Goal: Task Accomplishment & Management: Manage account settings

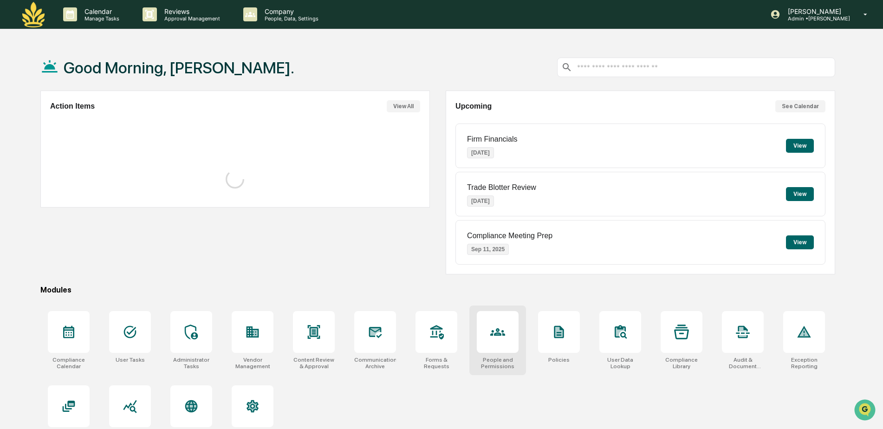
click at [493, 340] on div at bounding box center [498, 332] width 42 height 42
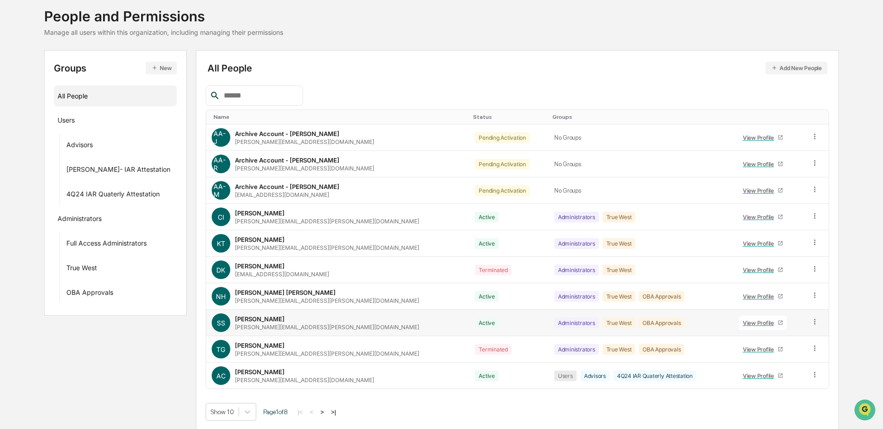
scroll to position [56, 0]
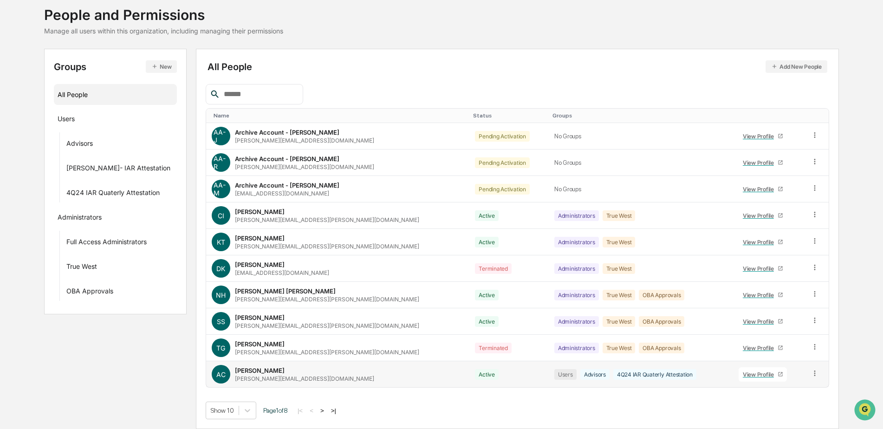
click at [743, 375] on div "View Profile" at bounding box center [760, 374] width 35 height 7
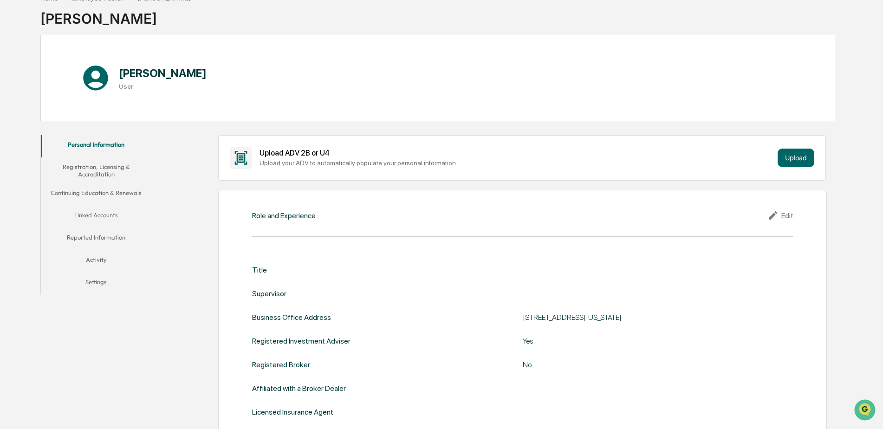
click at [788, 215] on div "Edit" at bounding box center [780, 215] width 26 height 11
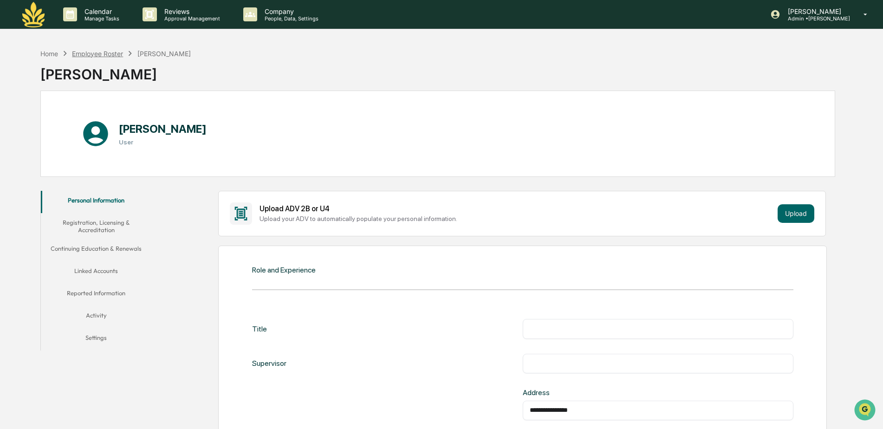
click at [106, 52] on div "Employee Roster" at bounding box center [97, 54] width 51 height 8
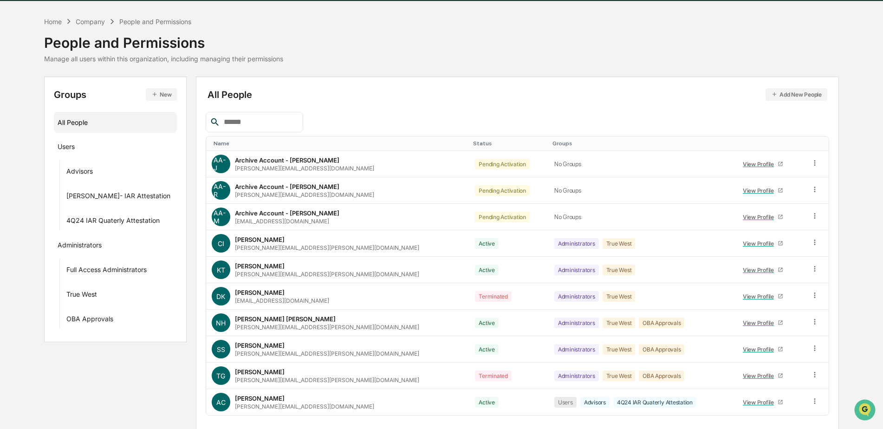
scroll to position [56, 0]
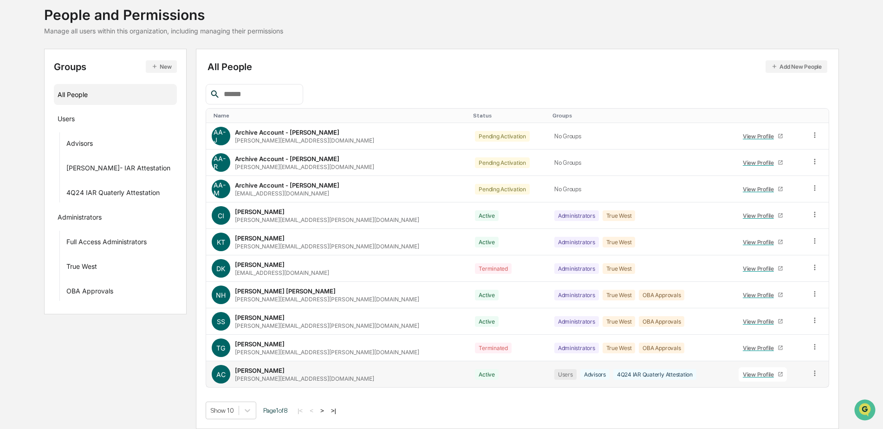
click at [811, 373] on icon at bounding box center [814, 373] width 9 height 9
click at [778, 390] on div "Groups & Permissions" at bounding box center [772, 388] width 77 height 11
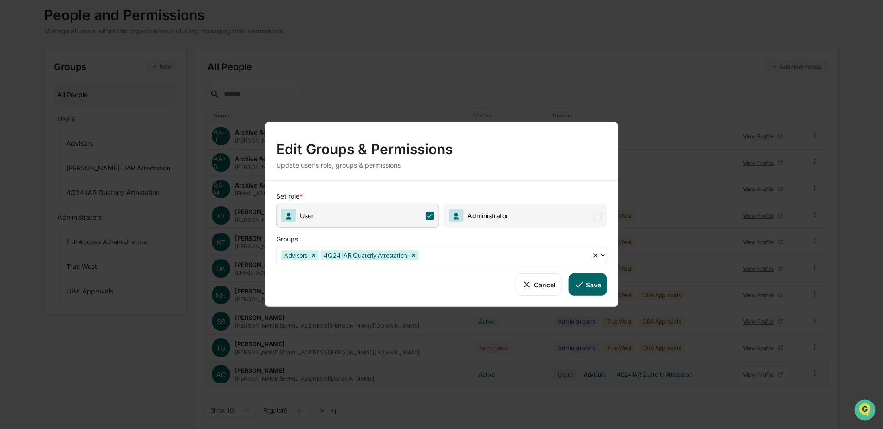
click at [605, 252] on icon at bounding box center [602, 255] width 7 height 7
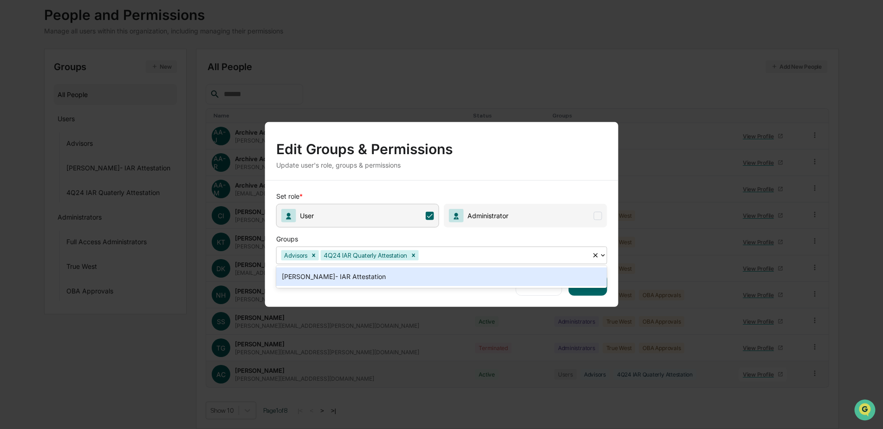
click at [605, 252] on icon at bounding box center [602, 255] width 7 height 7
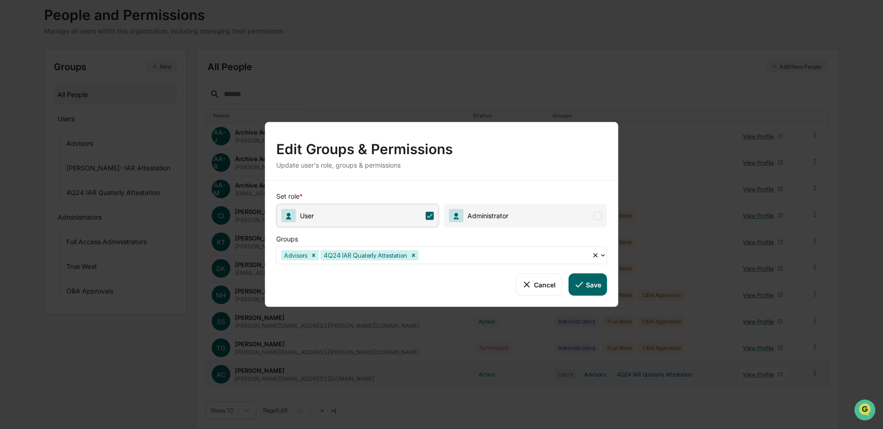
click at [543, 287] on button "Cancel" at bounding box center [539, 284] width 46 height 22
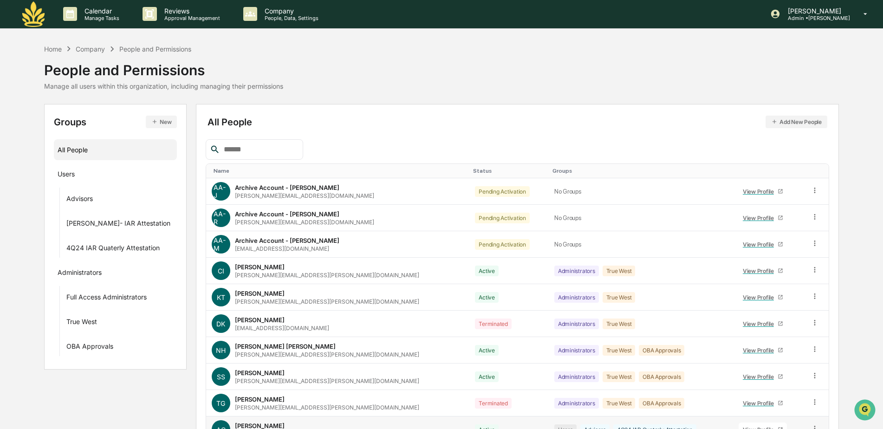
scroll to position [0, 0]
click at [49, 49] on div "Home" at bounding box center [53, 49] width 18 height 8
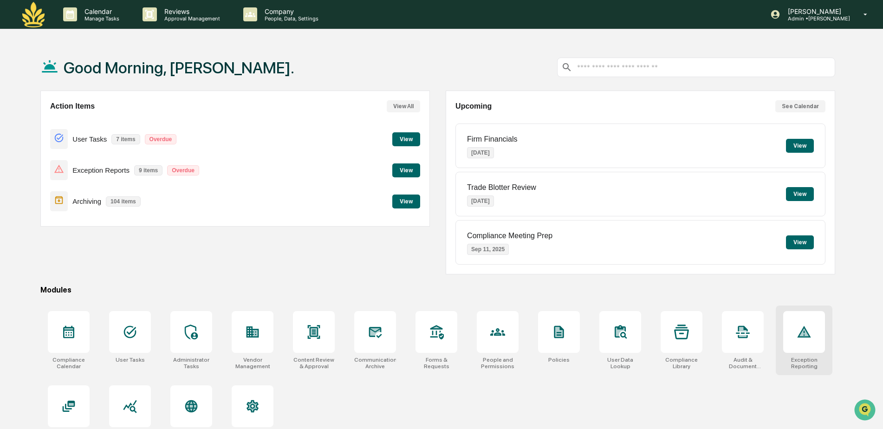
click at [807, 332] on icon at bounding box center [803, 332] width 13 height 12
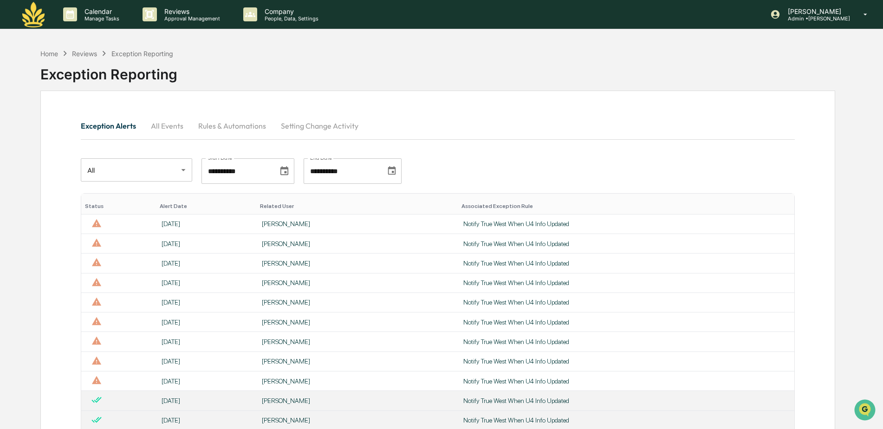
click at [497, 177] on div "**********" at bounding box center [438, 170] width 714 height 25
drag, startPoint x: 520, startPoint y: 206, endPoint x: 433, endPoint y: 201, distance: 87.8
click at [433, 201] on tr "Status Alert Date Related User Associated Exception Rule" at bounding box center [437, 204] width 713 height 21
drag, startPoint x: 433, startPoint y: 201, endPoint x: 542, endPoint y: 168, distance: 114.2
click at [542, 168] on div "**********" at bounding box center [438, 170] width 714 height 25
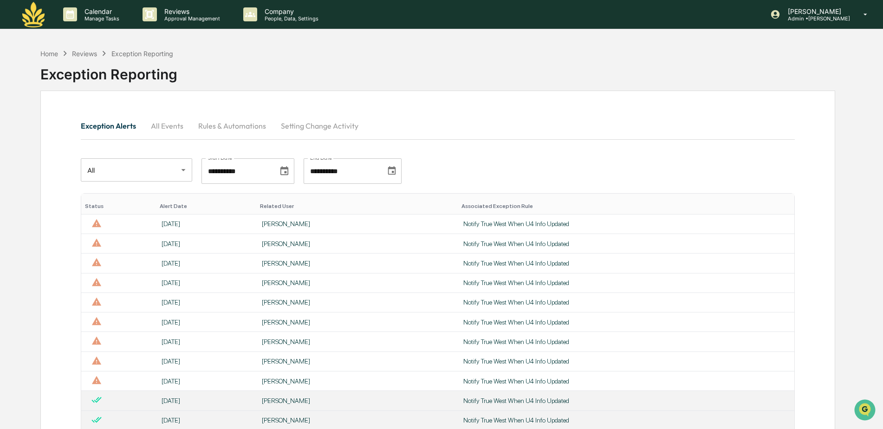
click at [475, 136] on div "Exception Alerts All Events Rules & Automations Setting Change Activity" at bounding box center [438, 126] width 714 height 22
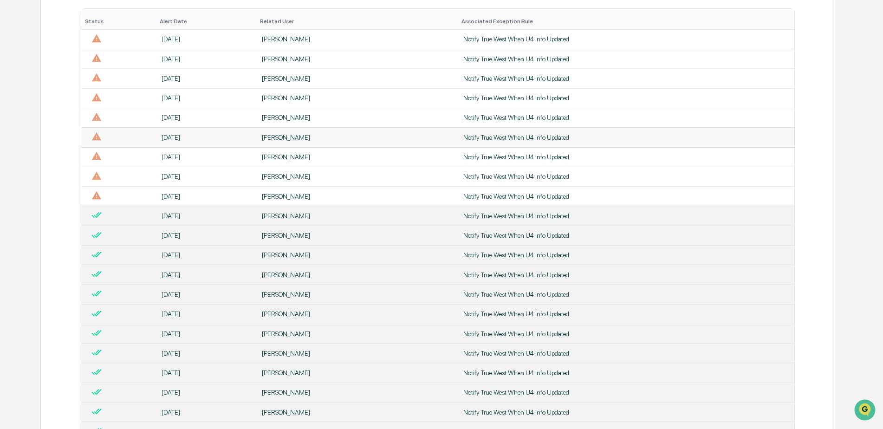
scroll to position [186, 0]
click at [299, 213] on div "Barbara Field-Gilroy" at bounding box center [357, 214] width 190 height 7
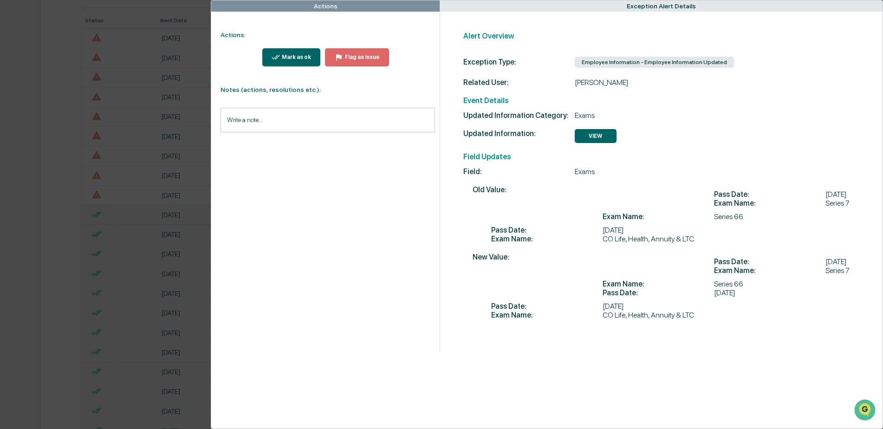
click at [142, 9] on div "Actions Actions: Mark as ok Flag as issue Notes (actions, resolutions etc.): Wr…" at bounding box center [441, 214] width 883 height 429
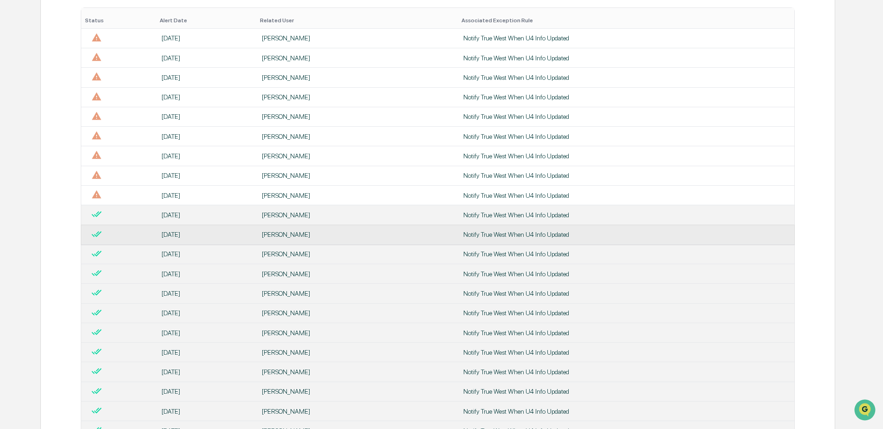
click at [317, 239] on td "Barbara Field-Gilroy" at bounding box center [356, 234] width 201 height 19
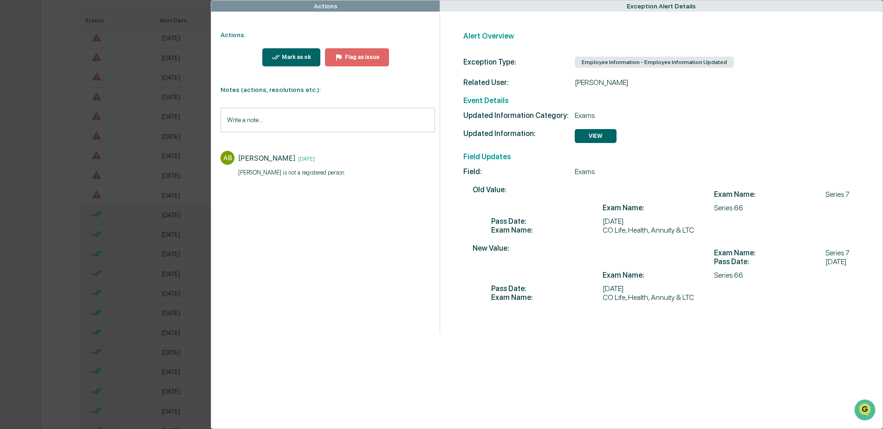
click at [185, 7] on div "Actions Actions: Mark as ok Flag as issue Notes (actions, resolutions etc.): Wr…" at bounding box center [441, 214] width 883 height 429
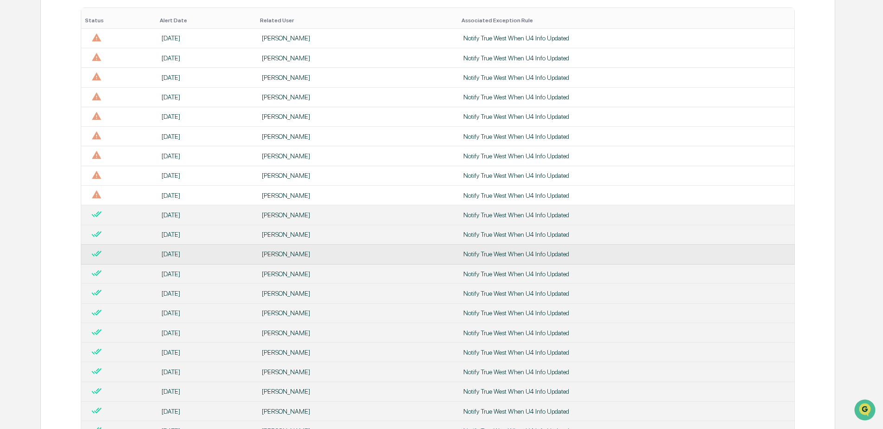
click at [290, 253] on div "Barbara Field-Gilroy" at bounding box center [357, 253] width 190 height 7
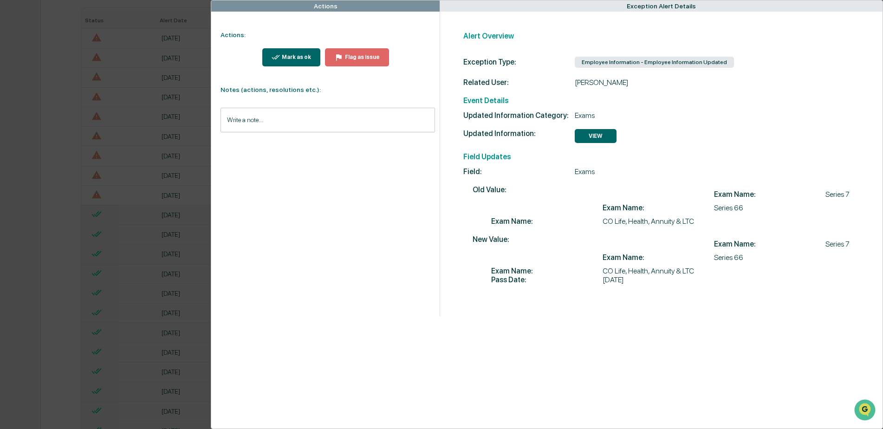
click at [594, 138] on button "VIEW" at bounding box center [596, 136] width 42 height 14
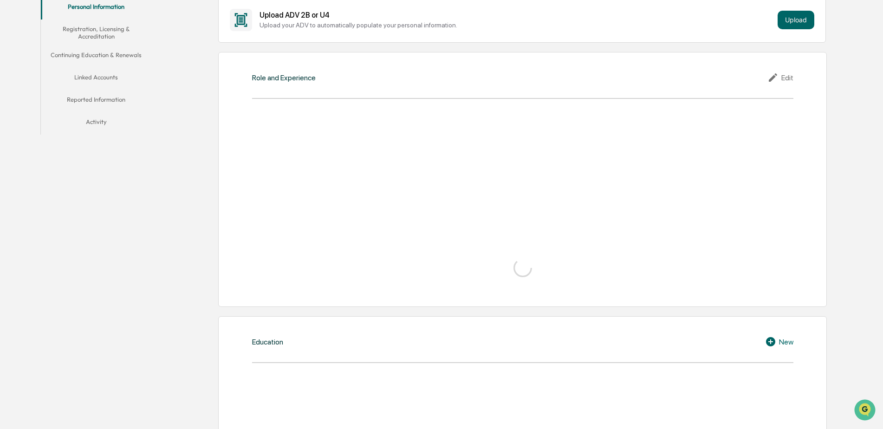
scroll to position [142, 0]
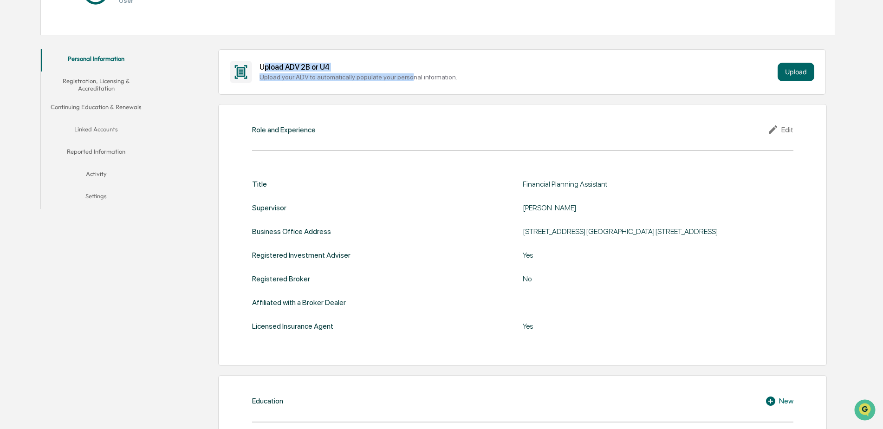
drag, startPoint x: 267, startPoint y: 67, endPoint x: 407, endPoint y: 72, distance: 140.2
click at [407, 72] on div "Upload ADV 2B or U4 Upload your ADV to automatically populate your personal inf…" at bounding box center [516, 72] width 514 height 18
click at [481, 205] on div "Supervisor Terry Anderson" at bounding box center [522, 207] width 541 height 9
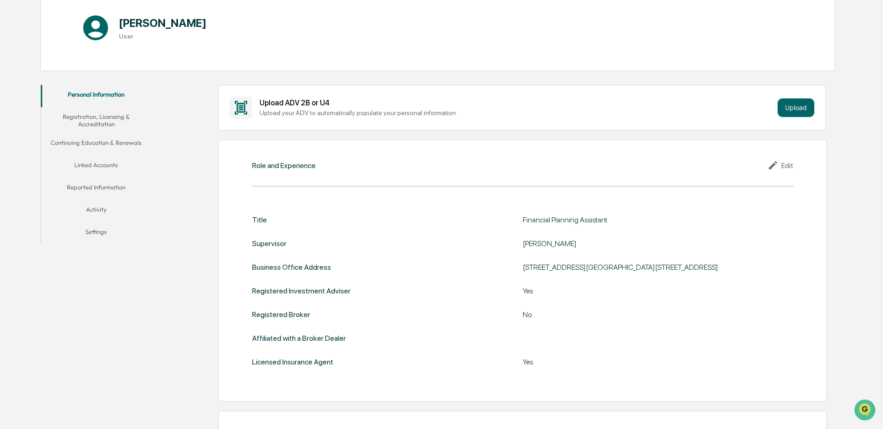
scroll to position [0, 0]
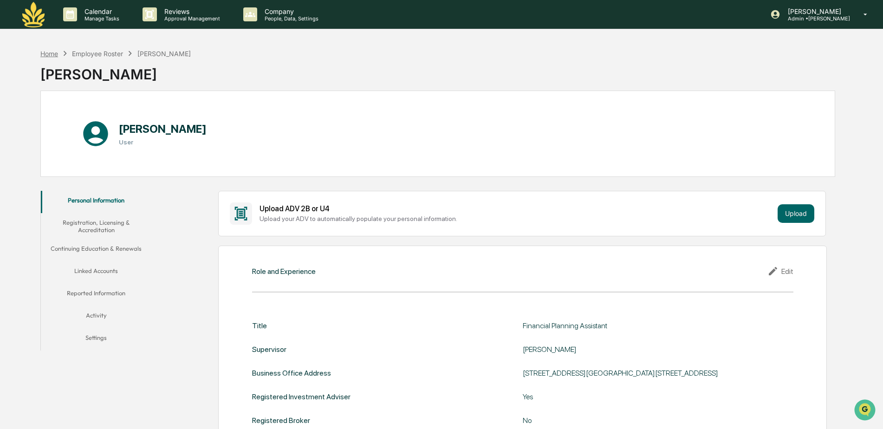
click at [47, 50] on div "Home" at bounding box center [49, 54] width 18 height 8
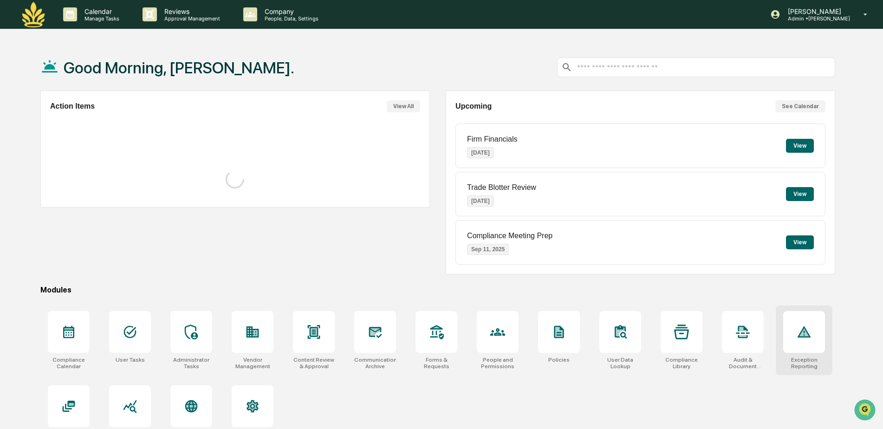
click at [803, 330] on icon at bounding box center [803, 332] width 9 height 8
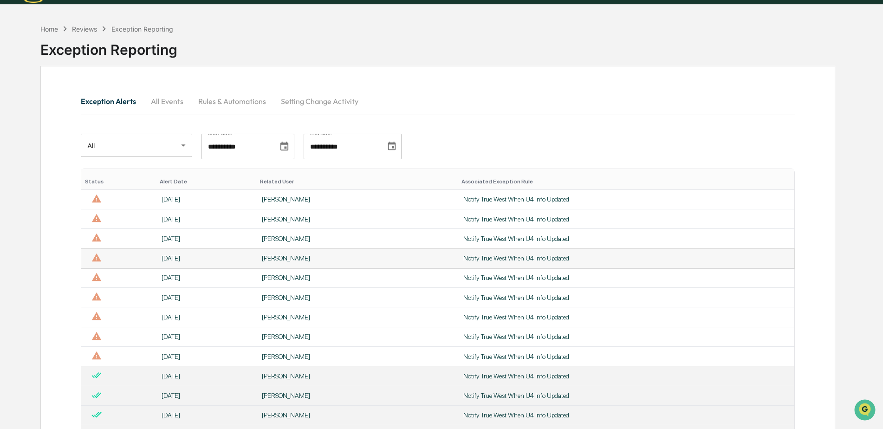
scroll to position [46, 0]
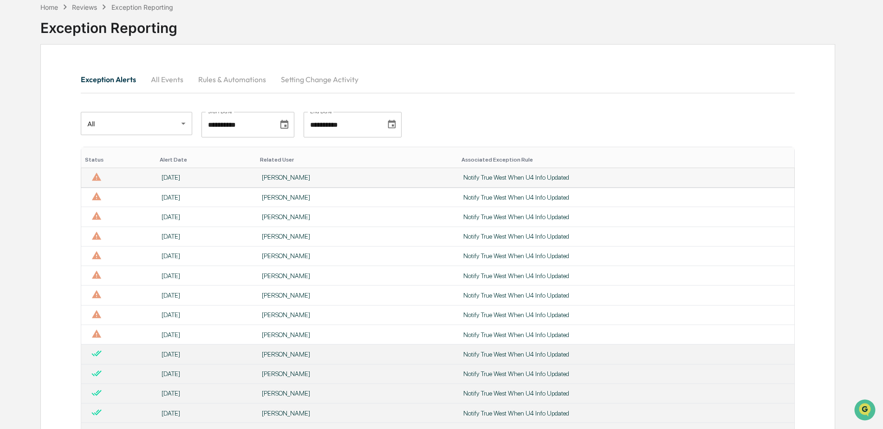
click at [291, 179] on div "[PERSON_NAME]" at bounding box center [357, 177] width 190 height 7
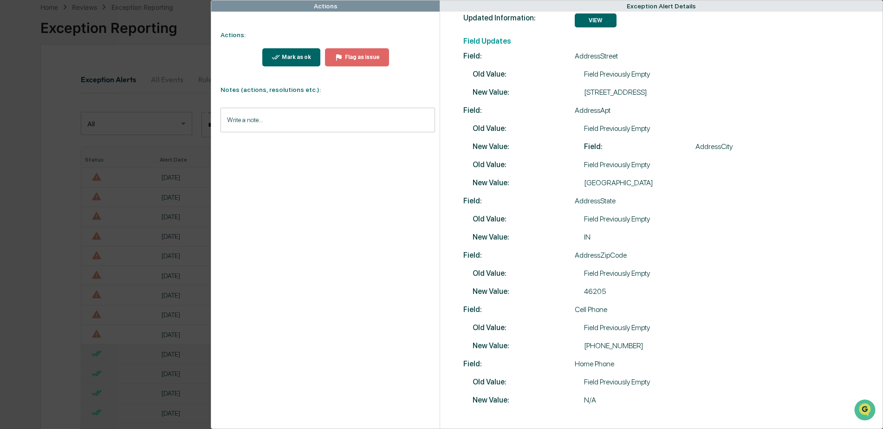
scroll to position [128, 0]
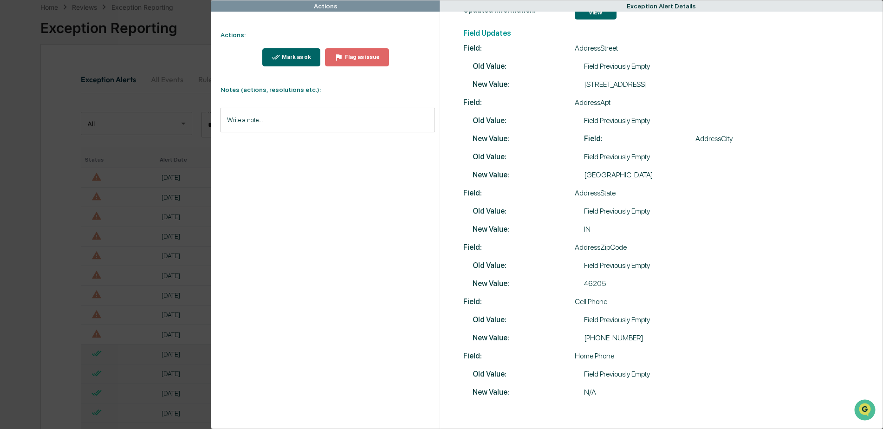
click at [294, 58] on div "Mark as ok" at bounding box center [295, 57] width 31 height 6
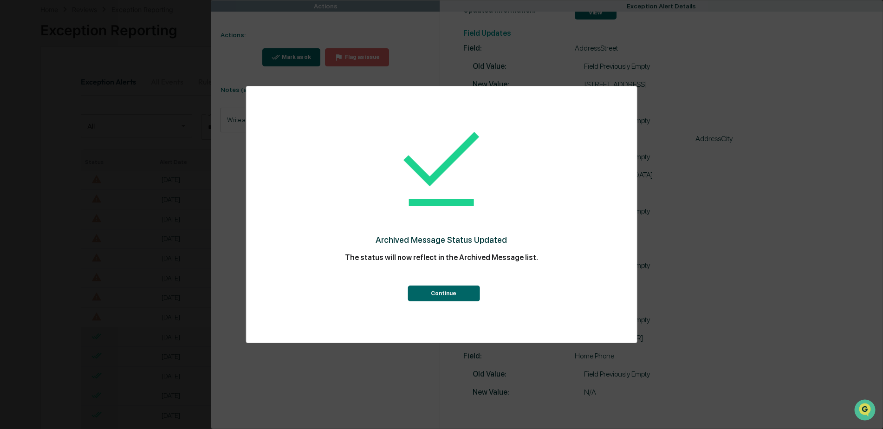
scroll to position [46, 0]
click at [454, 294] on button "Continue" at bounding box center [443, 293] width 72 height 16
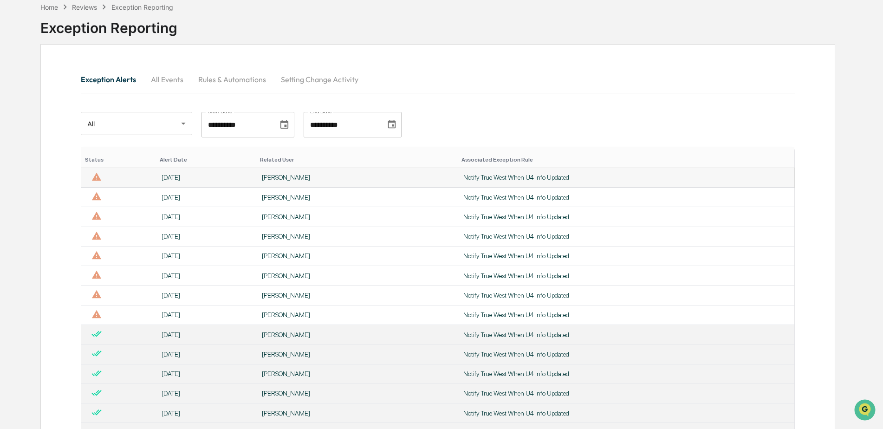
click at [280, 176] on div "Logan Miedema" at bounding box center [357, 177] width 190 height 7
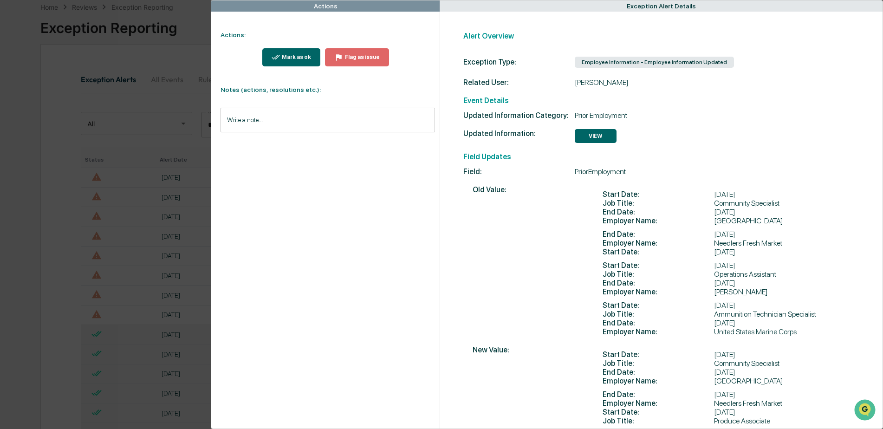
click at [170, 52] on div "Actions Actions: Mark as ok Flag as issue Notes (actions, resolutions etc.): Wr…" at bounding box center [441, 214] width 883 height 429
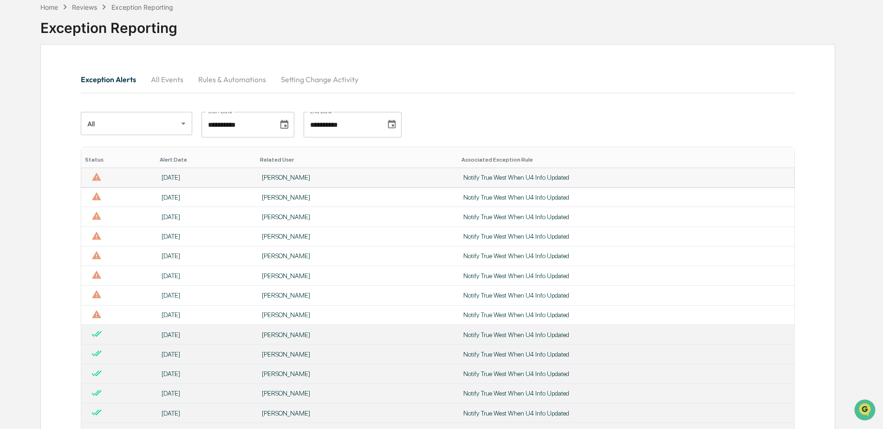
click at [293, 175] on div "Logan Miedema" at bounding box center [357, 177] width 190 height 7
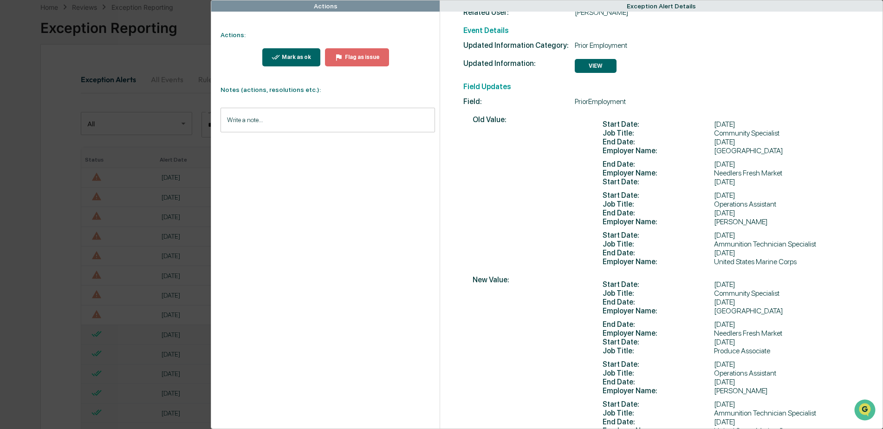
scroll to position [93, 0]
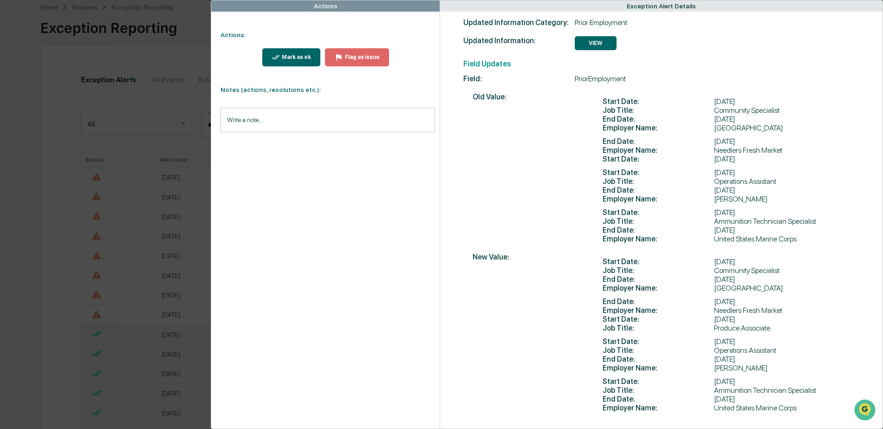
drag, startPoint x: 715, startPoint y: 104, endPoint x: 747, endPoint y: 100, distance: 31.8
click at [747, 100] on div "Start Date : July 2023" at bounding box center [692, 101] width 181 height 9
drag, startPoint x: 729, startPoint y: 261, endPoint x: 757, endPoint y: 257, distance: 29.1
click at [757, 257] on div "New Value: Start Date : July 2023 Job Title : Community Specialist End Date : A…" at bounding box center [670, 332] width 396 height 160
drag, startPoint x: 726, startPoint y: 110, endPoint x: 790, endPoint y: 110, distance: 64.0
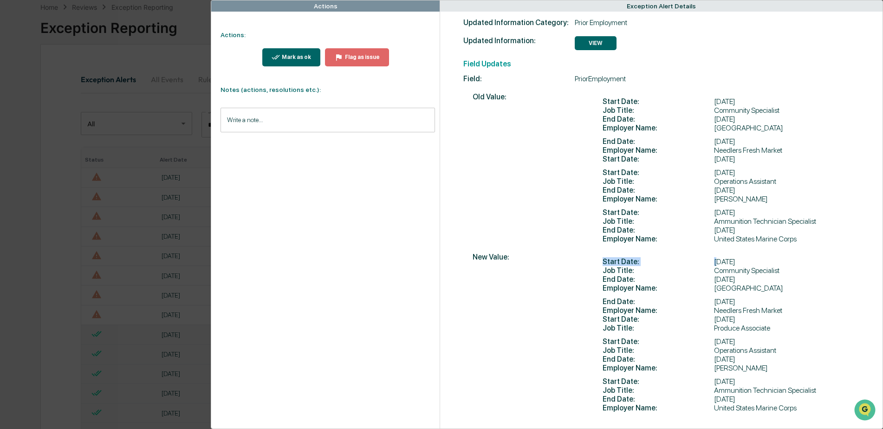
click at [790, 110] on div "Old Value: Start Date : July 2023 Job Title : Community Specialist End Date : A…" at bounding box center [670, 167] width 396 height 151
click at [728, 272] on div "Job Title : Community Specialist" at bounding box center [692, 270] width 181 height 9
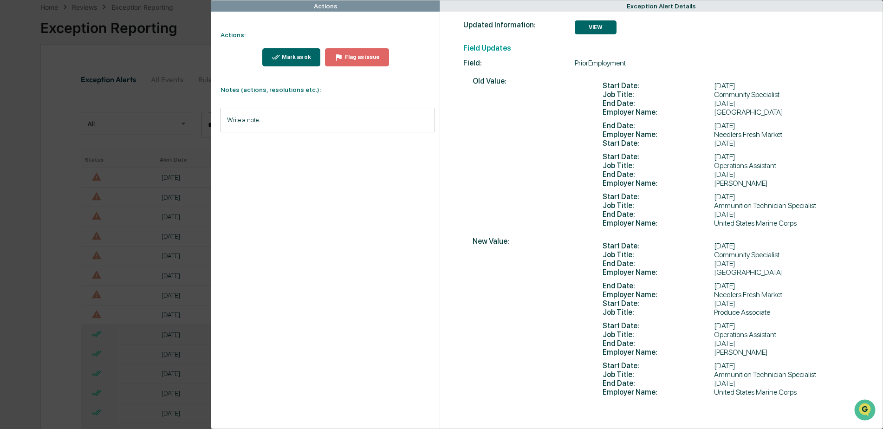
click at [178, 62] on div "Actions Actions: Mark as ok Flag as issue Notes (actions, resolutions etc.): Wr…" at bounding box center [441, 214] width 883 height 429
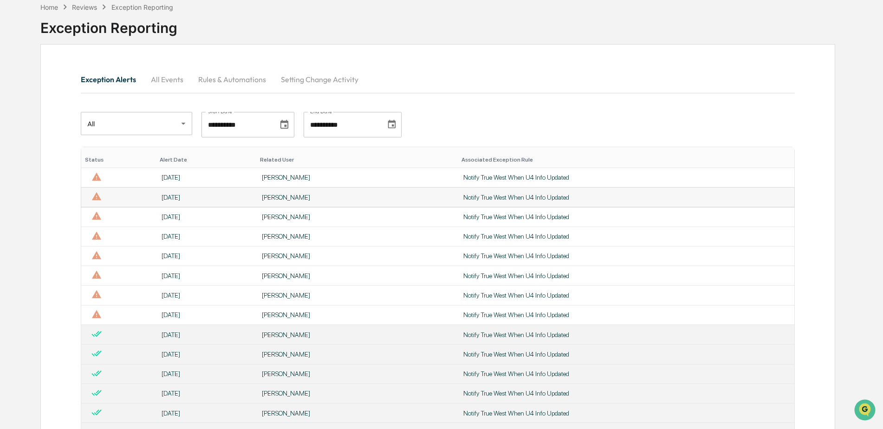
click at [276, 194] on div "Logan Miedema" at bounding box center [357, 197] width 190 height 7
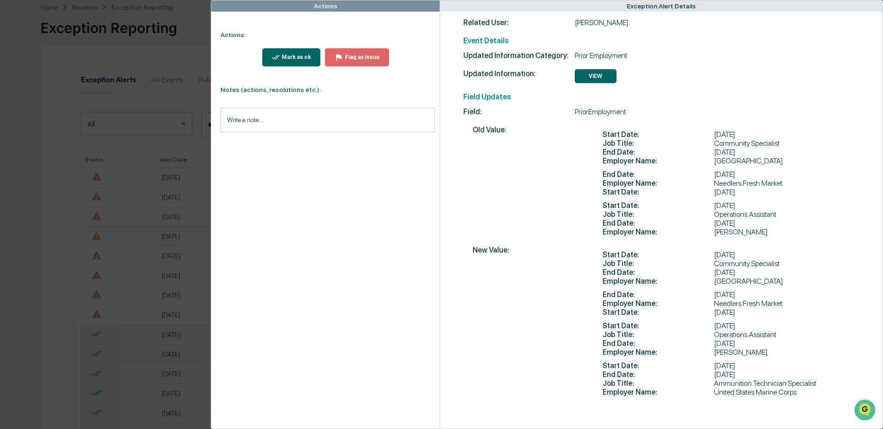
scroll to position [65, 0]
click at [114, 65] on div "Actions Actions: Mark as ok Flag as issue Notes (actions, resolutions etc.): Wr…" at bounding box center [441, 214] width 883 height 429
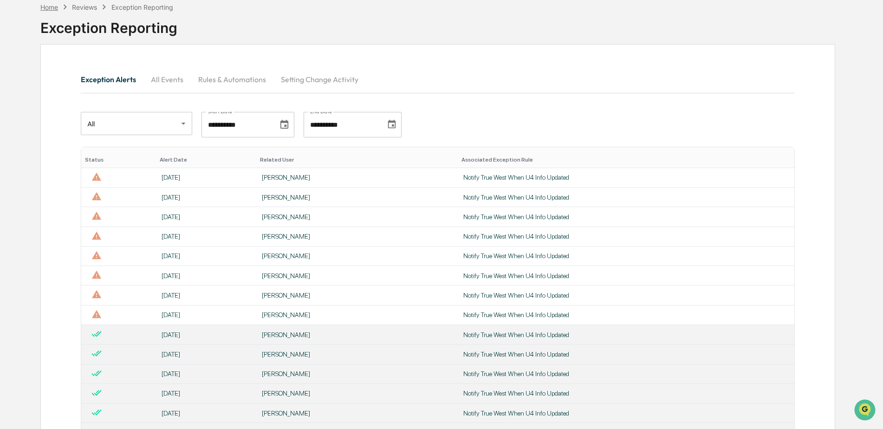
click at [51, 9] on div "Home" at bounding box center [49, 7] width 18 height 8
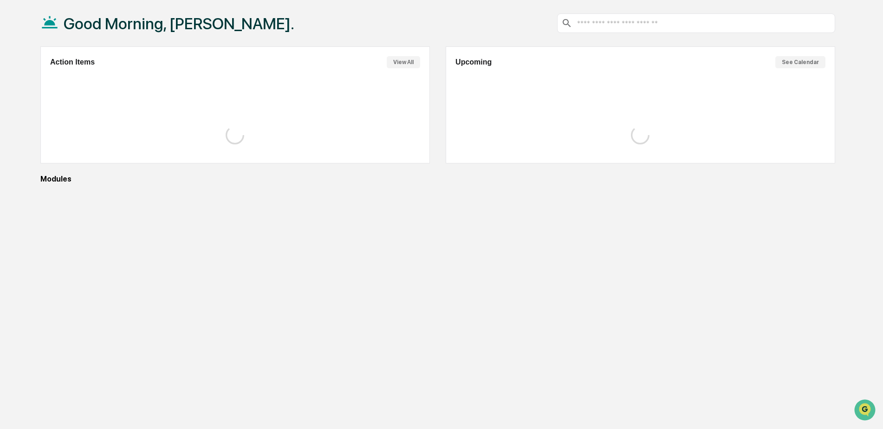
scroll to position [44, 0]
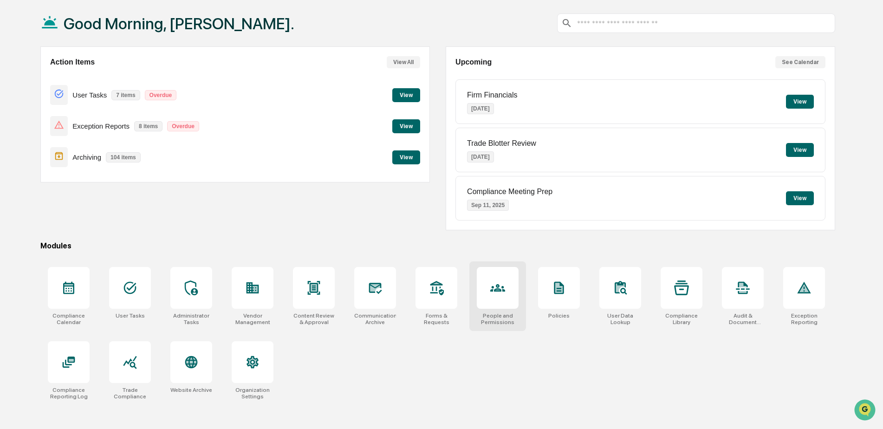
click at [502, 299] on div at bounding box center [498, 288] width 42 height 42
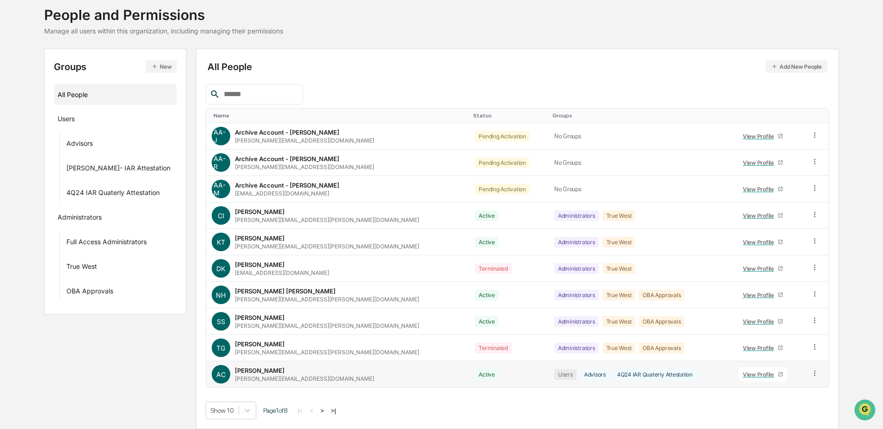
click at [814, 373] on icon at bounding box center [814, 373] width 1 height 6
click at [791, 390] on div "Groups & Permissions" at bounding box center [772, 388] width 77 height 11
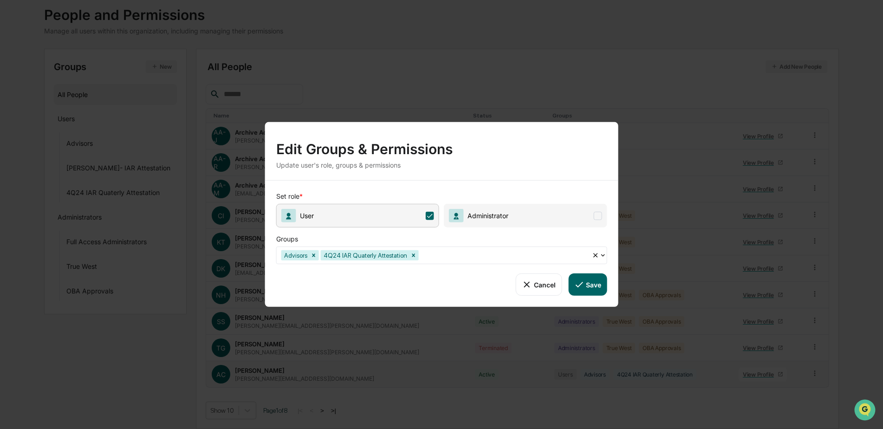
click at [543, 280] on button "Cancel" at bounding box center [539, 284] width 46 height 22
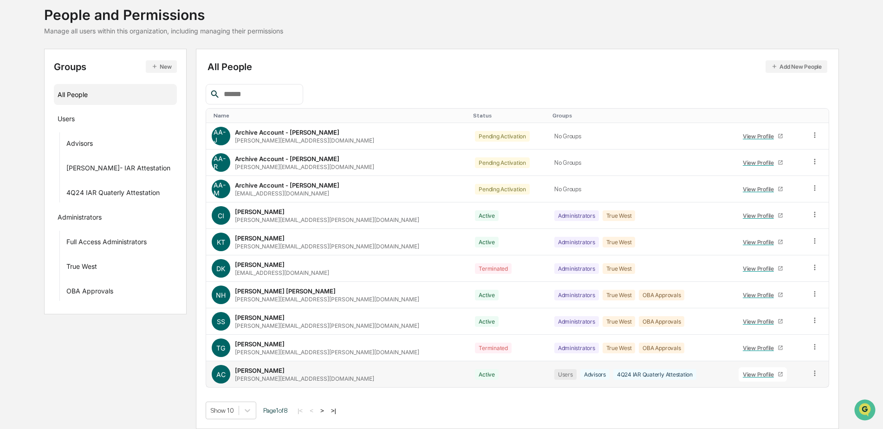
click at [810, 374] on icon at bounding box center [814, 373] width 9 height 9
click at [785, 389] on div "Groups & Permissions" at bounding box center [772, 388] width 77 height 11
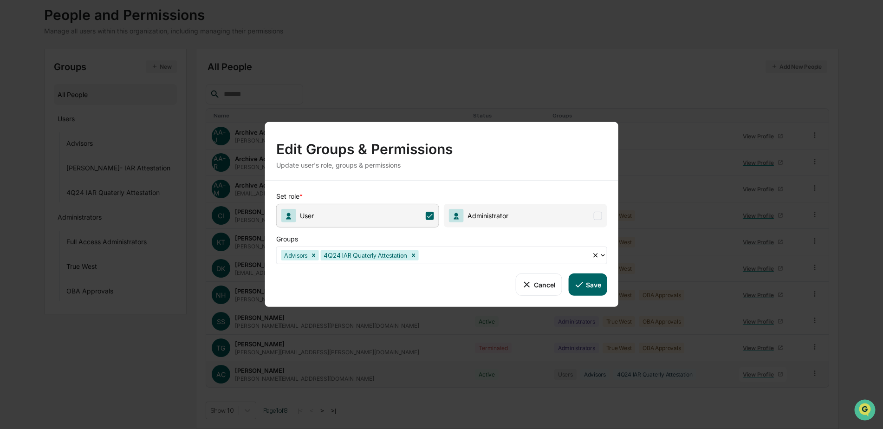
click at [542, 288] on button "Cancel" at bounding box center [539, 284] width 46 height 22
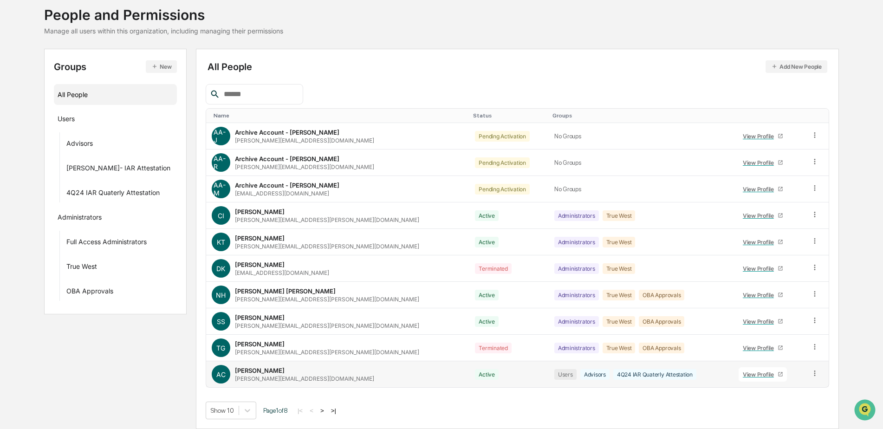
click at [326, 411] on button ">" at bounding box center [321, 411] width 9 height 8
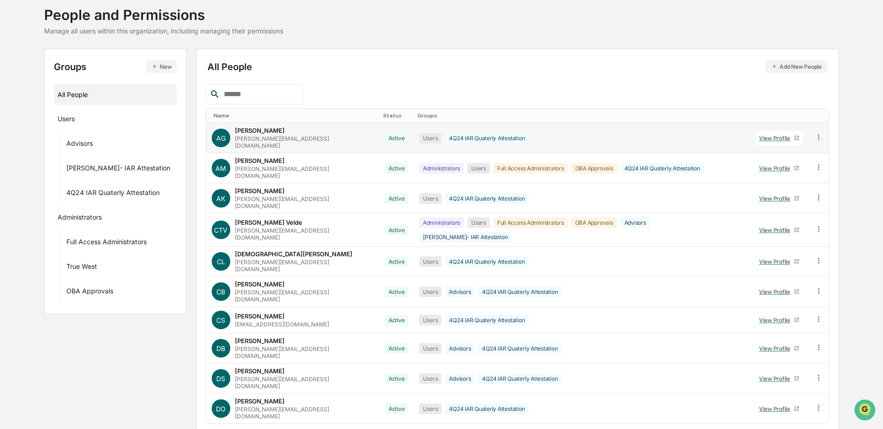
click at [816, 135] on icon at bounding box center [818, 137] width 9 height 9
click at [788, 152] on div "Groups & Permissions" at bounding box center [776, 152] width 77 height 11
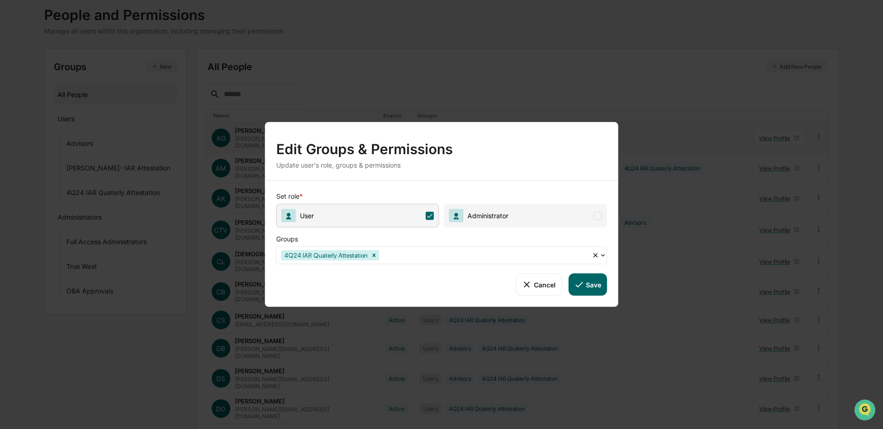
click at [508, 255] on div at bounding box center [484, 255] width 206 height 11
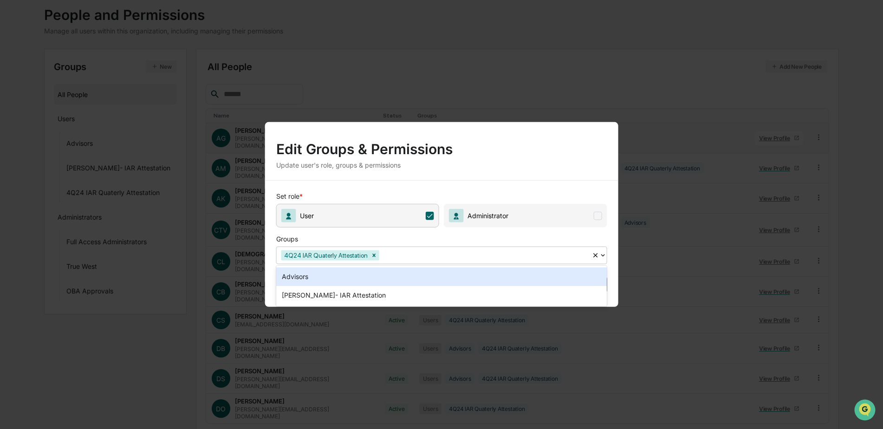
click at [303, 277] on div "Advisors" at bounding box center [441, 276] width 331 height 19
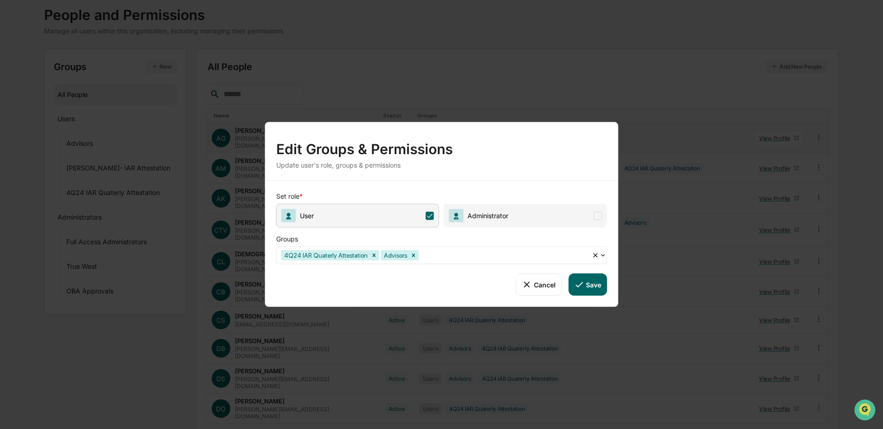
click at [592, 284] on button "Save" at bounding box center [587, 284] width 39 height 22
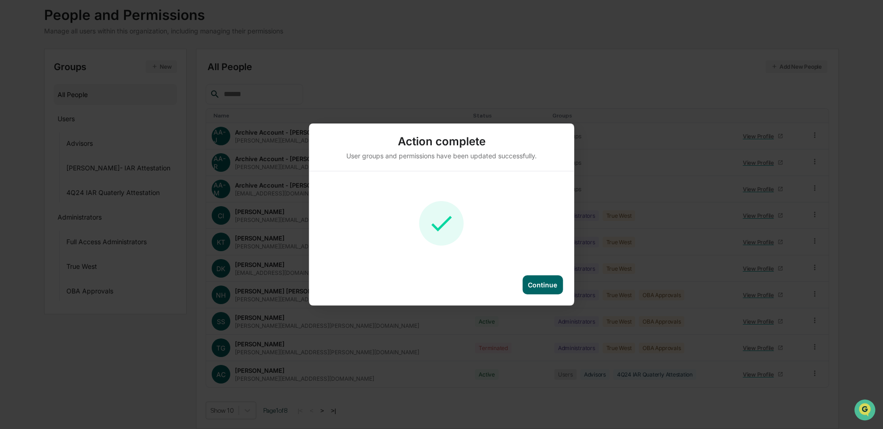
click at [544, 284] on div "Continue" at bounding box center [542, 285] width 29 height 8
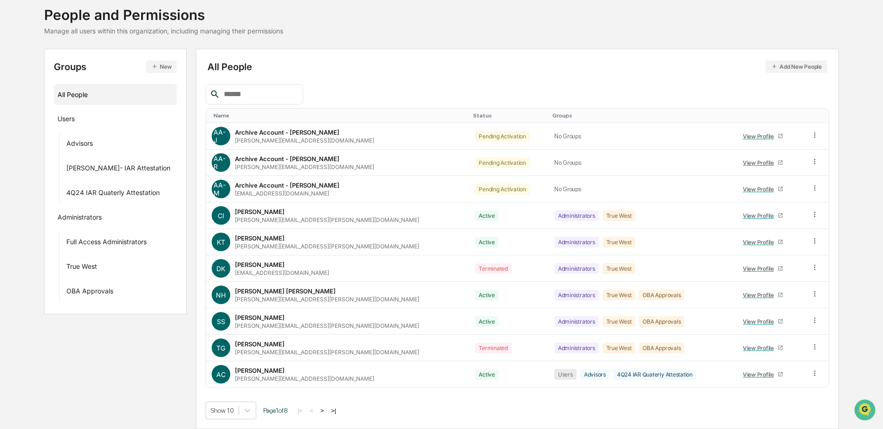
click at [326, 409] on button ">" at bounding box center [321, 411] width 9 height 8
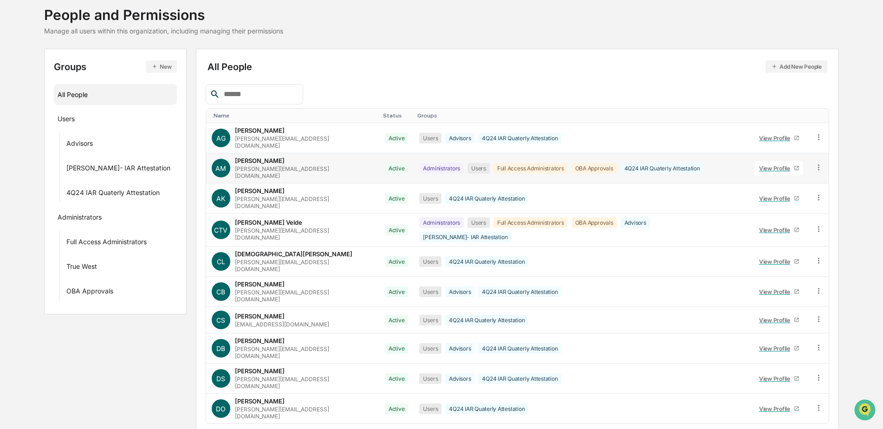
click at [819, 163] on icon at bounding box center [818, 167] width 9 height 9
click at [778, 177] on div "Groups & Permissions" at bounding box center [776, 182] width 77 height 11
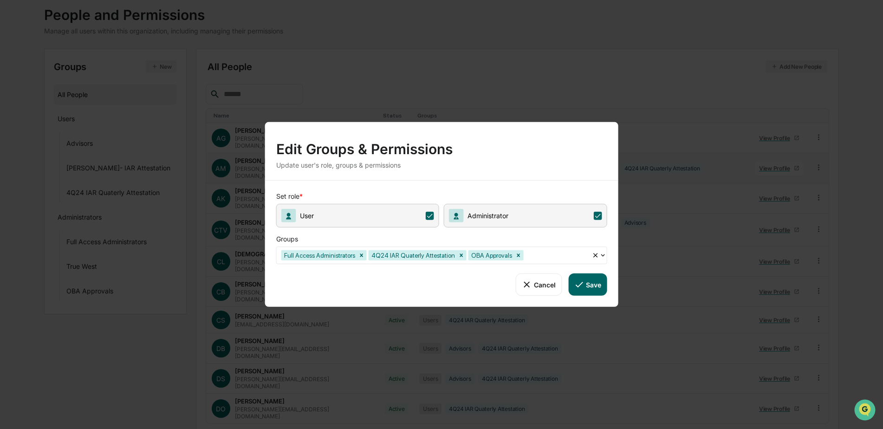
click at [551, 284] on button "Cancel" at bounding box center [539, 284] width 46 height 22
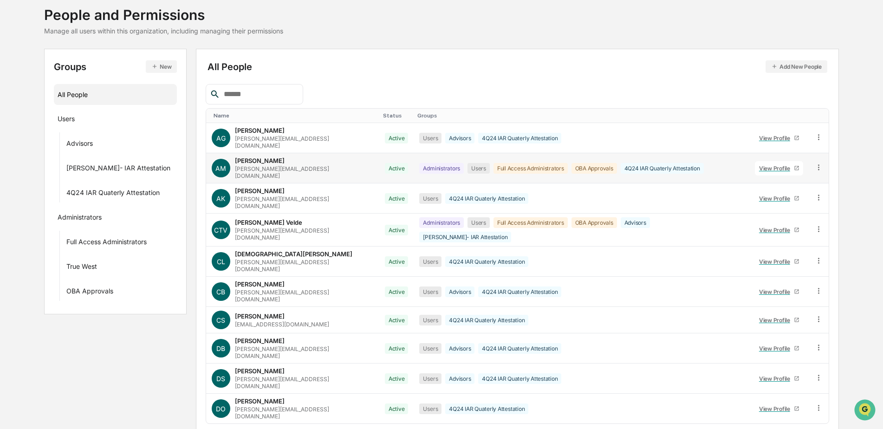
click at [815, 163] on icon at bounding box center [818, 167] width 9 height 9
click at [754, 177] on div "Groups & Permissions" at bounding box center [776, 182] width 77 height 11
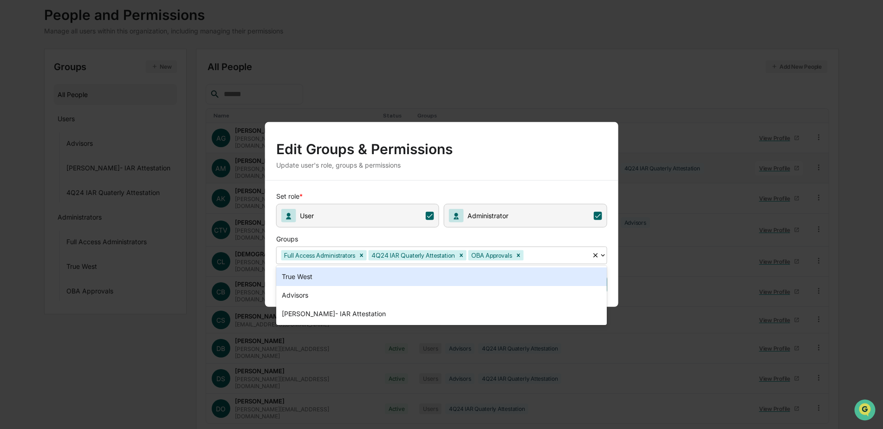
click at [562, 253] on div at bounding box center [556, 255] width 62 height 11
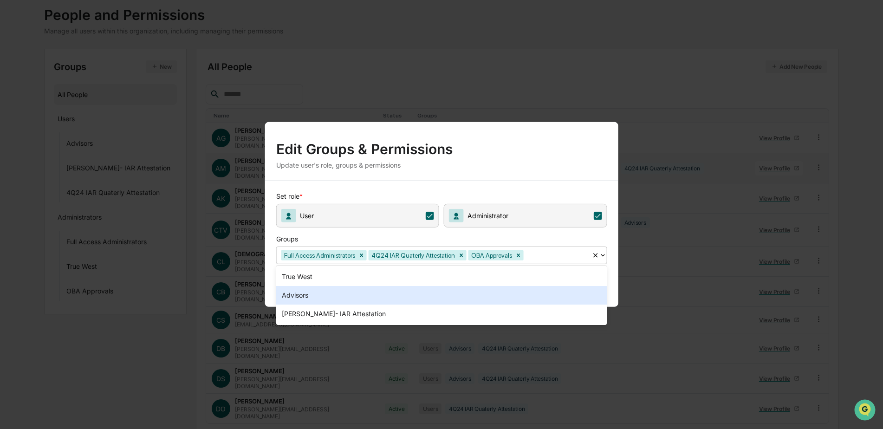
click at [483, 295] on div "Advisors" at bounding box center [441, 295] width 331 height 19
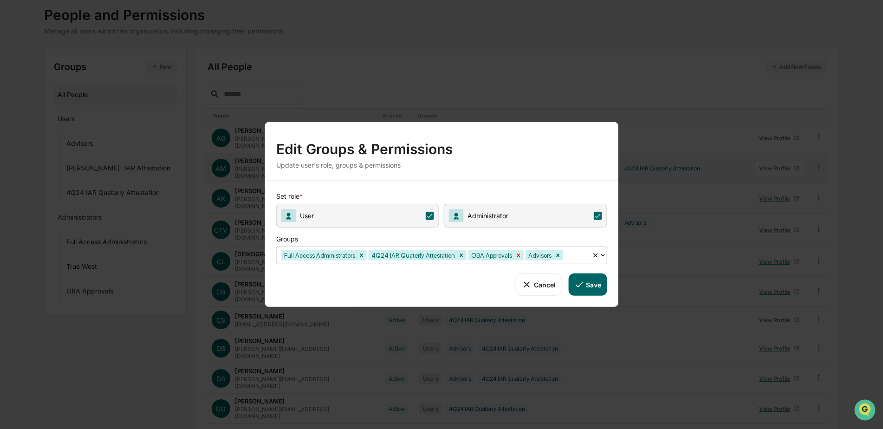
click at [517, 254] on icon "Remove OBA Approvals" at bounding box center [518, 254] width 3 height 3
click at [595, 282] on button "Save" at bounding box center [587, 284] width 39 height 22
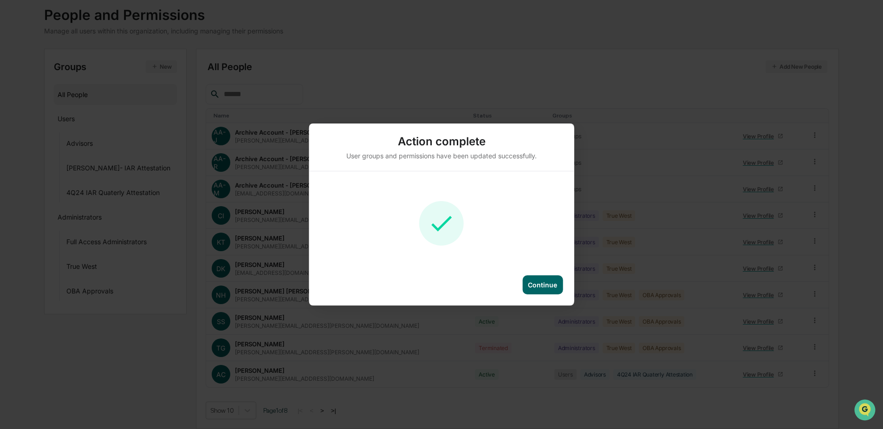
click at [536, 279] on div "Continue" at bounding box center [542, 284] width 40 height 19
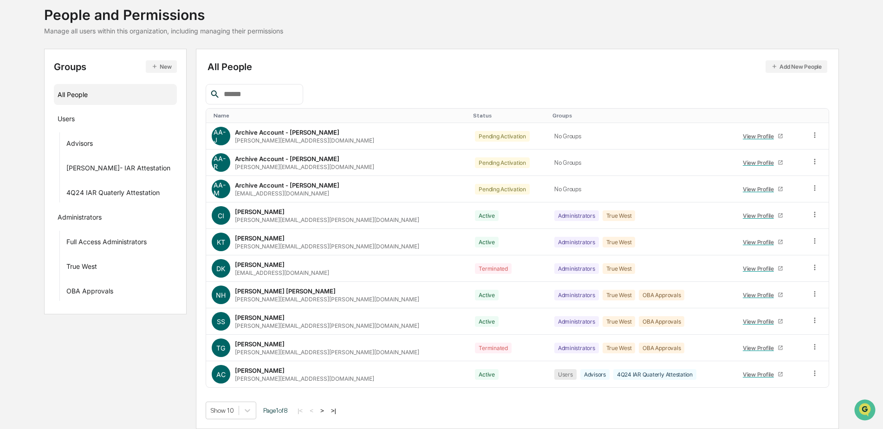
click at [325, 411] on button ">" at bounding box center [321, 411] width 9 height 8
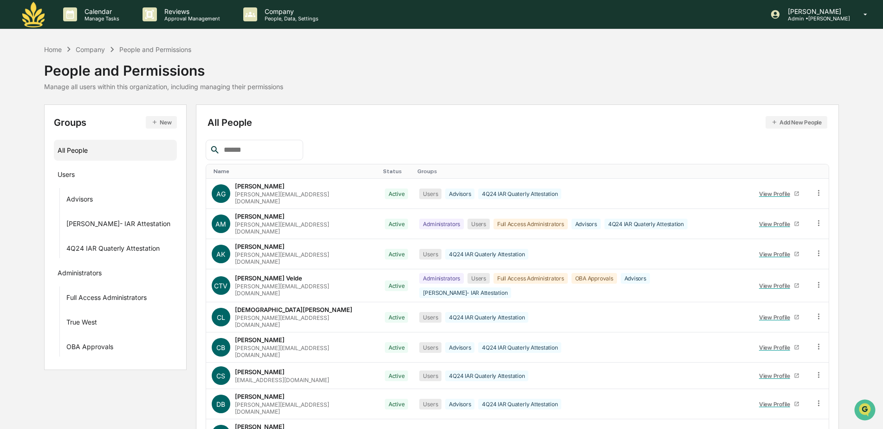
click at [55, 44] on div "Calendar Manage Tasks Reviews Approval Management Company People, Data, Setting…" at bounding box center [441, 260] width 883 height 521
click at [54, 51] on div "Home" at bounding box center [53, 49] width 18 height 8
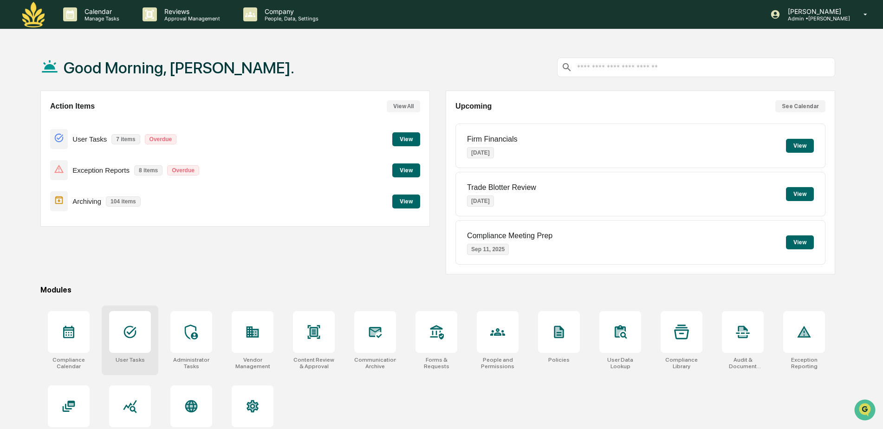
click at [112, 340] on div at bounding box center [130, 332] width 42 height 42
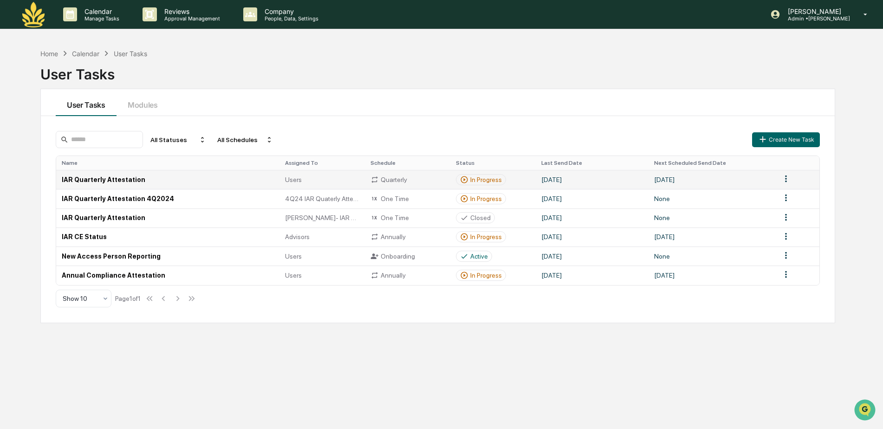
click at [110, 180] on td "IAR Quarterly Attestation" at bounding box center [167, 179] width 223 height 19
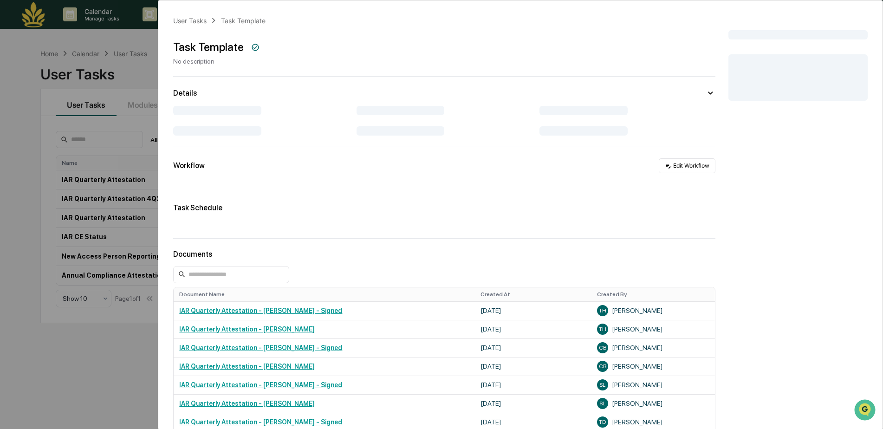
click at [125, 155] on div "User Tasks Task Template Task Template No description Details Workflow Edit Wor…" at bounding box center [441, 214] width 883 height 429
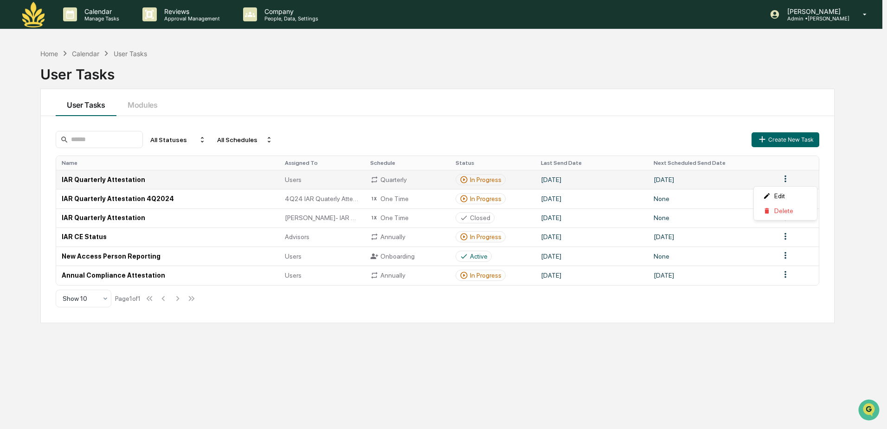
click at [786, 178] on html "Calendar Manage Tasks Reviews Approval Management Company People, Data, Setting…" at bounding box center [443, 214] width 887 height 429
click at [778, 197] on div "Edit" at bounding box center [785, 195] width 59 height 15
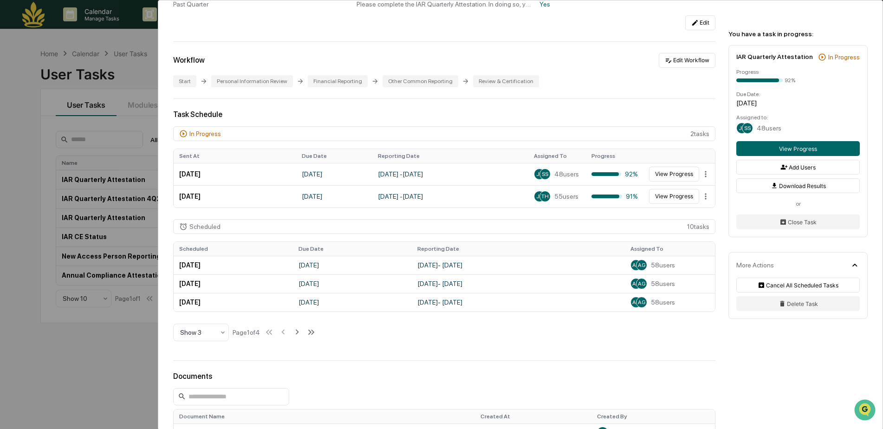
scroll to position [139, 0]
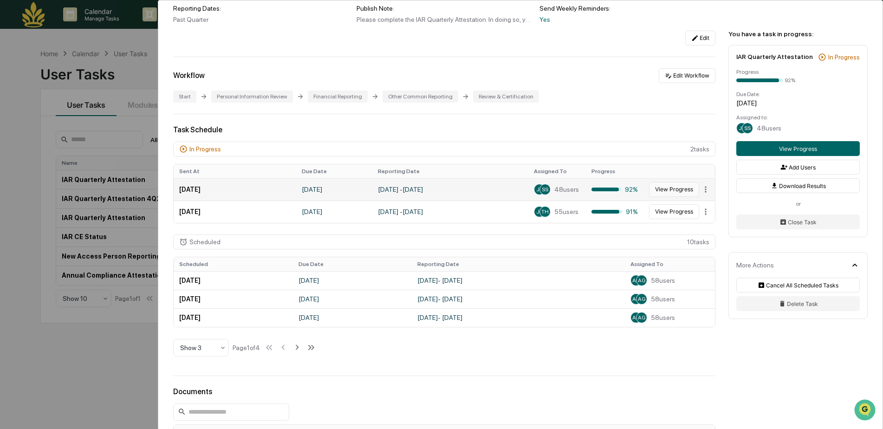
click at [657, 190] on button "View Progress" at bounding box center [674, 189] width 50 height 15
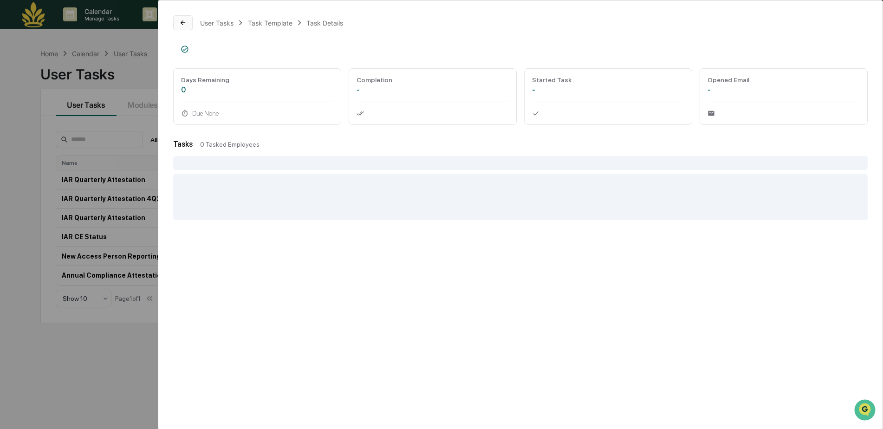
click at [185, 20] on icon at bounding box center [182, 22] width 7 height 7
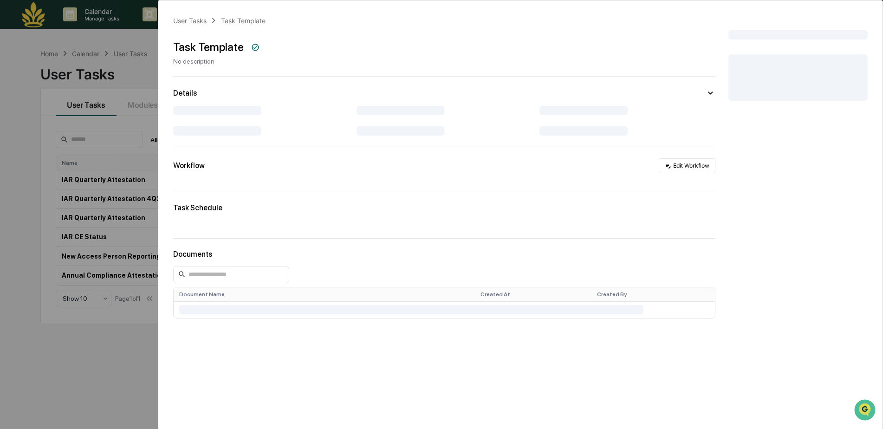
click at [137, 74] on div "User Tasks Task Template Task Template No description Details Workflow Edit Wor…" at bounding box center [441, 214] width 883 height 429
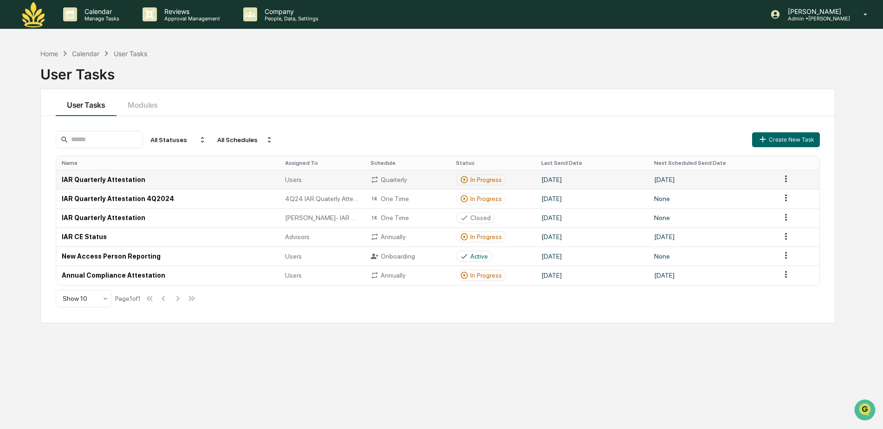
click at [111, 179] on td "IAR Quarterly Attestation" at bounding box center [167, 179] width 223 height 19
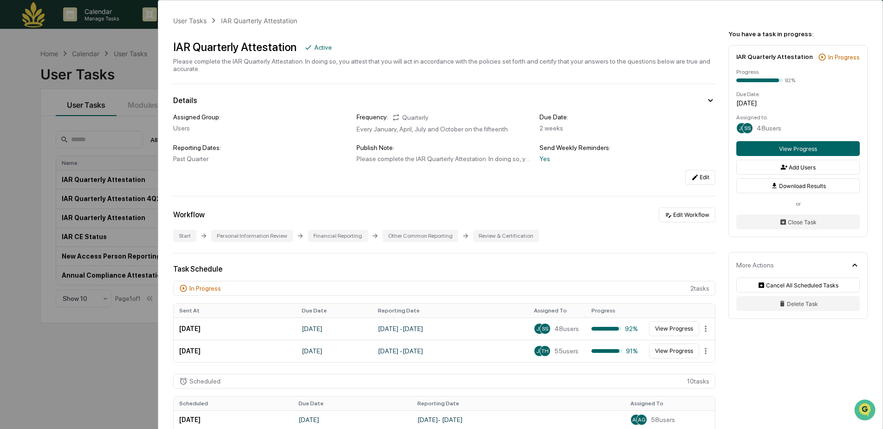
scroll to position [46, 0]
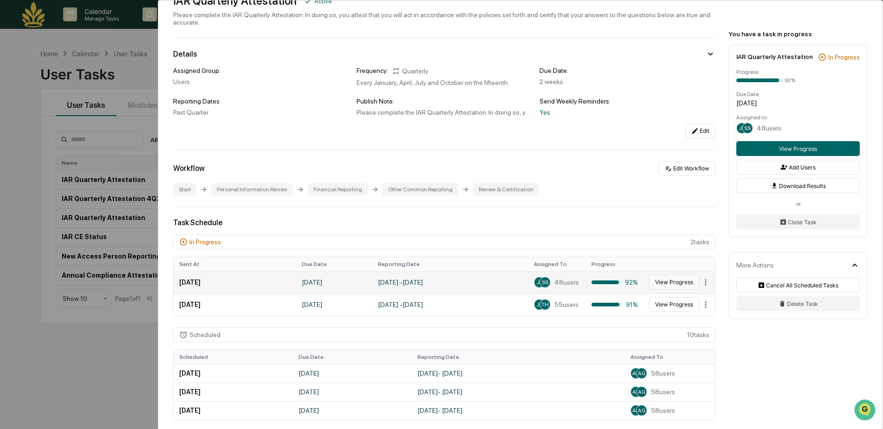
click at [668, 285] on button "View Progress" at bounding box center [674, 282] width 50 height 15
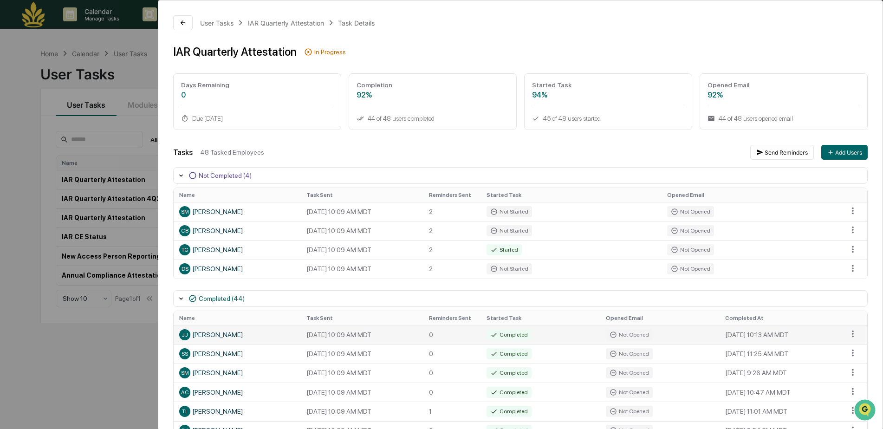
click at [496, 334] on icon at bounding box center [493, 334] width 7 height 7
click at [626, 334] on div "Not Opened" at bounding box center [629, 334] width 47 height 11
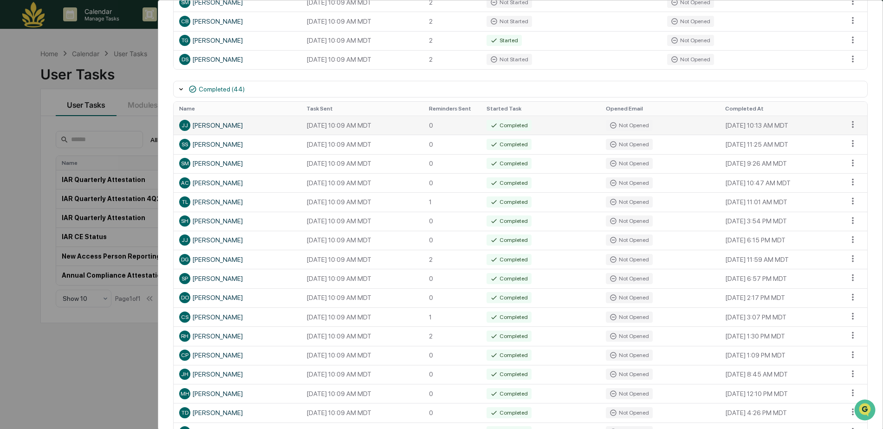
scroll to position [232, 0]
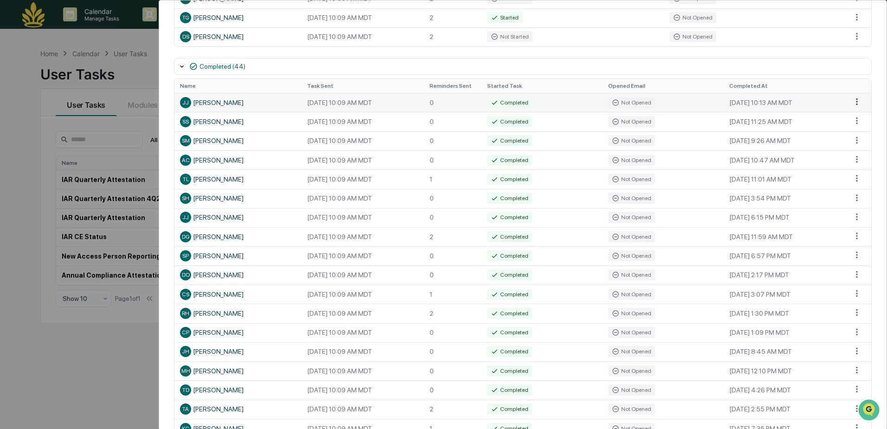
click at [848, 100] on html "Calendar Manage Tasks Reviews Approval Management Company People, Data, Setting…" at bounding box center [443, 214] width 887 height 429
click at [782, 65] on html "Calendar Manage Tasks Reviews Approval Management Company People, Data, Setting…" at bounding box center [443, 214] width 887 height 429
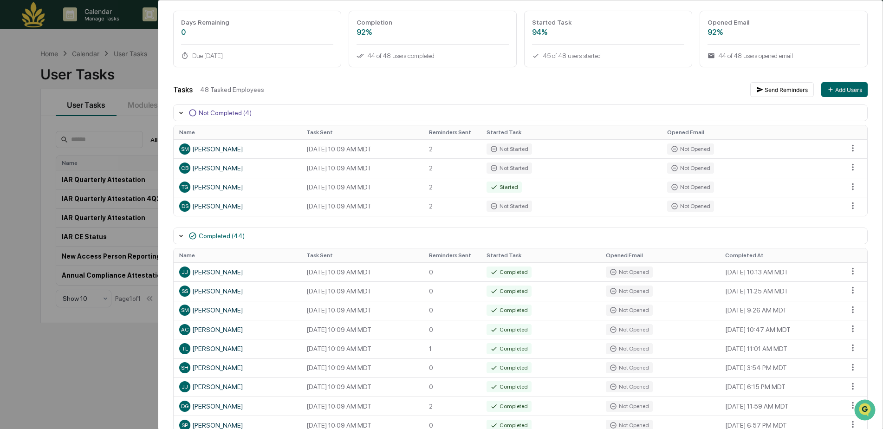
scroll to position [46, 0]
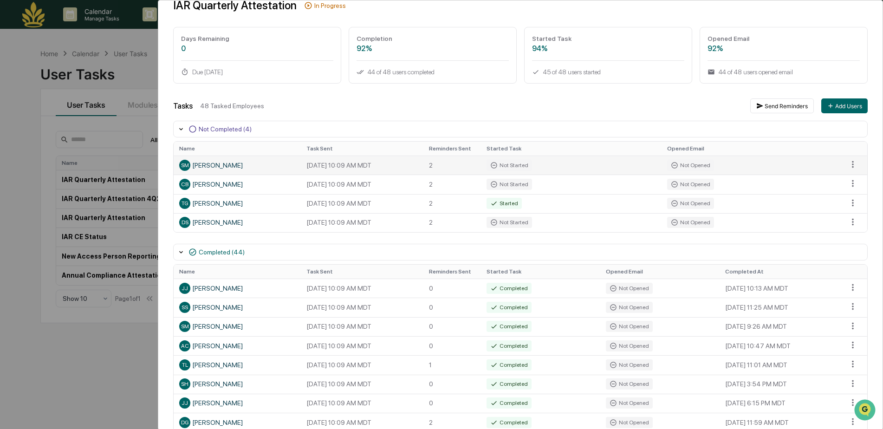
click at [684, 165] on div "Not Opened" at bounding box center [690, 165] width 47 height 11
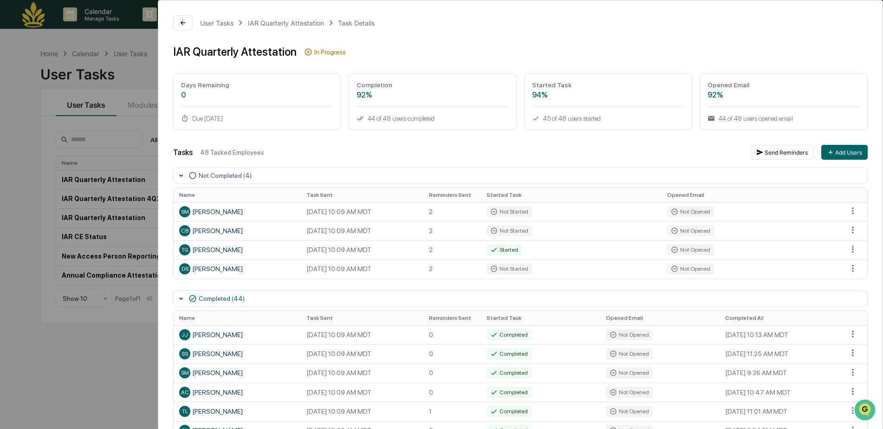
drag, startPoint x: 556, startPoint y: 94, endPoint x: 493, endPoint y: 90, distance: 63.3
click at [556, 93] on div "94%" at bounding box center [608, 94] width 152 height 9
click at [385, 88] on div "Completion" at bounding box center [432, 84] width 152 height 7
click at [348, 23] on div "Task Details" at bounding box center [356, 23] width 37 height 8
click at [524, 205] on td "Not Started" at bounding box center [571, 211] width 181 height 19
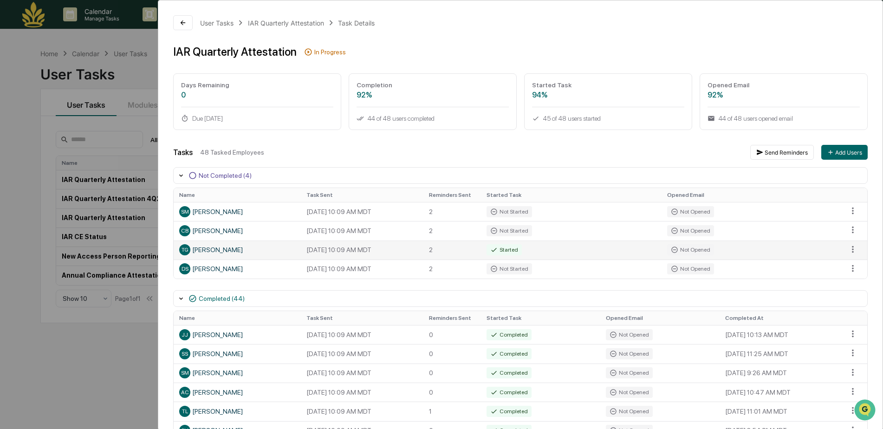
click at [505, 247] on div "Started" at bounding box center [503, 249] width 35 height 11
click at [843, 209] on html "Calendar Manage Tasks Reviews Approval Management Company People, Data, Setting…" at bounding box center [441, 214] width 883 height 429
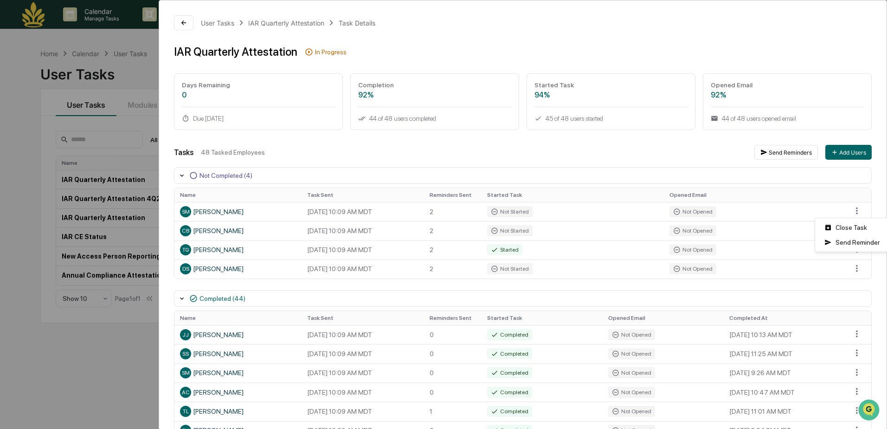
click at [725, 172] on html "Calendar Manage Tasks Reviews Approval Management Company People, Data, Setting…" at bounding box center [443, 214] width 887 height 429
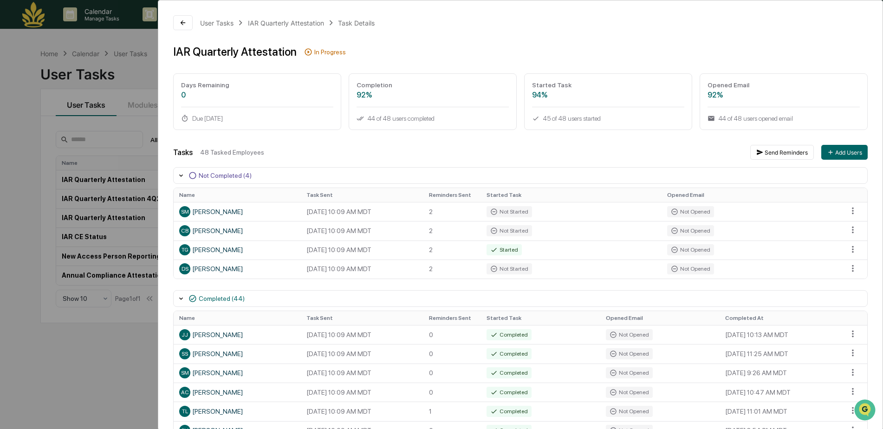
click at [555, 119] on div "45 of 48 users started" at bounding box center [608, 118] width 152 height 7
click at [508, 334] on div "Completed" at bounding box center [508, 334] width 45 height 11
click at [197, 335] on div "JJ Jon Jarboe" at bounding box center [237, 334] width 116 height 11
click at [854, 335] on td at bounding box center [854, 334] width 25 height 19
click at [846, 332] on html "Calendar Manage Tasks Reviews Approval Management Company People, Data, Setting…" at bounding box center [441, 214] width 883 height 429
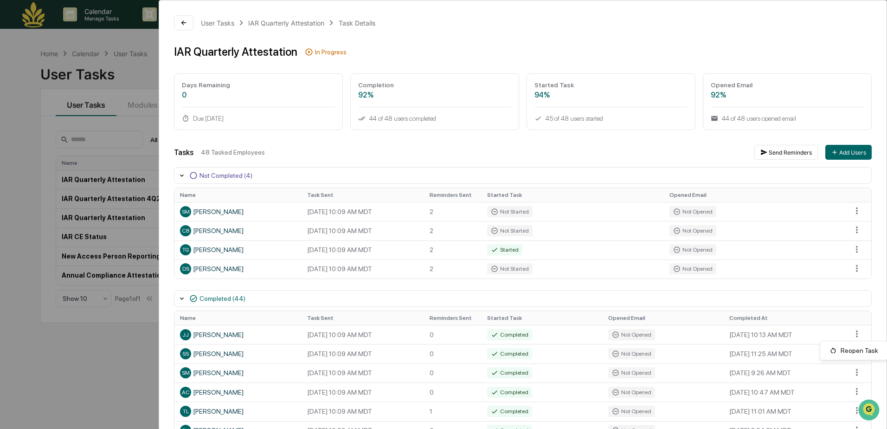
click at [516, 335] on html "Calendar Manage Tasks Reviews Approval Management Company People, Data, Setting…" at bounding box center [443, 214] width 887 height 429
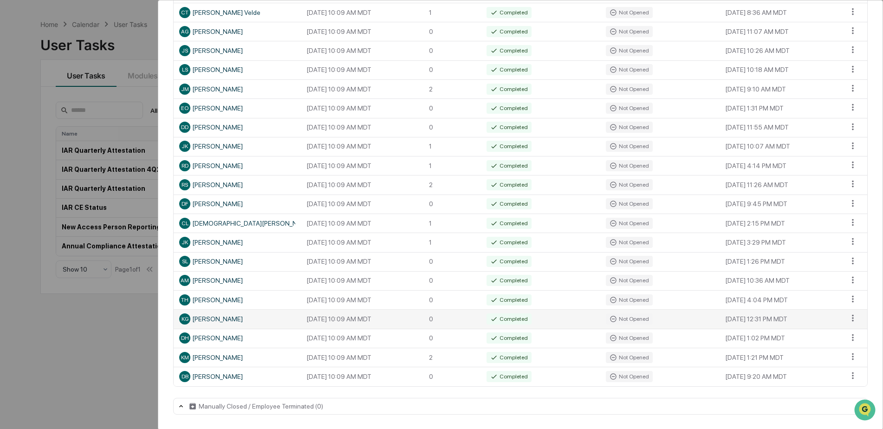
scroll to position [44, 0]
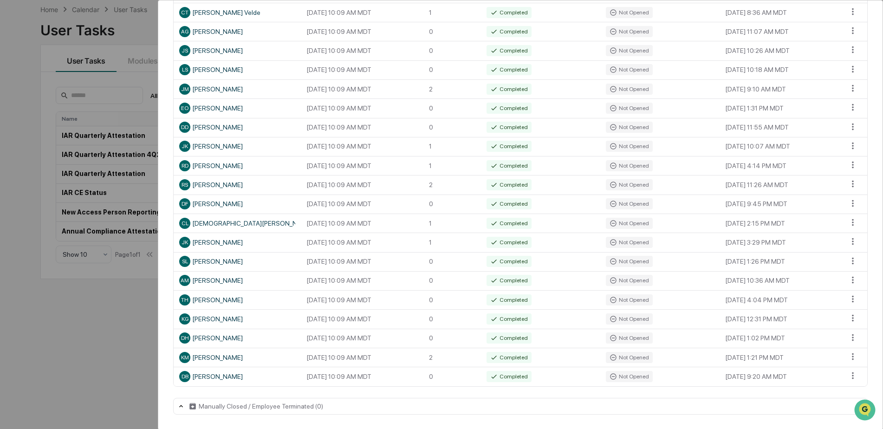
click at [180, 409] on icon at bounding box center [180, 405] width 7 height 7
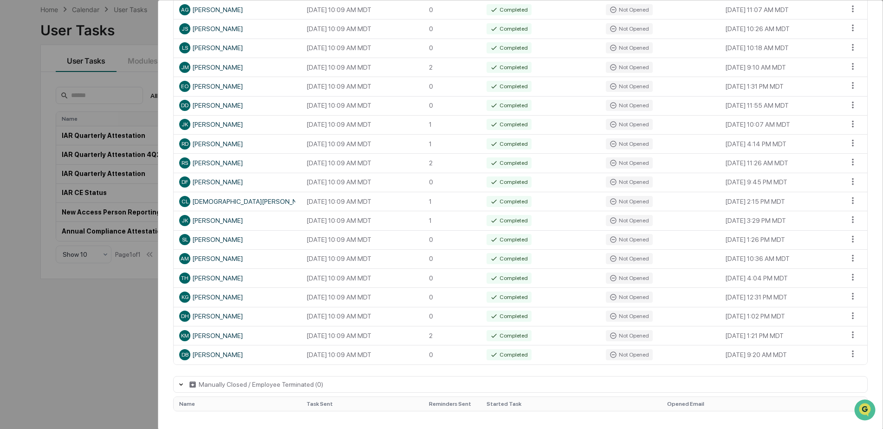
scroll to position [804, 0]
click at [183, 383] on icon at bounding box center [180, 383] width 7 height 7
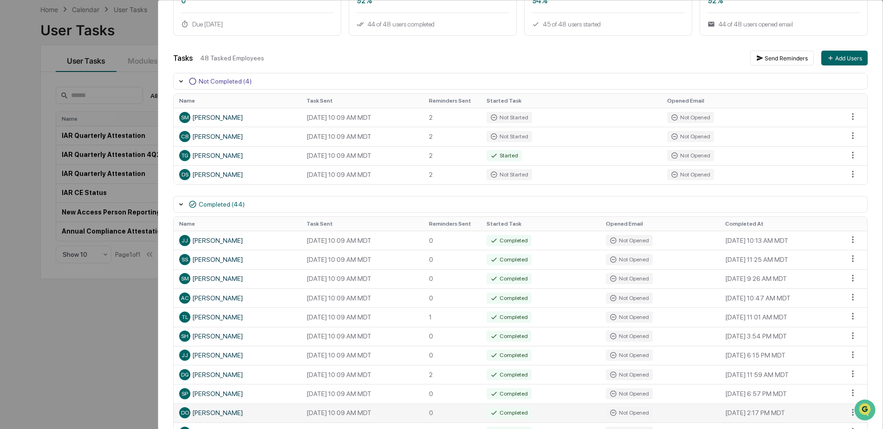
scroll to position [0, 0]
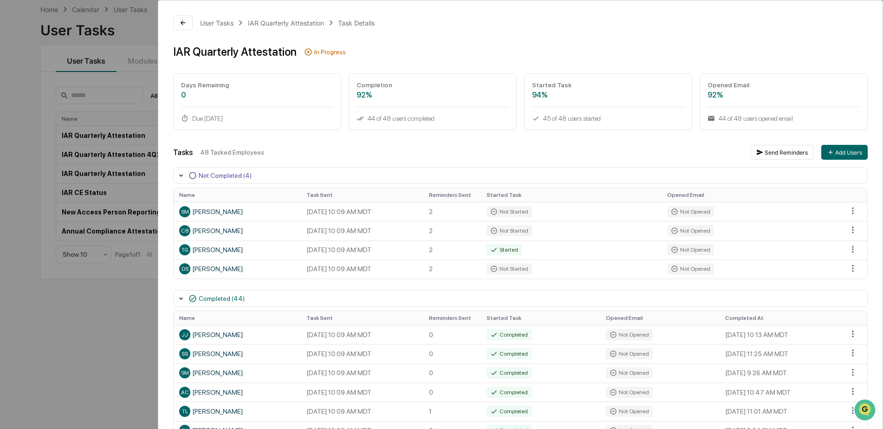
click at [127, 75] on div "User Tasks IAR Quarterly Attestation Task Details IAR Quarterly Attestation In …" at bounding box center [441, 214] width 883 height 429
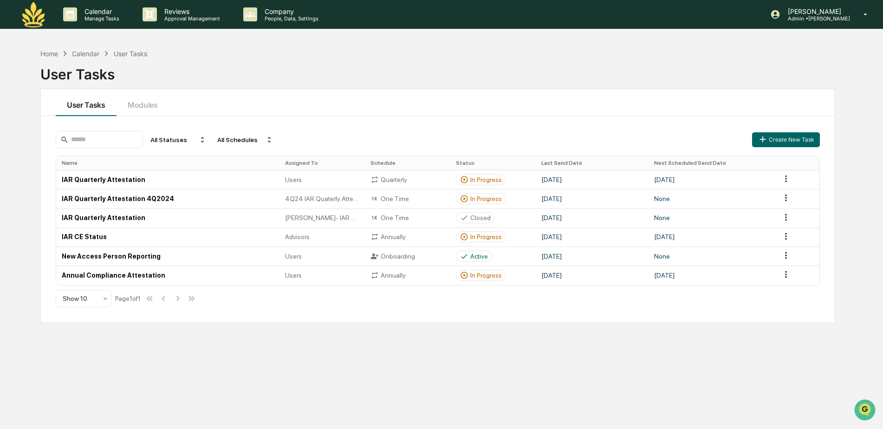
click at [594, 126] on div "All Statuses All Schedules Create New Task Name Assigned To Schedule Status Las…" at bounding box center [438, 219] width 794 height 207
click at [487, 181] on div "In Progress" at bounding box center [486, 179] width 32 height 7
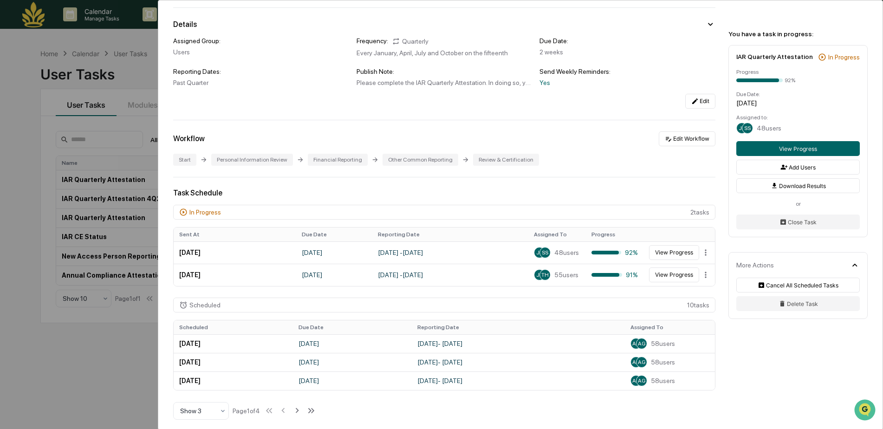
scroll to position [93, 0]
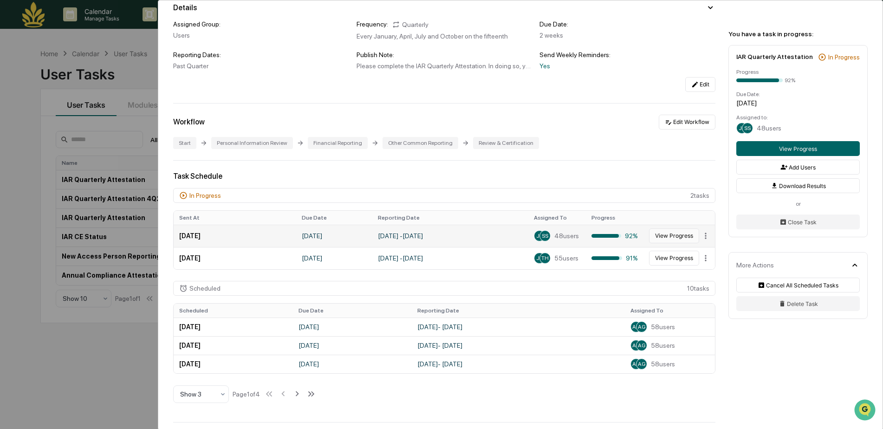
click at [659, 235] on button "View Progress" at bounding box center [674, 235] width 50 height 15
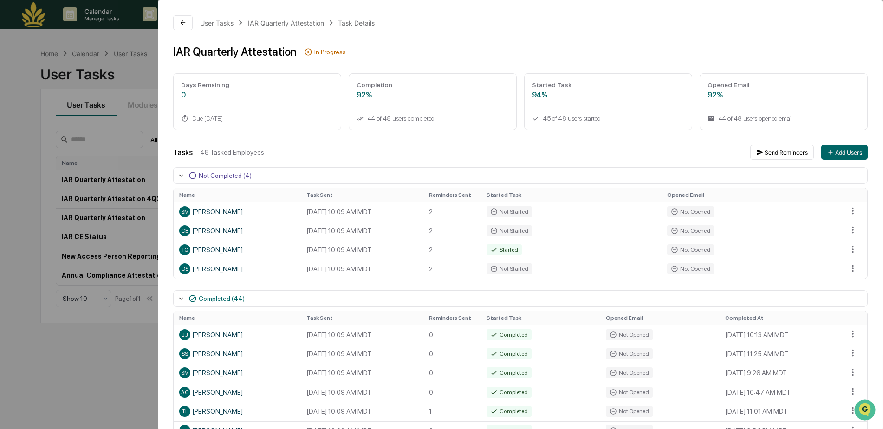
click at [141, 136] on div "User Tasks IAR Quarterly Attestation Task Details IAR Quarterly Attestation In …" at bounding box center [441, 214] width 883 height 429
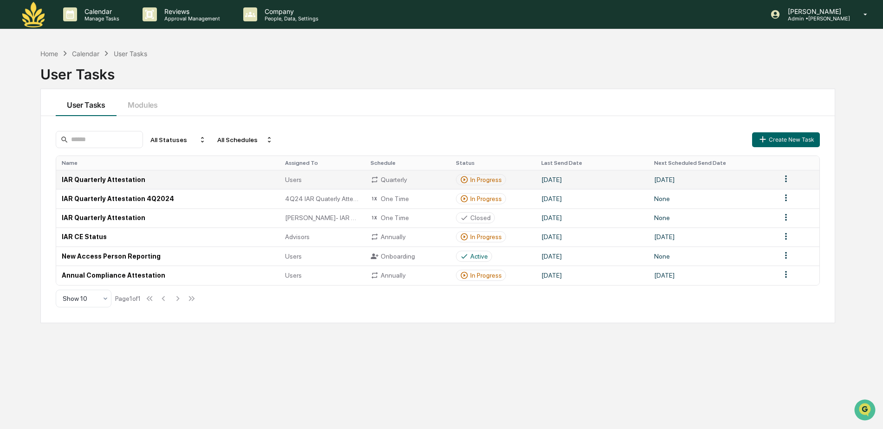
click at [478, 184] on div "In Progress" at bounding box center [481, 179] width 42 height 8
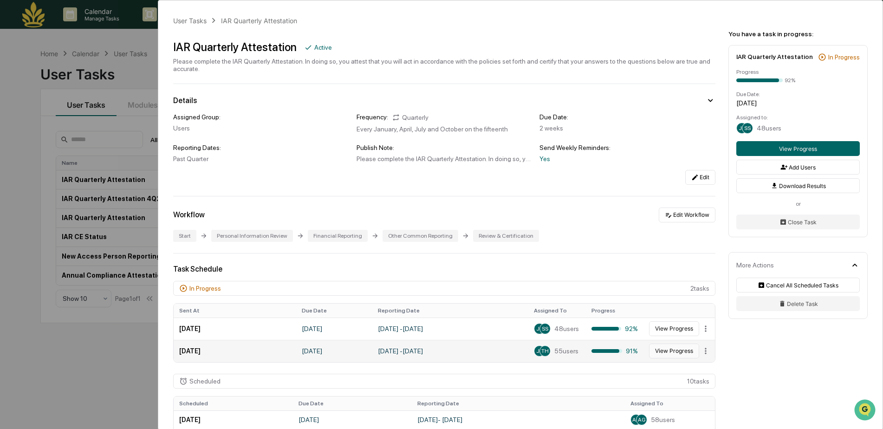
click at [671, 351] on button "View Progress" at bounding box center [674, 350] width 50 height 15
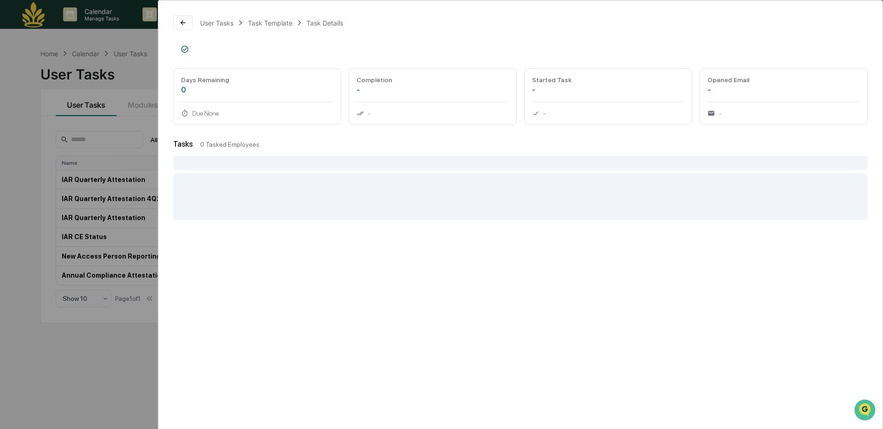
click at [297, 195] on div at bounding box center [520, 197] width 694 height 46
click at [110, 151] on div "User Tasks Task Template Task Details Days Remaining 0 Due None Completion - - …" at bounding box center [441, 214] width 883 height 429
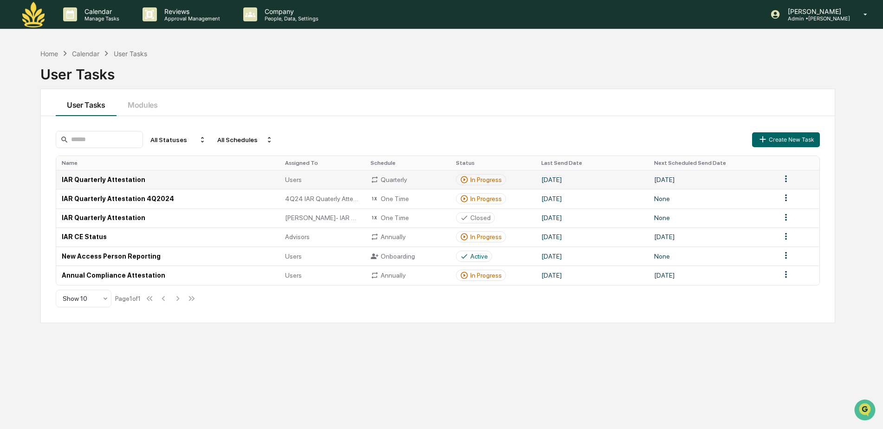
click at [475, 180] on div "In Progress" at bounding box center [486, 179] width 32 height 7
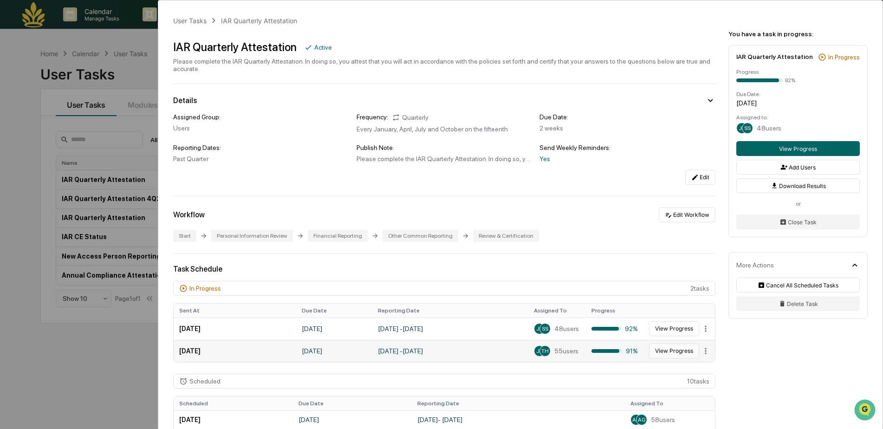
click at [660, 347] on button "View Progress" at bounding box center [674, 350] width 50 height 15
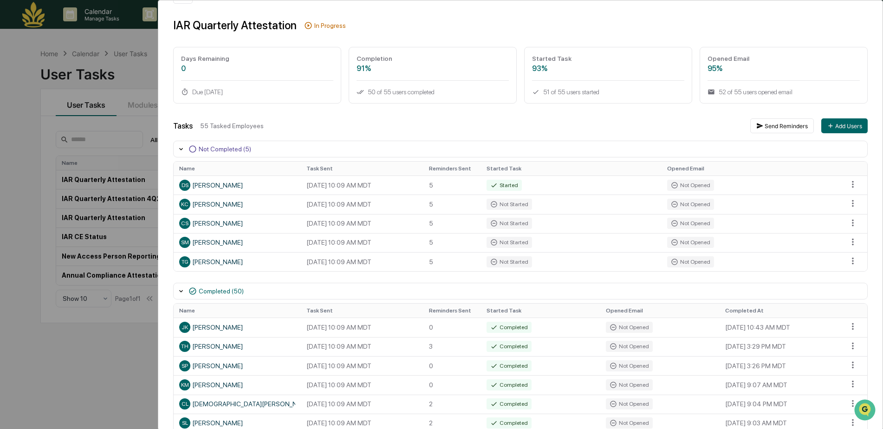
scroll to position [46, 0]
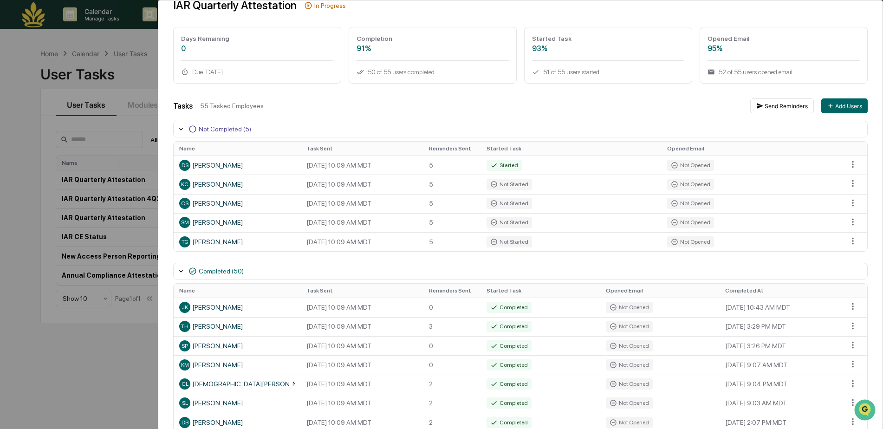
click at [113, 133] on div "User Tasks IAR Quarterly Attestation Task Details IAR Quarterly Attestation In …" at bounding box center [441, 214] width 883 height 429
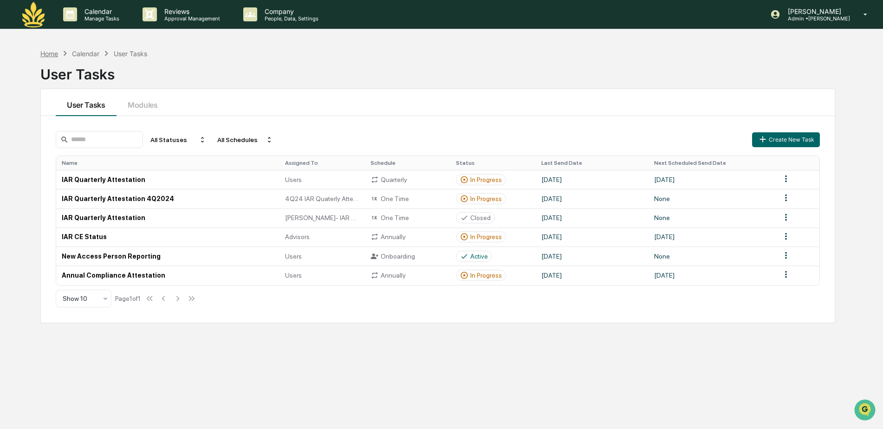
click at [49, 55] on div "Home" at bounding box center [49, 54] width 18 height 8
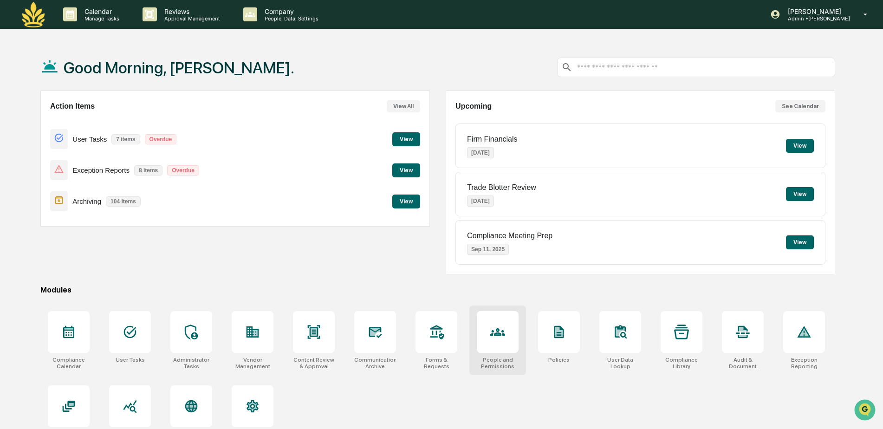
click at [499, 330] on icon at bounding box center [497, 331] width 15 height 15
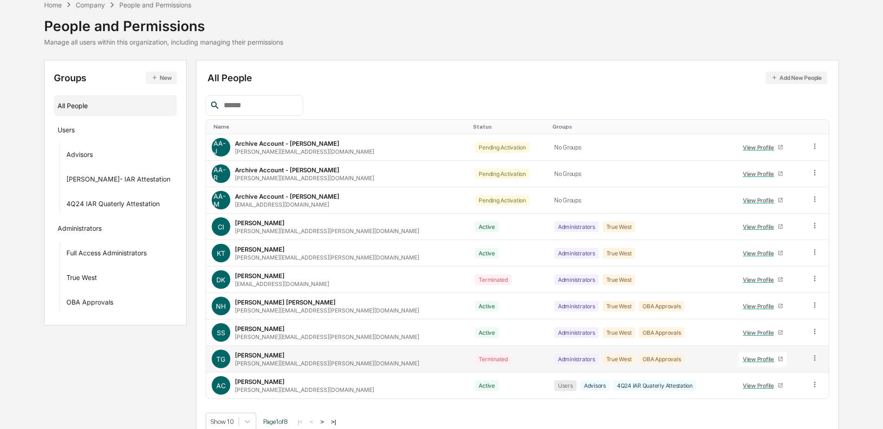
scroll to position [56, 0]
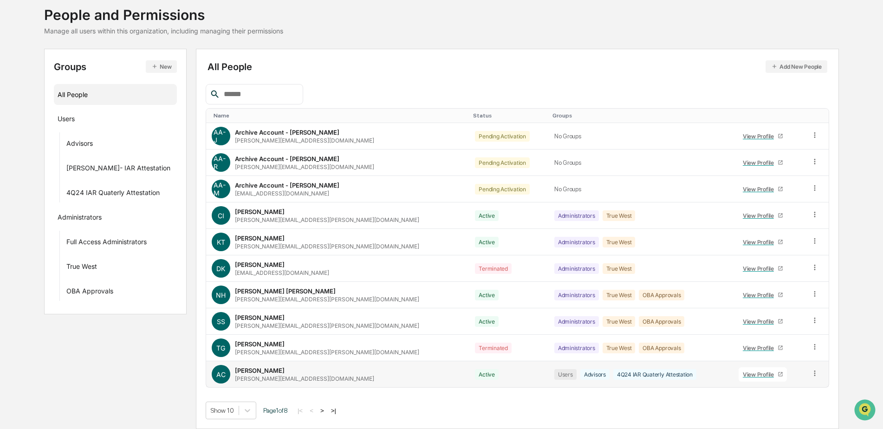
click at [758, 373] on div "View Profile" at bounding box center [760, 374] width 35 height 7
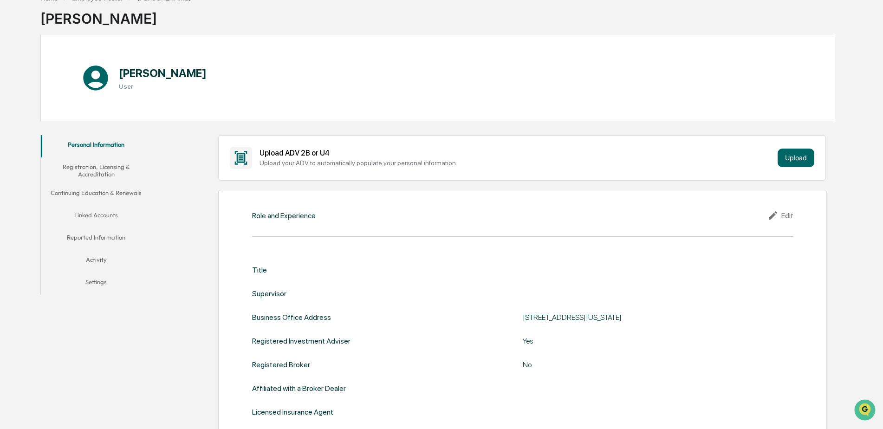
click at [98, 215] on button "Linked Accounts" at bounding box center [96, 217] width 111 height 22
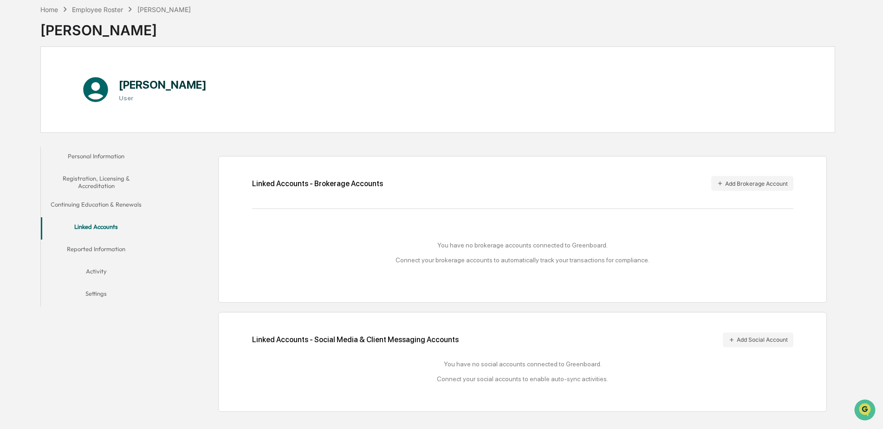
click at [99, 269] on button "Activity" at bounding box center [96, 273] width 111 height 22
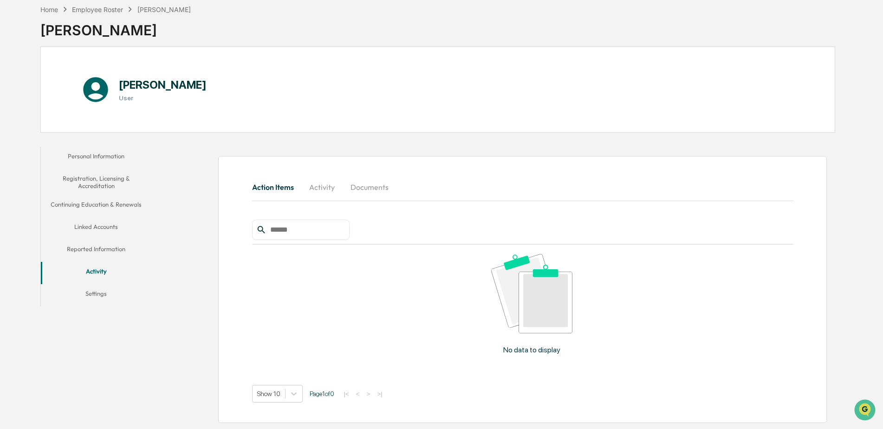
click at [88, 154] on button "Personal Information" at bounding box center [96, 158] width 111 height 22
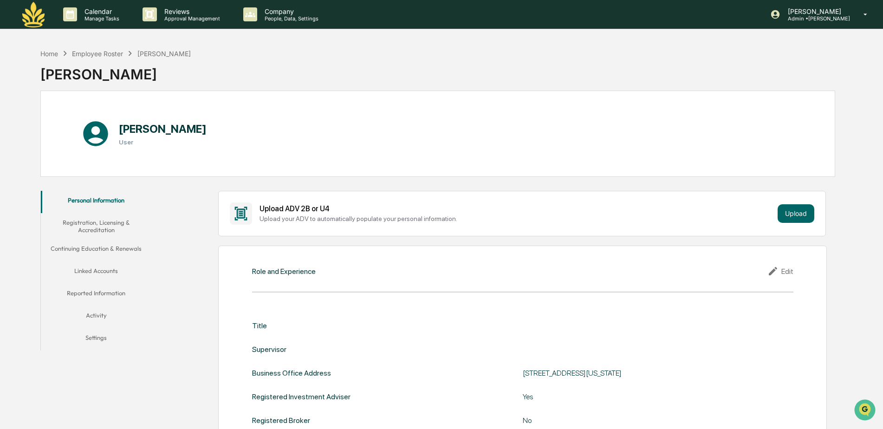
click at [105, 223] on button "Registration, Licensing & Accreditation" at bounding box center [96, 226] width 111 height 26
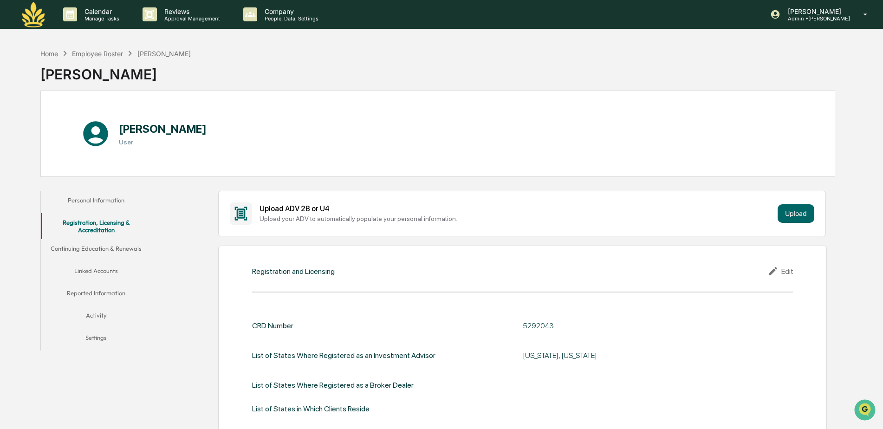
click at [97, 248] on button "Continuing Education & Renewals" at bounding box center [96, 250] width 111 height 22
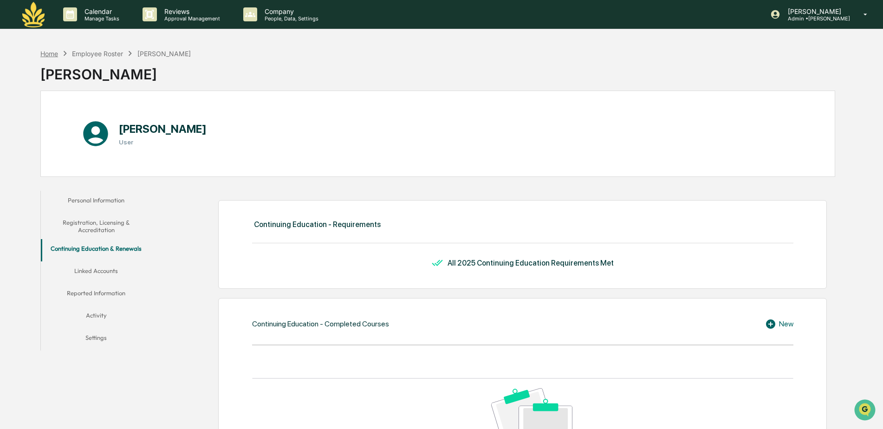
click at [50, 51] on div "Home" at bounding box center [49, 54] width 18 height 8
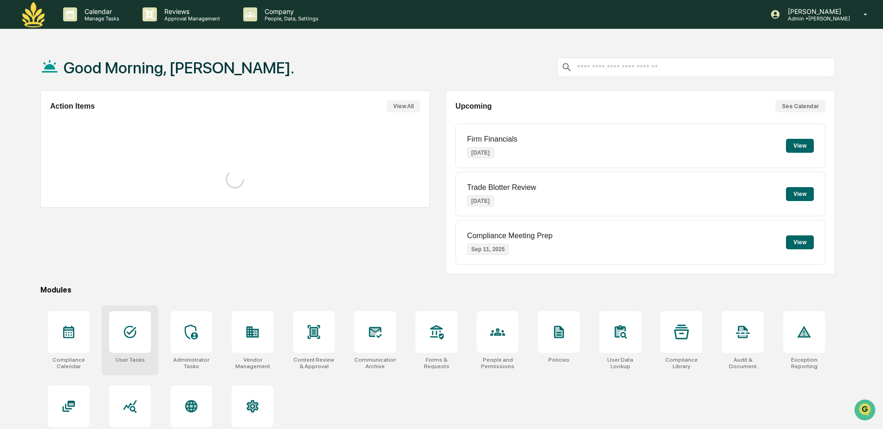
click at [129, 328] on icon at bounding box center [130, 331] width 15 height 15
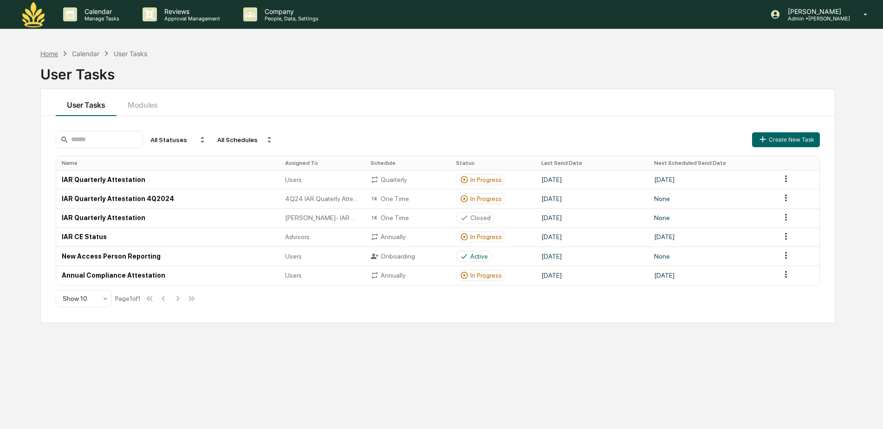
click at [52, 51] on div "Home" at bounding box center [49, 54] width 18 height 8
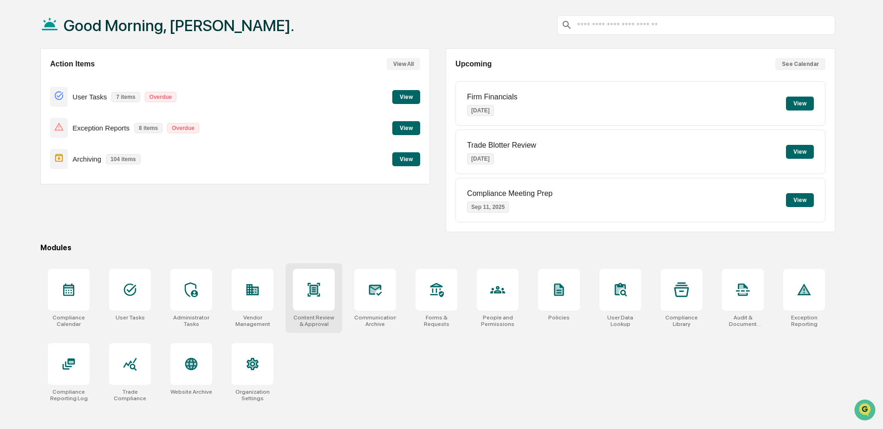
scroll to position [44, 0]
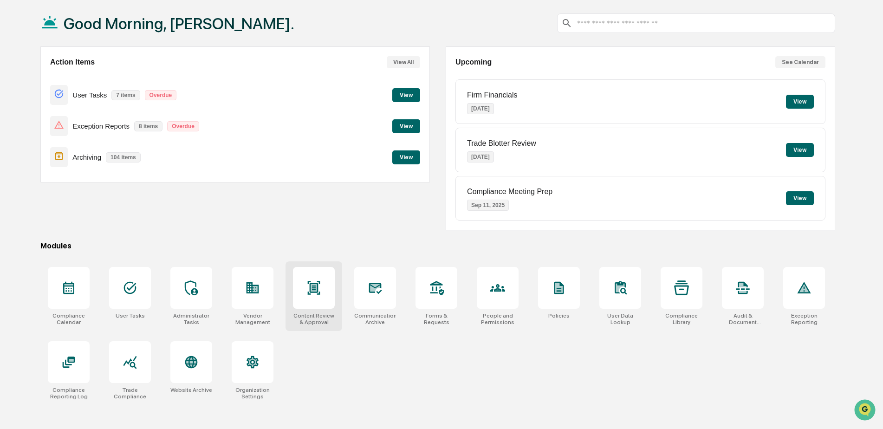
click at [314, 295] on div at bounding box center [313, 287] width 15 height 15
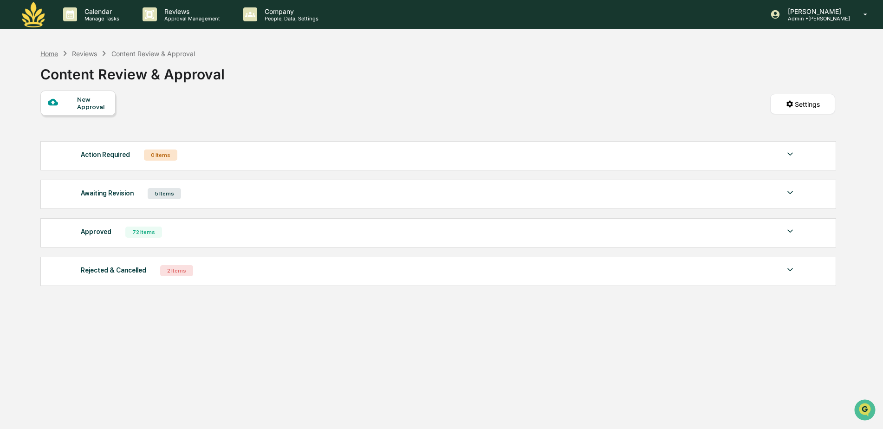
click at [44, 55] on div "Home" at bounding box center [49, 54] width 18 height 8
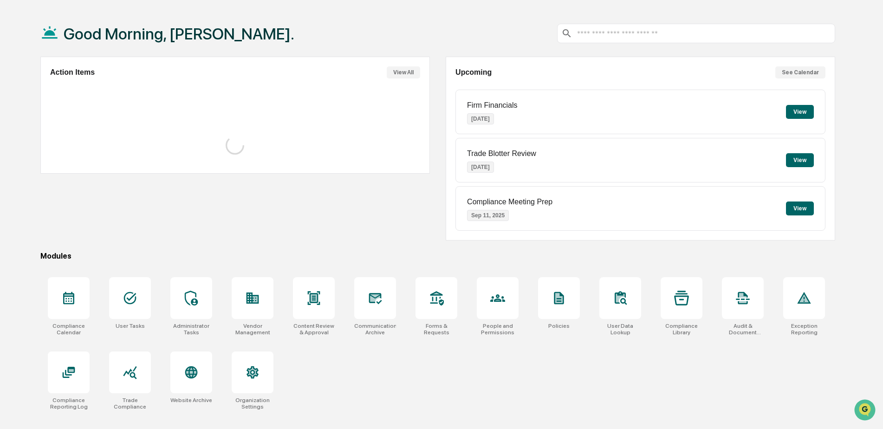
scroll to position [44, 0]
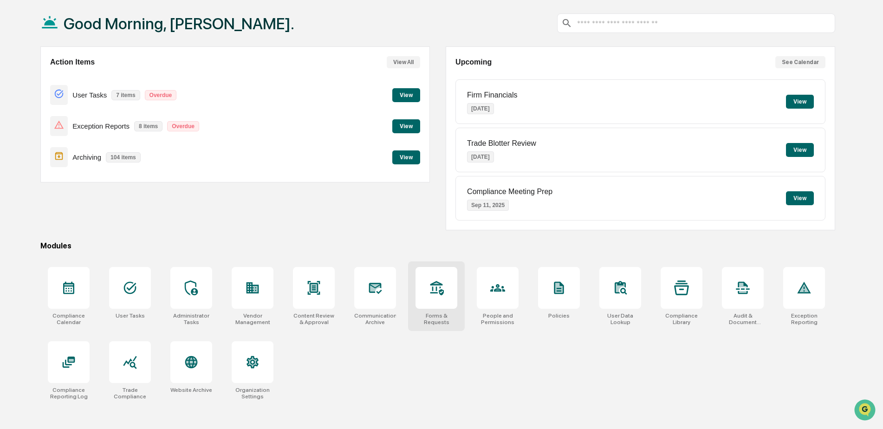
click at [447, 297] on div at bounding box center [436, 288] width 42 height 42
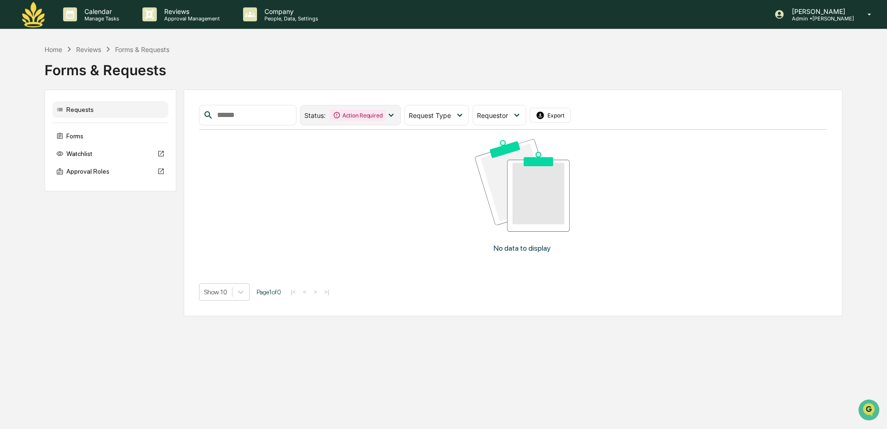
click at [394, 115] on icon at bounding box center [391, 115] width 5 height 3
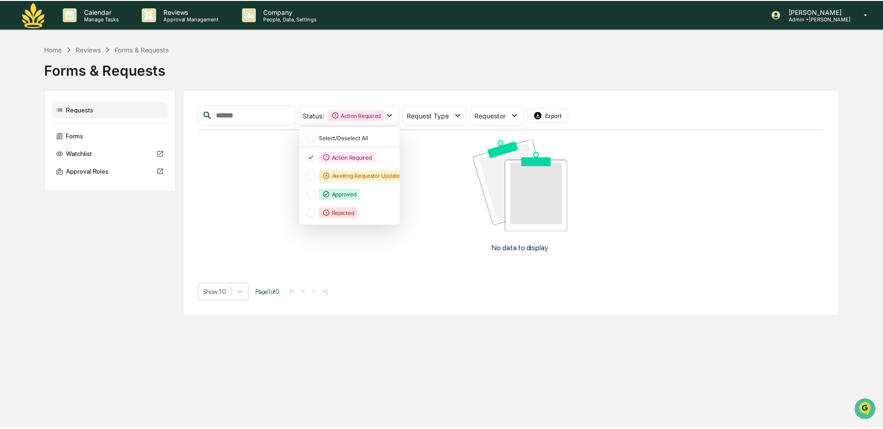
scroll to position [0, 9]
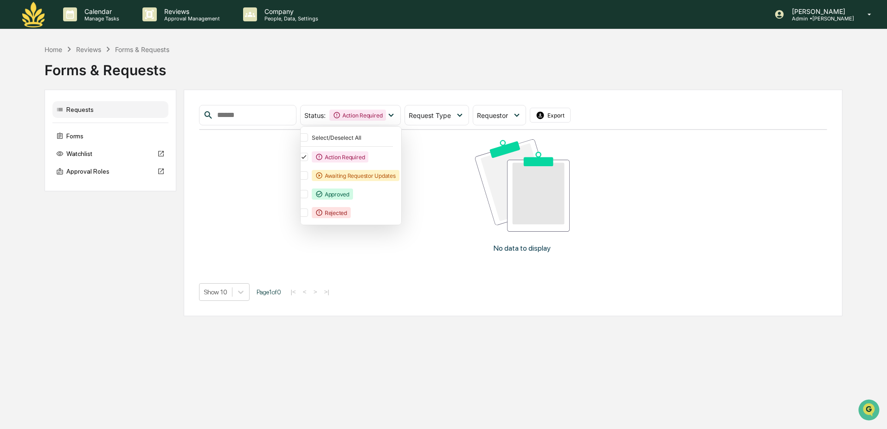
click at [214, 60] on div "Forms & Requests" at bounding box center [444, 66] width 799 height 24
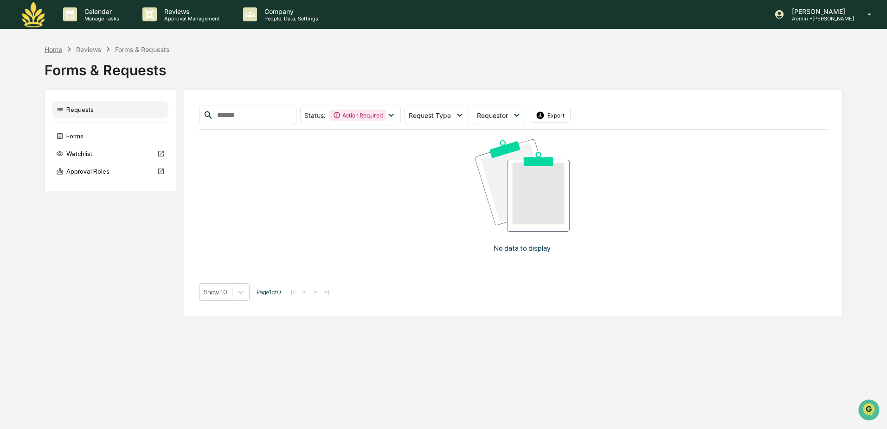
click at [53, 52] on div "Home" at bounding box center [54, 49] width 18 height 8
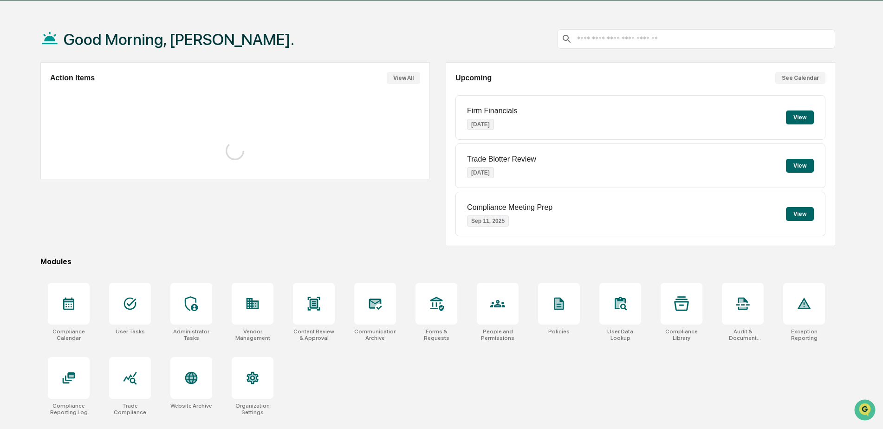
scroll to position [44, 0]
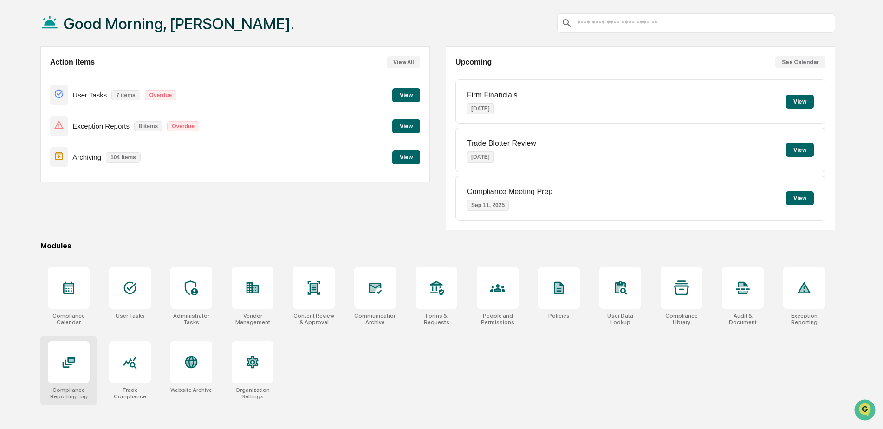
click at [65, 371] on div at bounding box center [69, 362] width 42 height 42
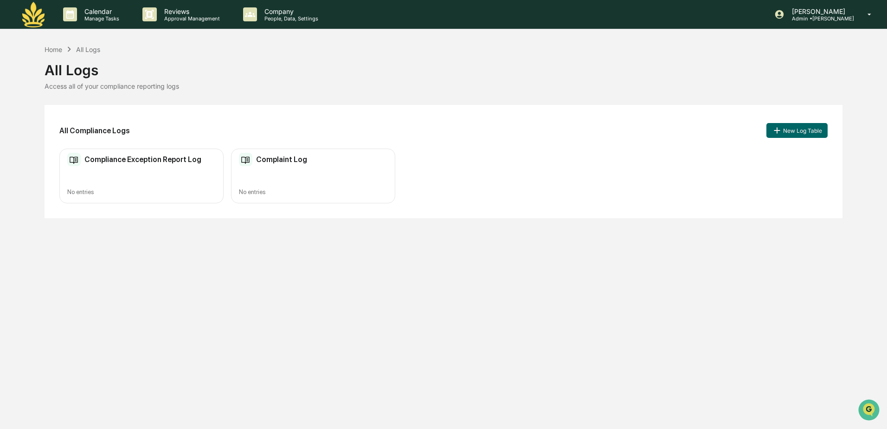
click at [59, 45] on div "Home All Logs" at bounding box center [73, 49] width 56 height 10
click at [52, 49] on div "Home" at bounding box center [54, 49] width 18 height 8
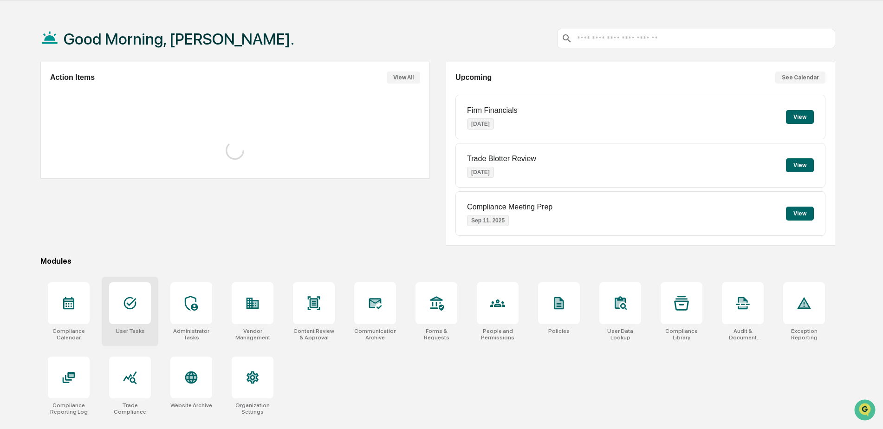
scroll to position [44, 0]
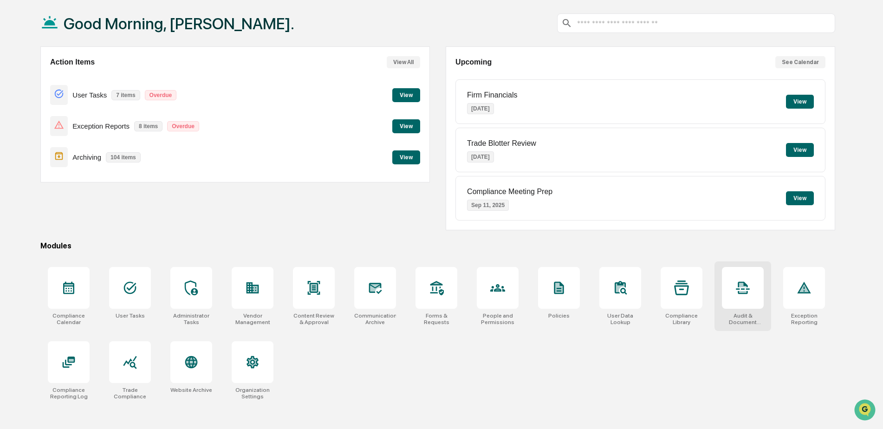
click at [743, 293] on icon at bounding box center [742, 288] width 13 height 13
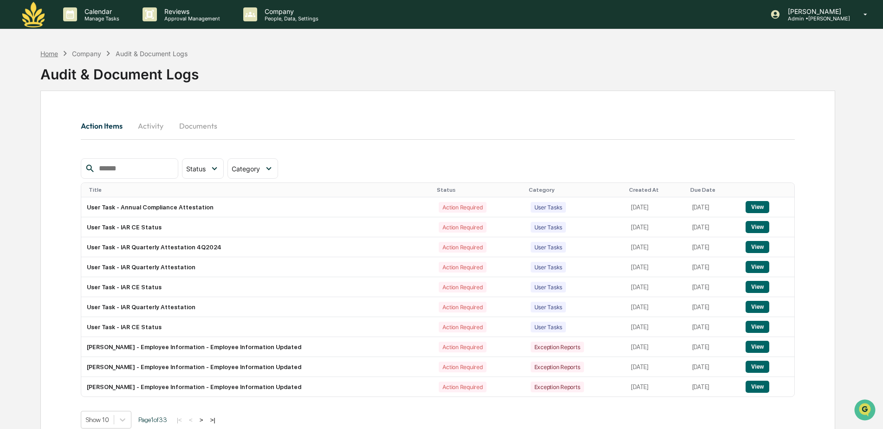
click at [51, 52] on div "Home" at bounding box center [49, 54] width 18 height 8
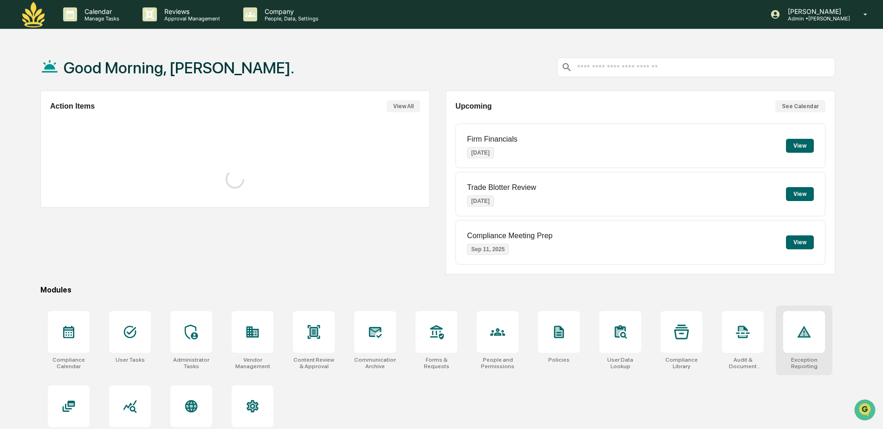
click at [808, 327] on icon at bounding box center [803, 331] width 15 height 15
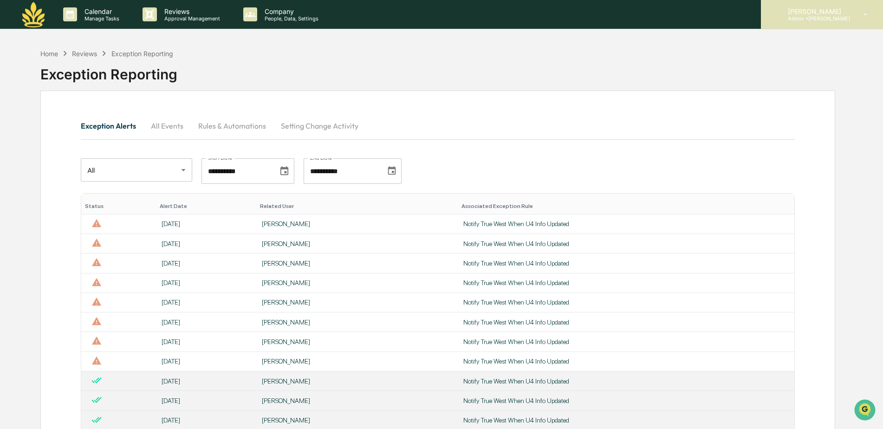
click at [842, 15] on p "Admin • Maia Wealth" at bounding box center [815, 18] width 70 height 6
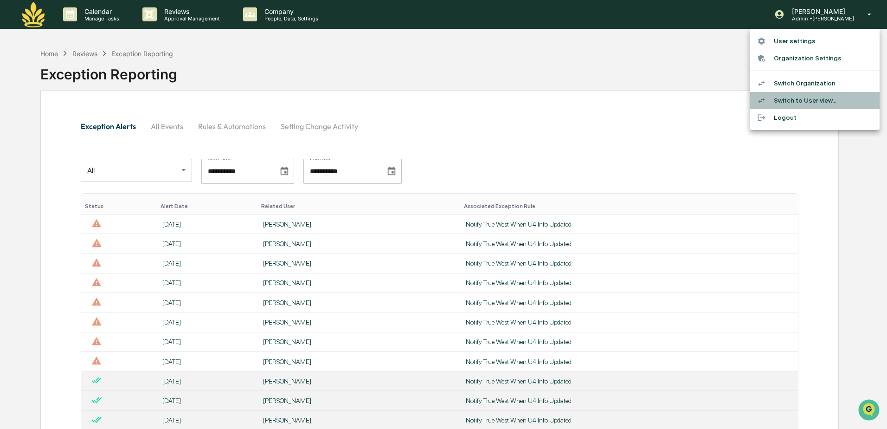
click at [785, 100] on li "Switch to User view..." at bounding box center [815, 100] width 130 height 17
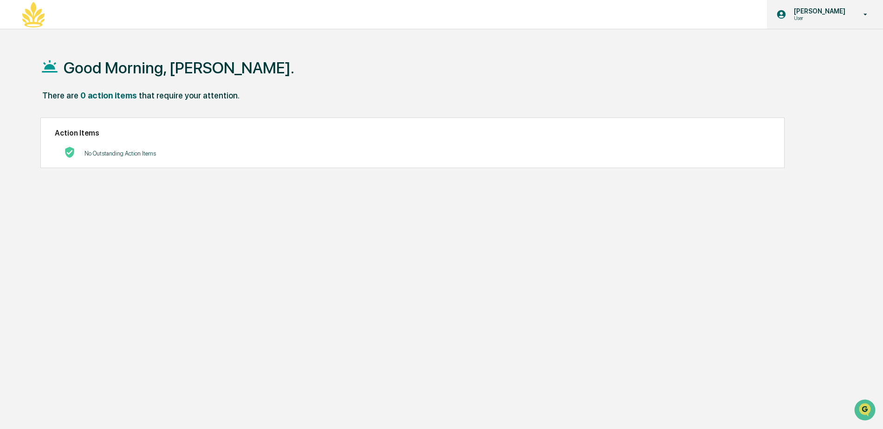
click at [820, 11] on p "[PERSON_NAME]" at bounding box center [818, 10] width 64 height 7
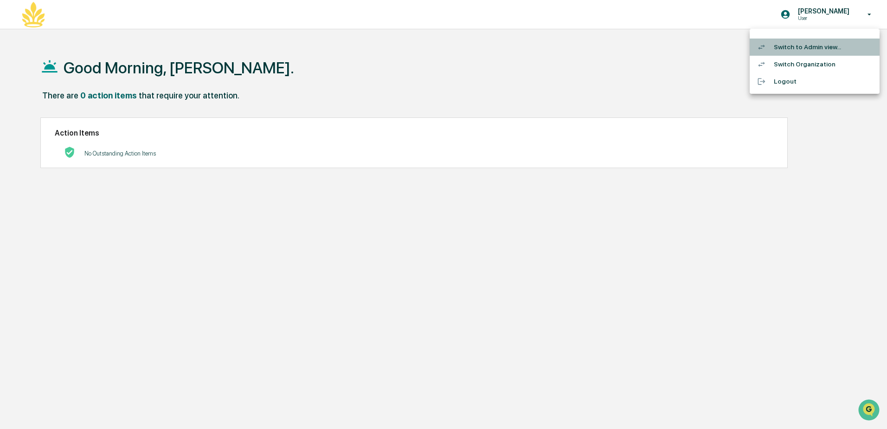
click at [799, 45] on li "Switch to Admin view..." at bounding box center [815, 47] width 130 height 17
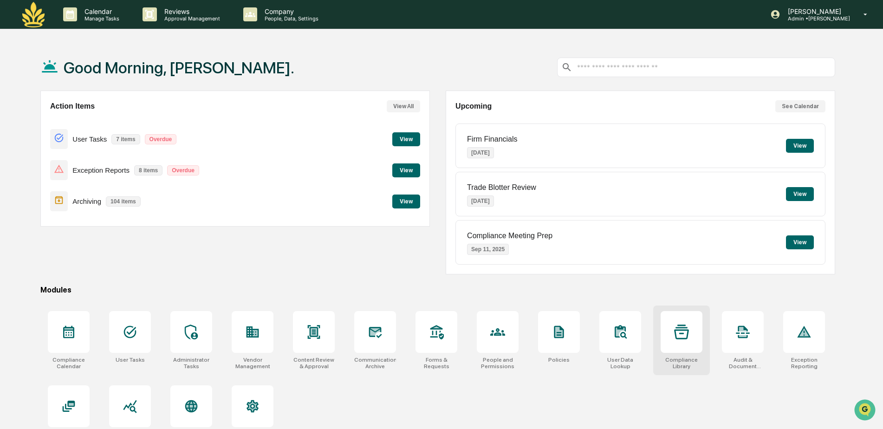
scroll to position [44, 0]
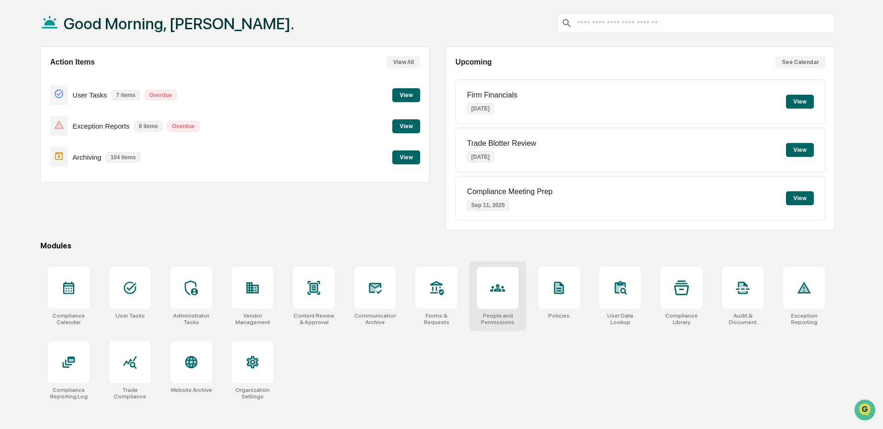
click at [485, 285] on div at bounding box center [498, 288] width 42 height 42
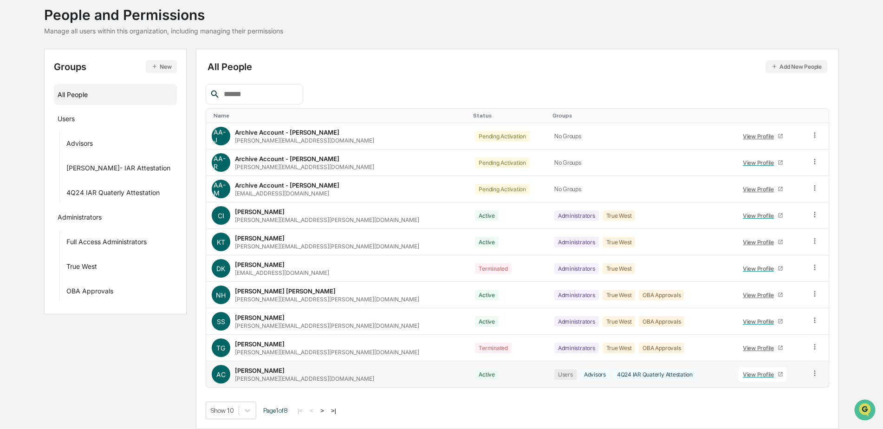
click at [754, 374] on div "View Profile" at bounding box center [760, 374] width 35 height 7
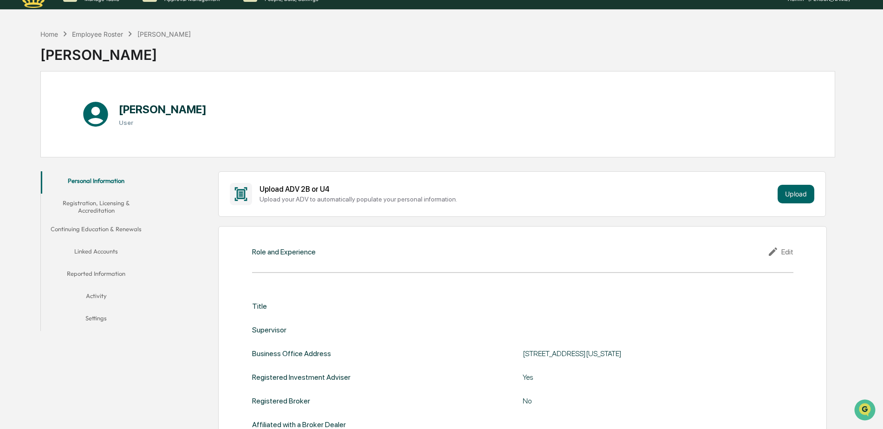
scroll to position [17, 0]
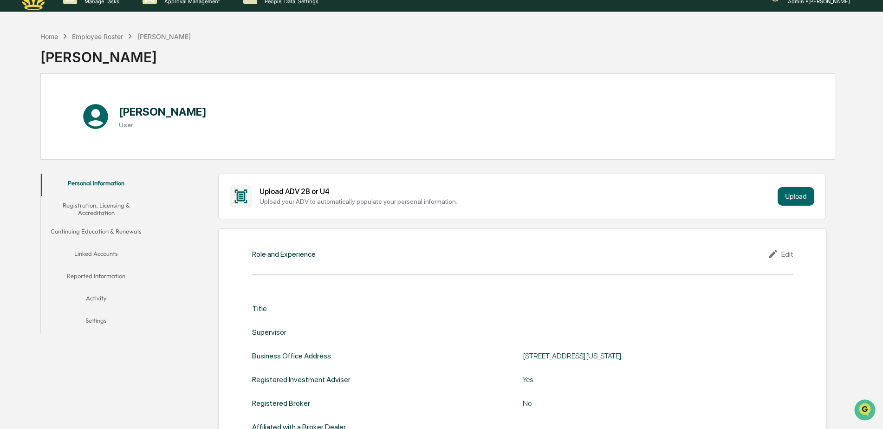
click at [97, 205] on button "Registration, Licensing & Accreditation" at bounding box center [96, 209] width 111 height 26
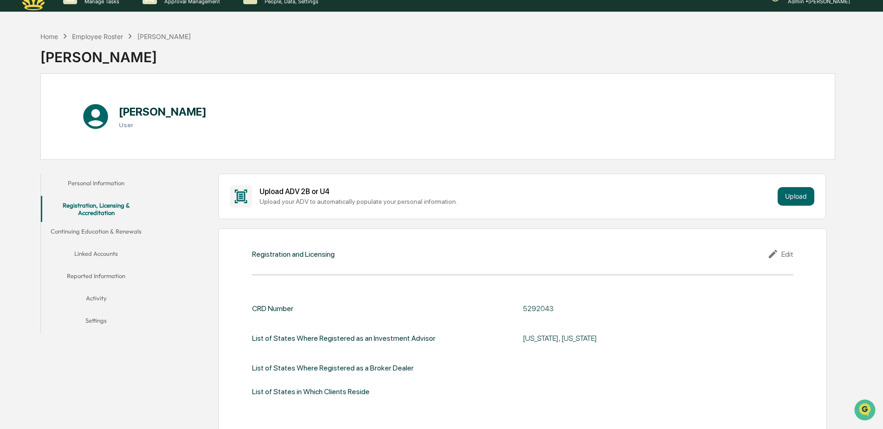
click at [97, 298] on button "Activity" at bounding box center [96, 300] width 111 height 22
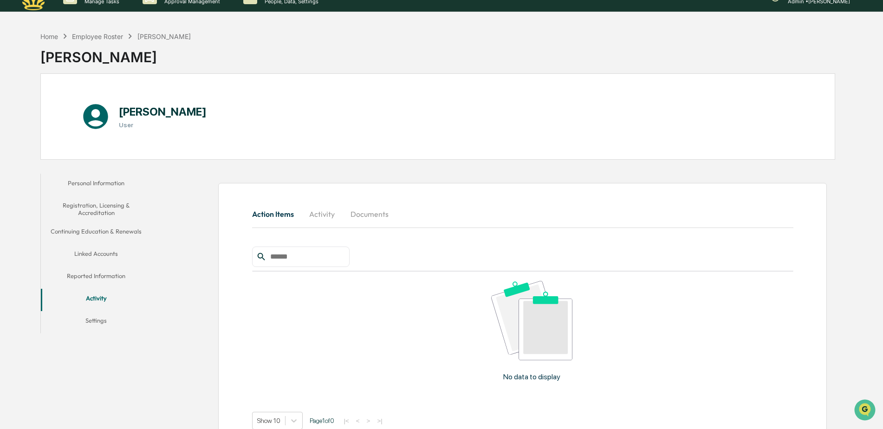
click at [371, 212] on button "Documents" at bounding box center [369, 214] width 53 height 22
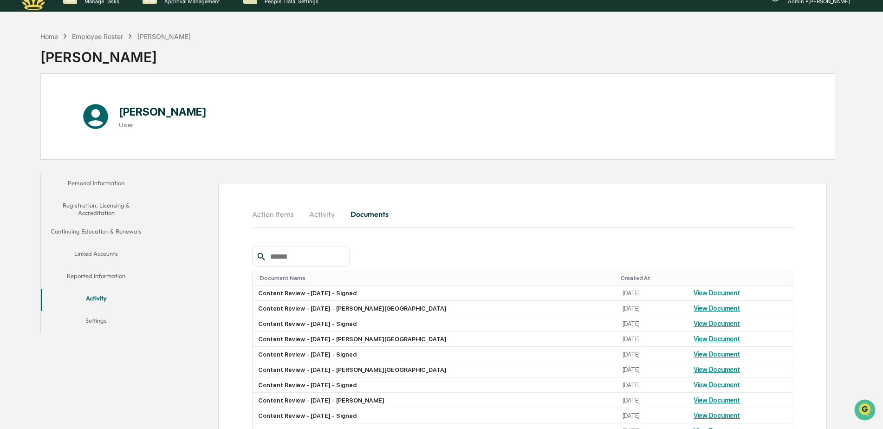
click at [318, 208] on button "Activity" at bounding box center [322, 214] width 42 height 22
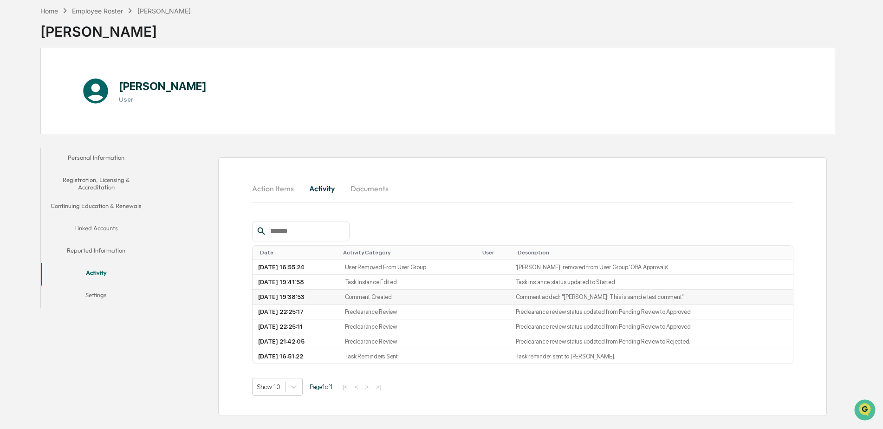
scroll to position [44, 0]
click at [265, 188] on button "Action Items" at bounding box center [276, 187] width 49 height 22
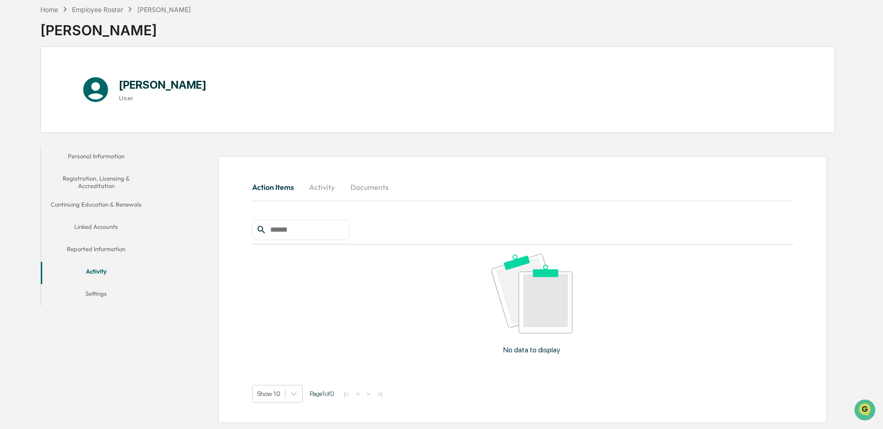
click at [92, 251] on button "Reported Information" at bounding box center [96, 250] width 111 height 22
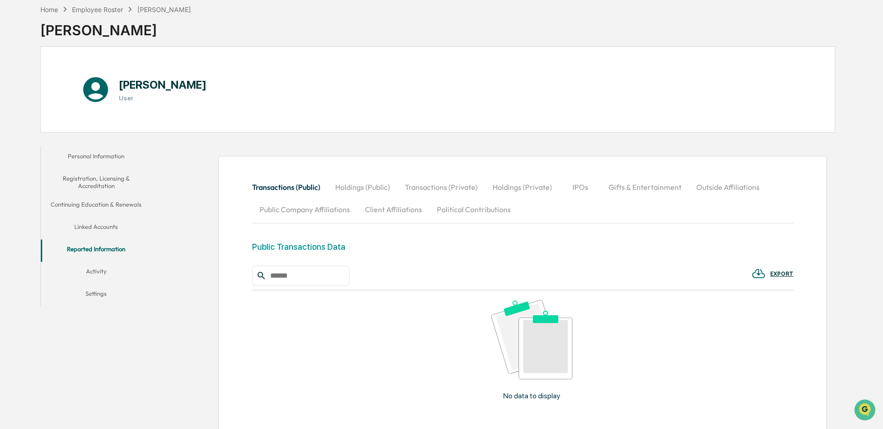
click at [738, 187] on button "Outside Affiliations" at bounding box center [728, 187] width 78 height 22
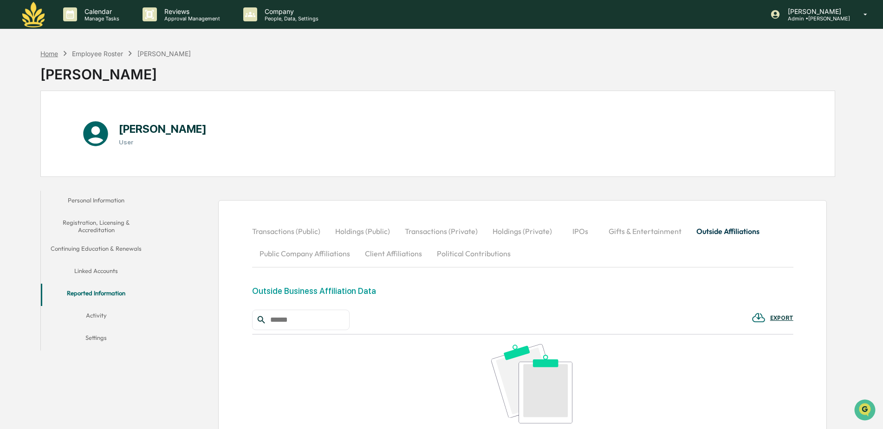
click at [51, 53] on div "Home" at bounding box center [49, 54] width 18 height 8
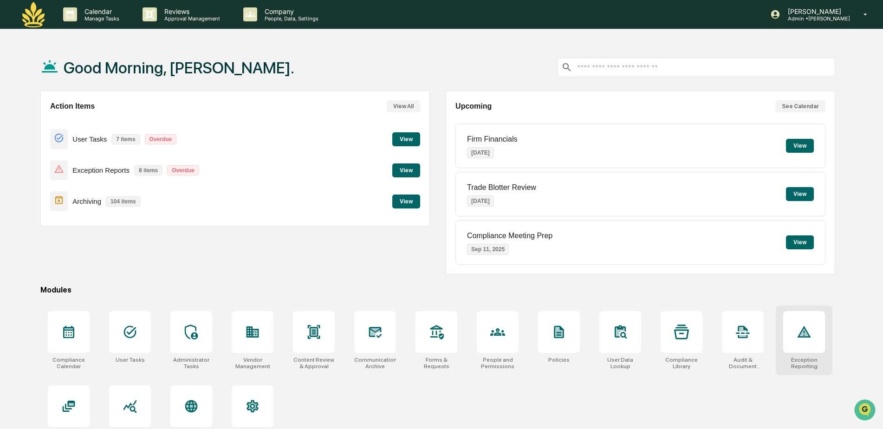
click at [822, 331] on div at bounding box center [804, 332] width 42 height 42
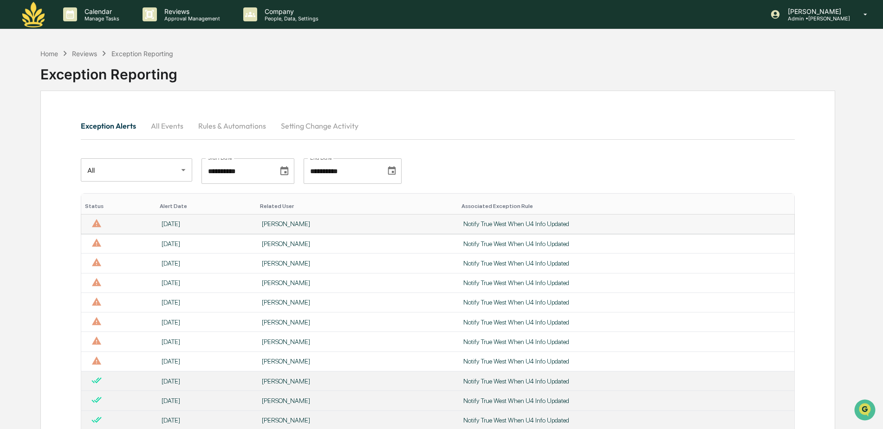
click at [272, 225] on div "[PERSON_NAME]" at bounding box center [357, 223] width 190 height 7
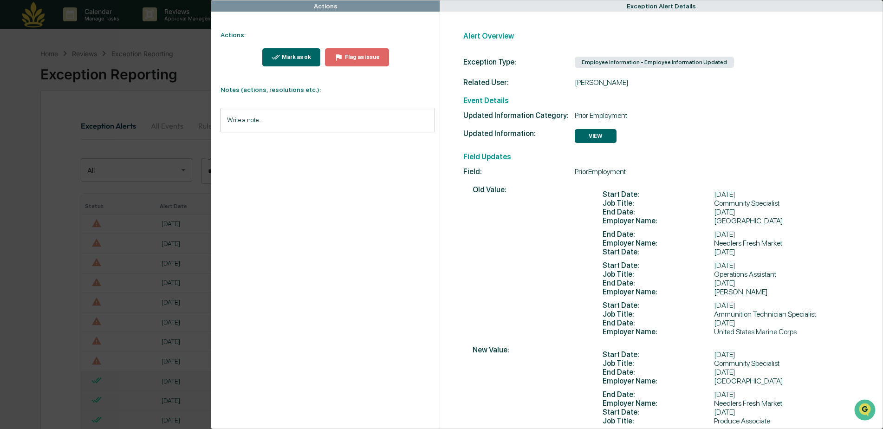
click at [289, 54] on div "Mark as ok" at bounding box center [295, 57] width 31 height 6
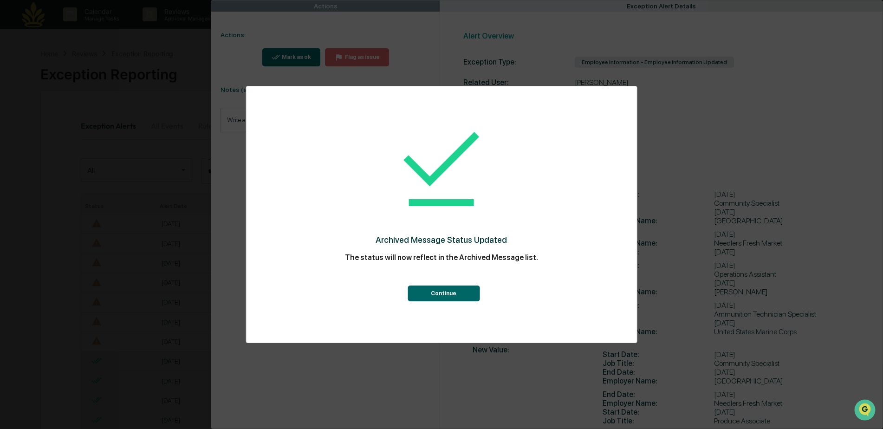
click at [439, 292] on button "Continue" at bounding box center [443, 293] width 72 height 16
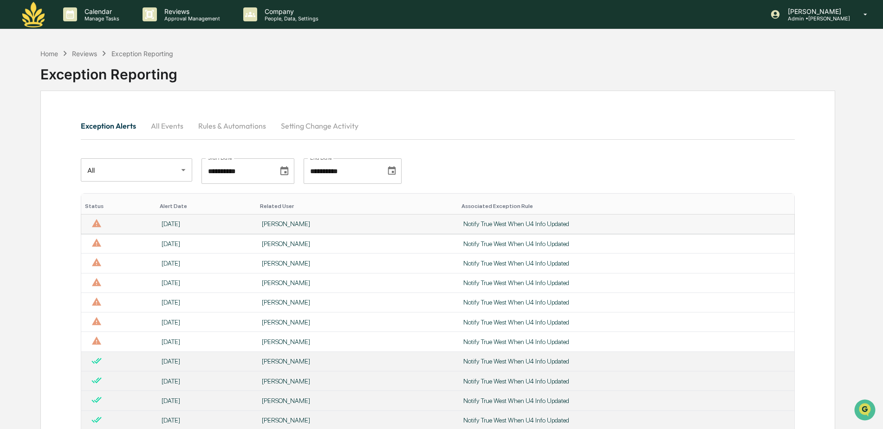
click at [289, 225] on div "[PERSON_NAME]" at bounding box center [357, 223] width 190 height 7
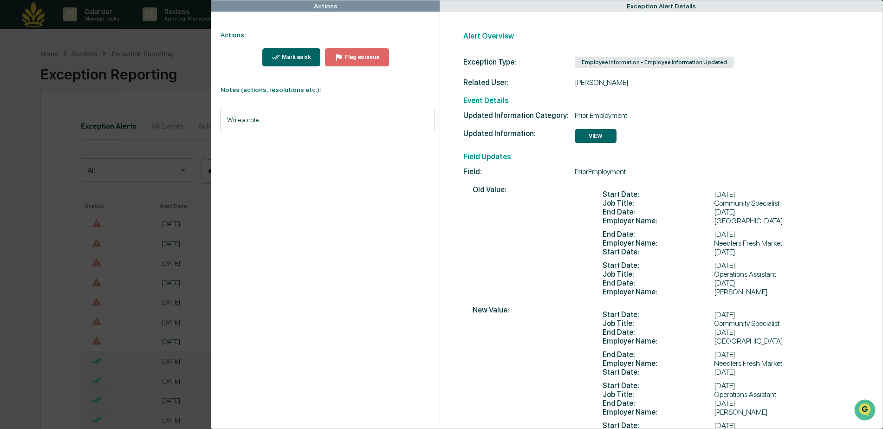
click at [292, 58] on div "Mark as ok" at bounding box center [295, 57] width 31 height 6
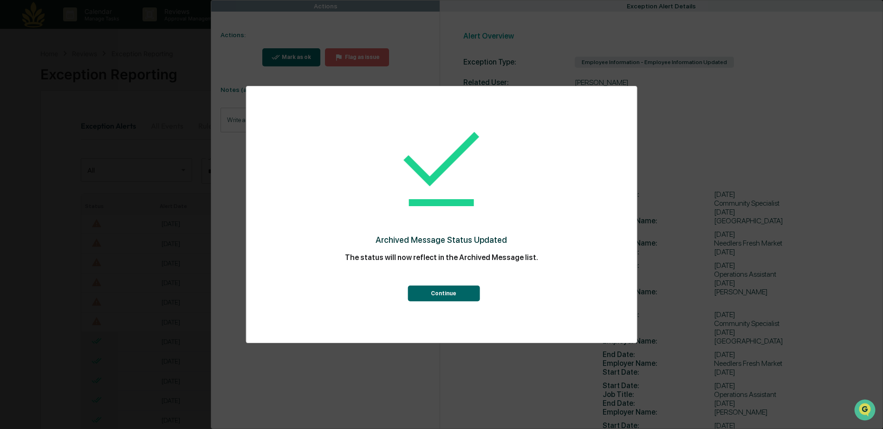
click at [441, 292] on button "Continue" at bounding box center [443, 293] width 72 height 16
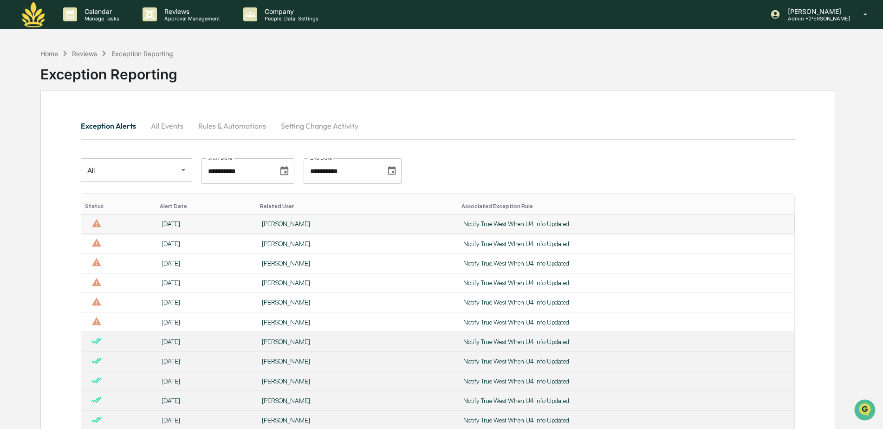
click at [288, 222] on div "[PERSON_NAME]" at bounding box center [357, 223] width 190 height 7
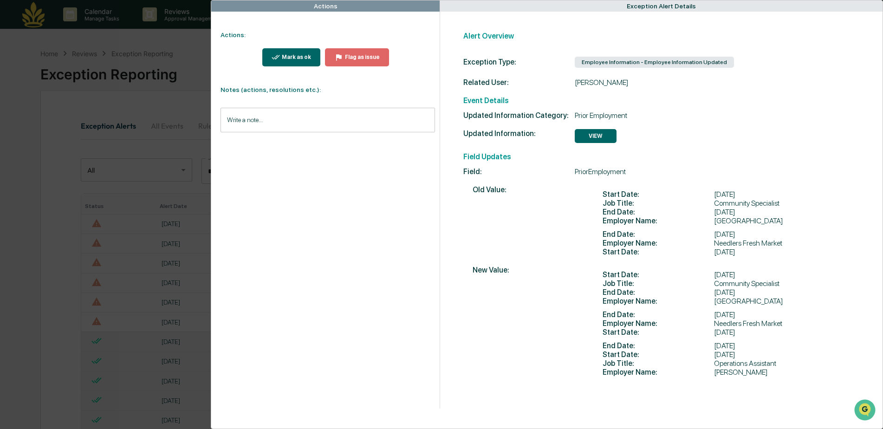
click at [285, 51] on button "Mark as ok" at bounding box center [291, 57] width 58 height 18
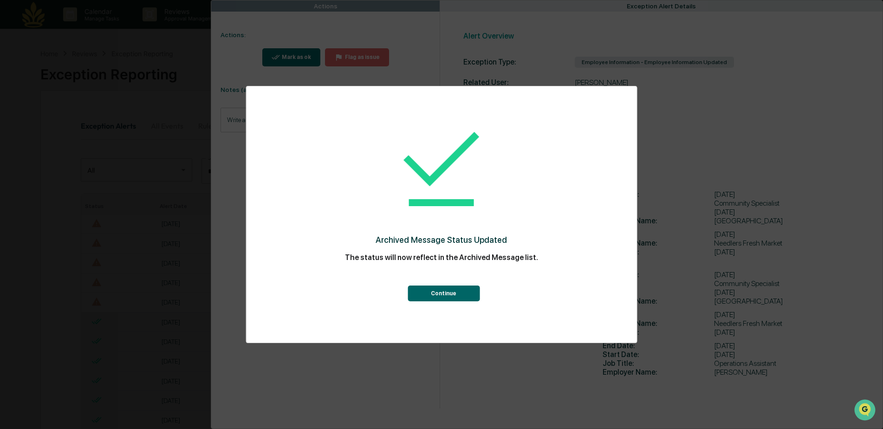
click at [449, 297] on button "Continue" at bounding box center [443, 293] width 72 height 16
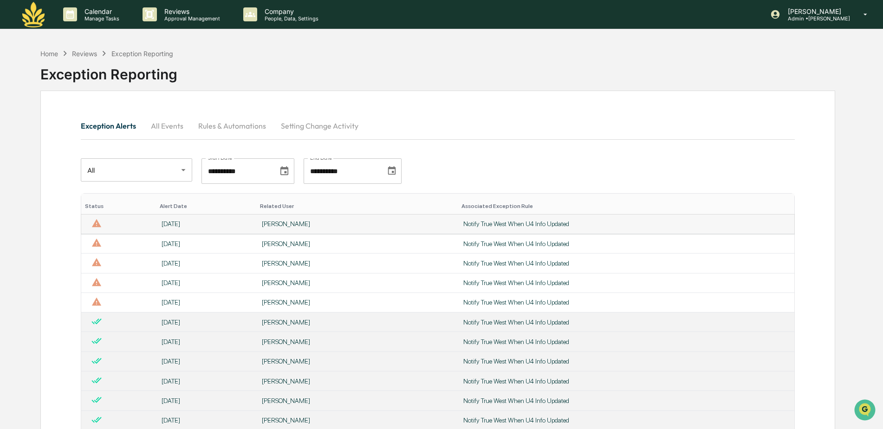
click at [284, 222] on div "[PERSON_NAME]" at bounding box center [357, 223] width 190 height 7
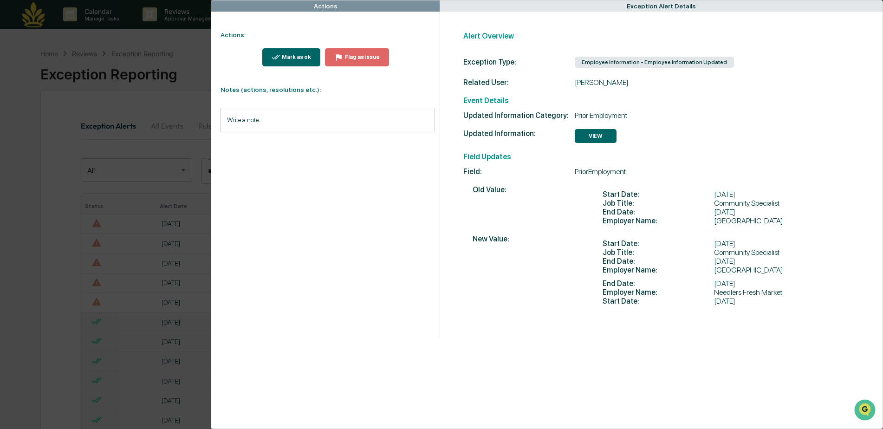
click at [304, 55] on div "Mark as ok" at bounding box center [295, 57] width 31 height 6
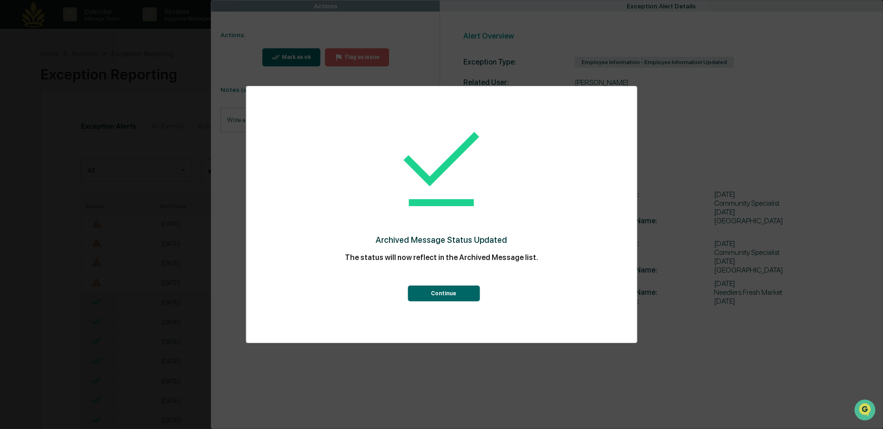
click at [439, 289] on button "Continue" at bounding box center [443, 293] width 72 height 16
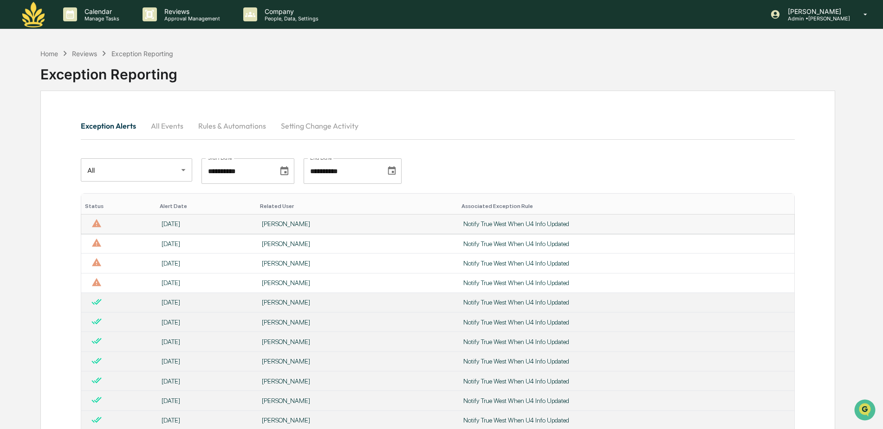
click at [281, 224] on div "[PERSON_NAME]" at bounding box center [357, 223] width 190 height 7
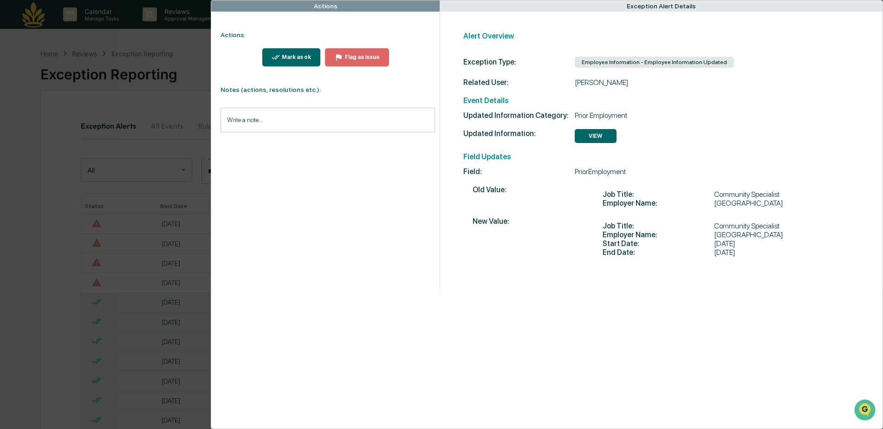
click at [291, 58] on div "Mark as ok" at bounding box center [295, 57] width 31 height 6
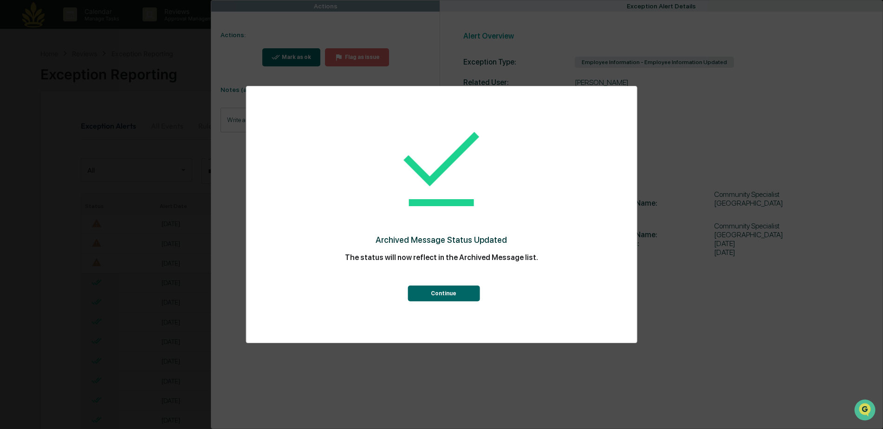
click at [438, 292] on button "Continue" at bounding box center [443, 293] width 72 height 16
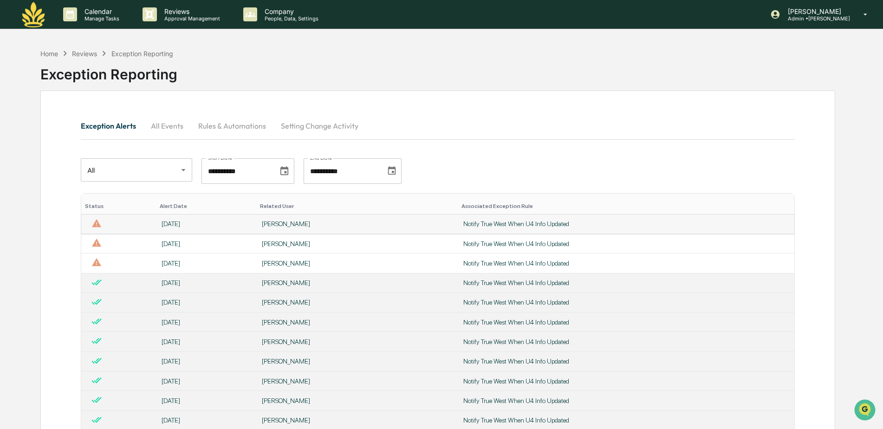
click at [302, 221] on div "[PERSON_NAME]" at bounding box center [357, 223] width 190 height 7
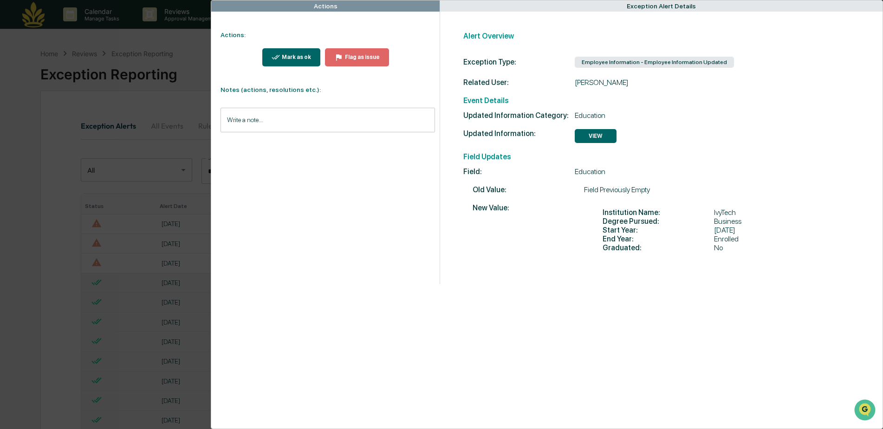
click at [286, 58] on div "Mark as ok" at bounding box center [295, 57] width 31 height 6
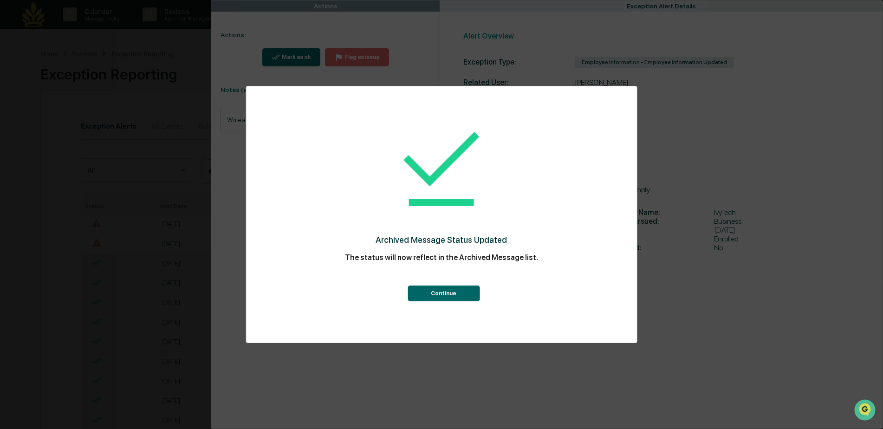
click at [433, 295] on button "Continue" at bounding box center [443, 293] width 72 height 16
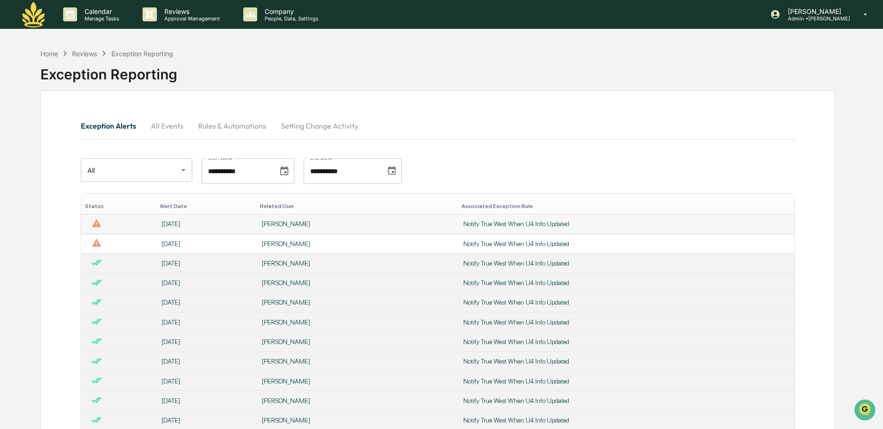
click at [275, 226] on div "[PERSON_NAME]" at bounding box center [357, 223] width 190 height 7
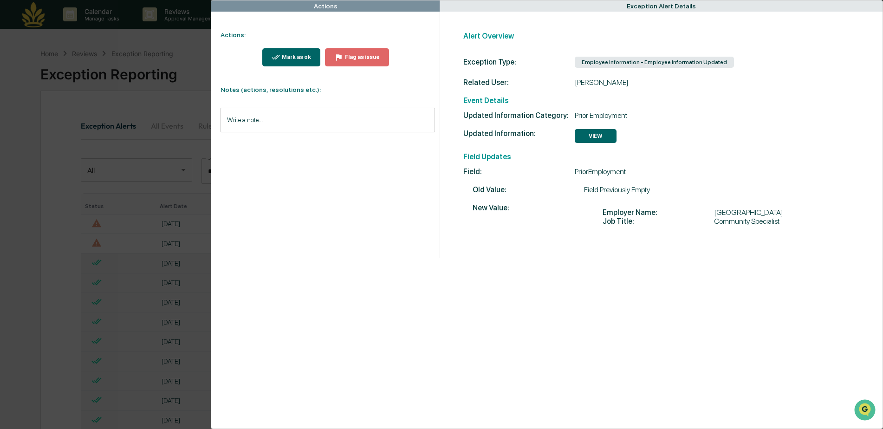
click at [289, 58] on div "Mark as ok" at bounding box center [295, 57] width 31 height 6
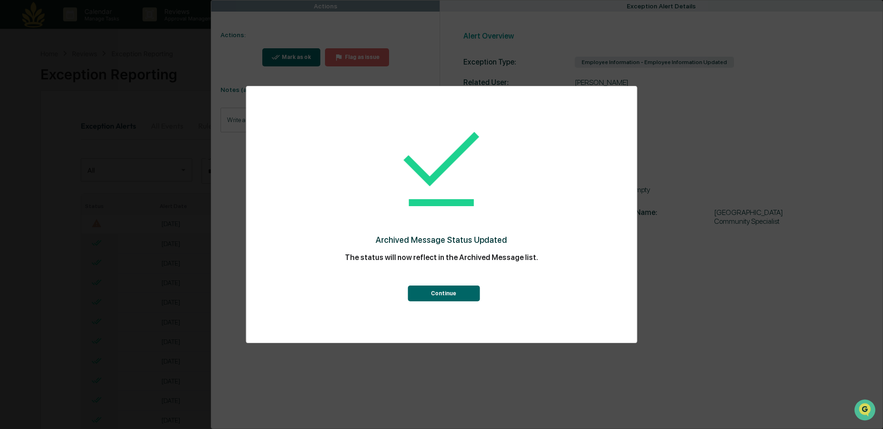
click at [439, 297] on button "Continue" at bounding box center [443, 293] width 72 height 16
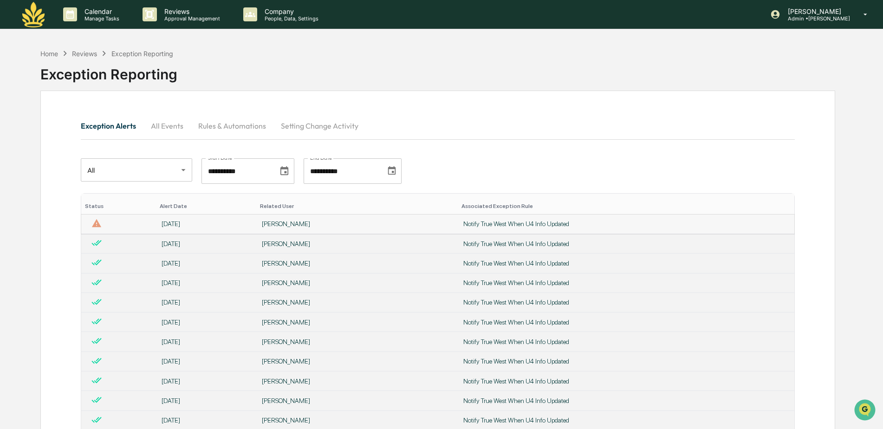
click at [292, 222] on div "[PERSON_NAME]" at bounding box center [357, 223] width 190 height 7
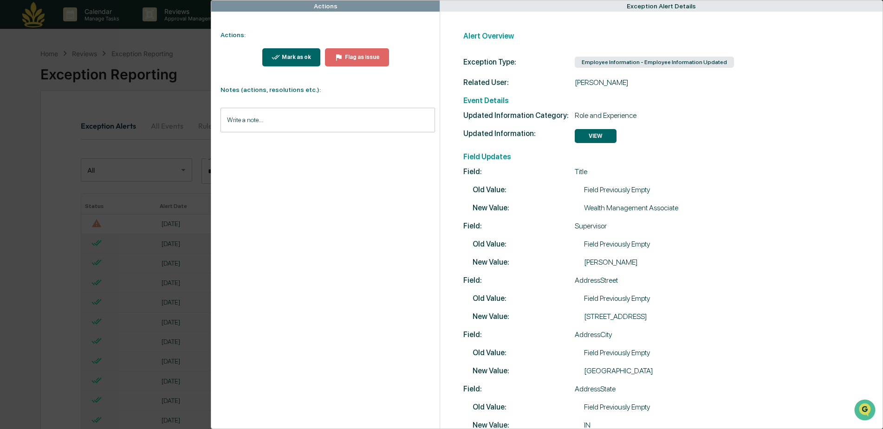
click at [282, 57] on div "Mark as ok" at bounding box center [295, 57] width 31 height 6
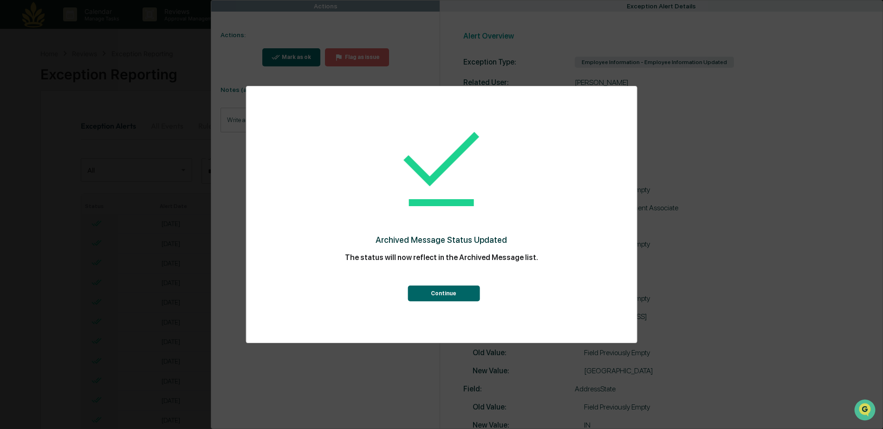
click at [440, 289] on button "Continue" at bounding box center [443, 293] width 72 height 16
